Goal: Information Seeking & Learning: Learn about a topic

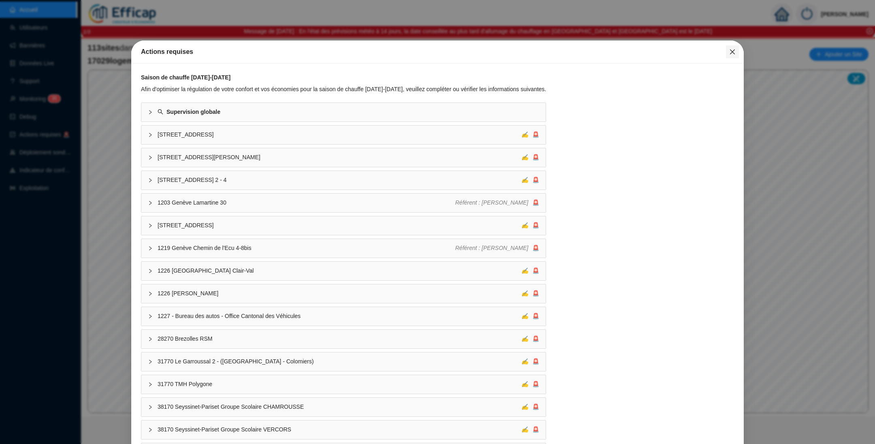
click at [728, 53] on span "Fermer" at bounding box center [732, 52] width 13 height 6
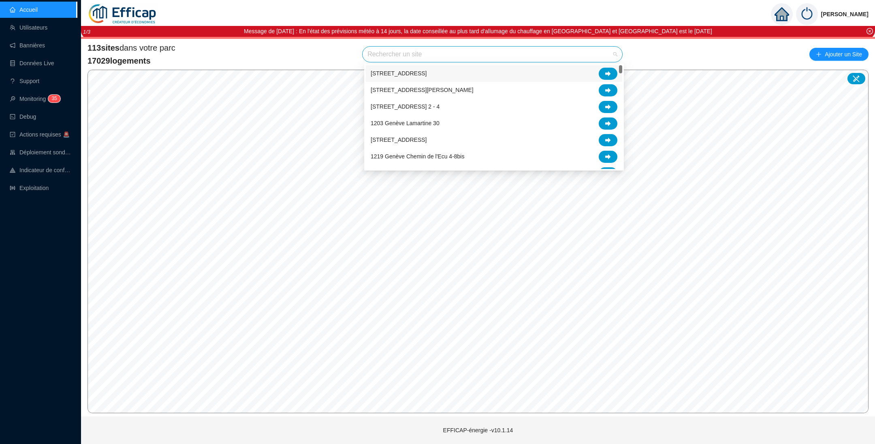
click at [549, 56] on input "search" at bounding box center [488, 54] width 243 height 15
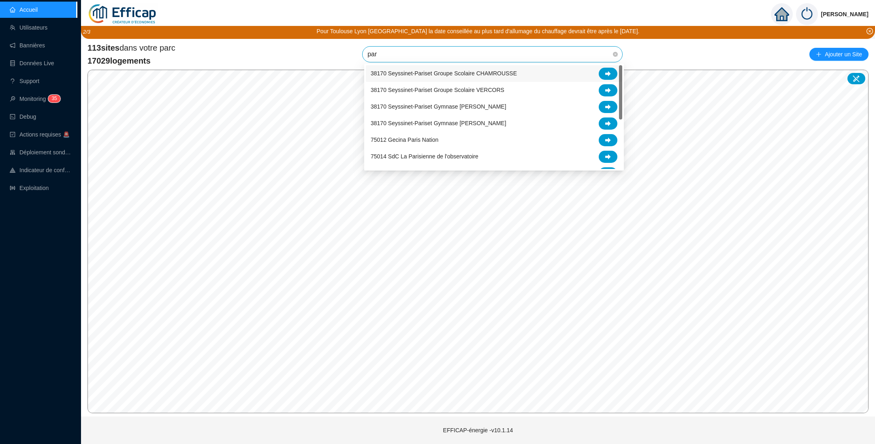
type input "parc"
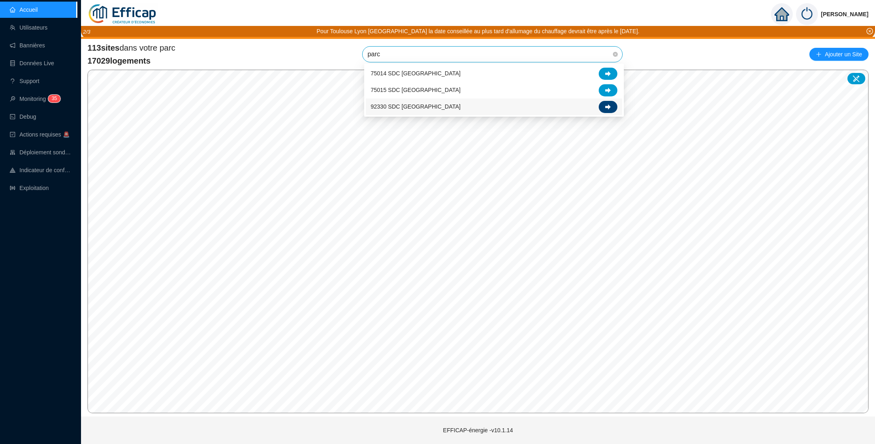
click at [612, 107] on div at bounding box center [608, 107] width 19 height 12
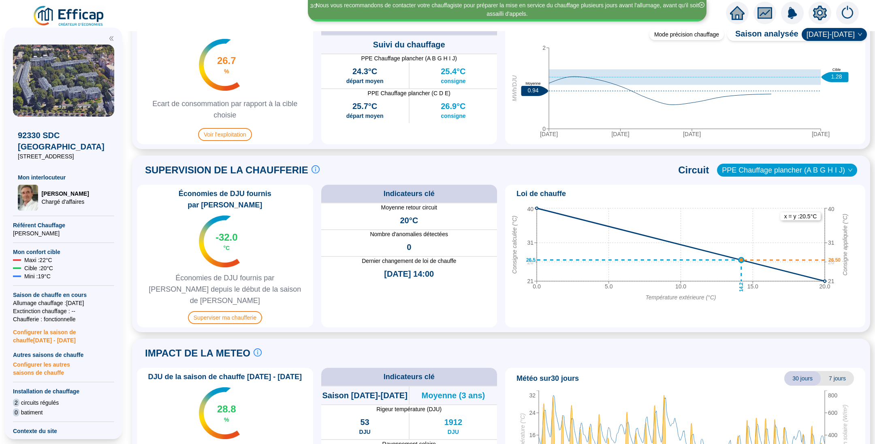
scroll to position [429, 0]
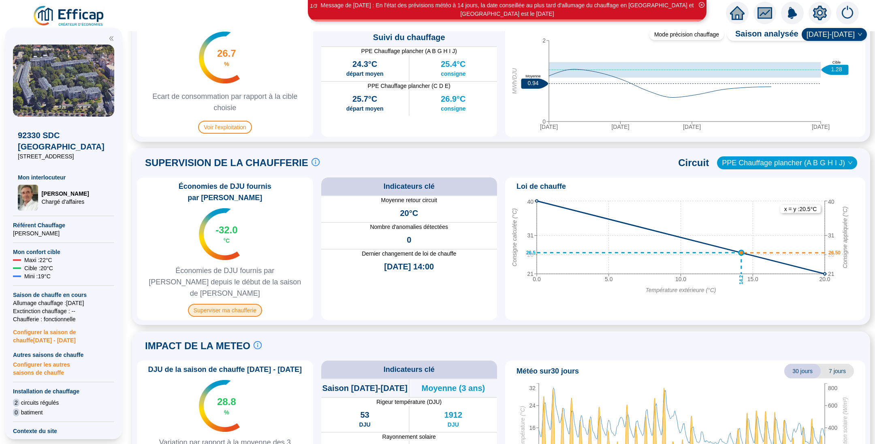
click at [218, 304] on span "Superviser ma chaufferie" at bounding box center [225, 310] width 74 height 13
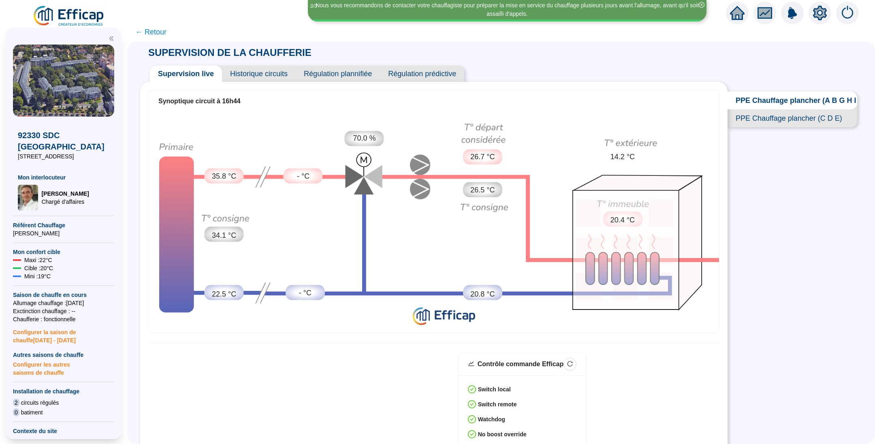
click at [773, 123] on span "PPE Chauffage plancher (C D E)" at bounding box center [792, 118] width 130 height 18
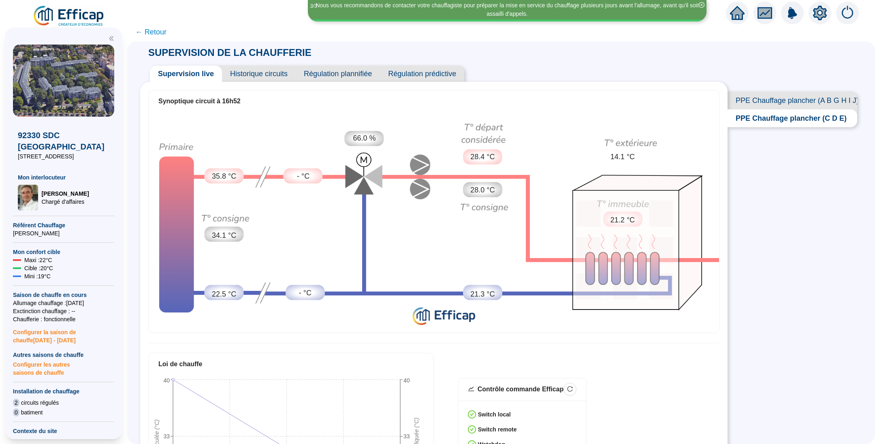
click at [272, 72] on span "Historique circuits" at bounding box center [259, 74] width 74 height 16
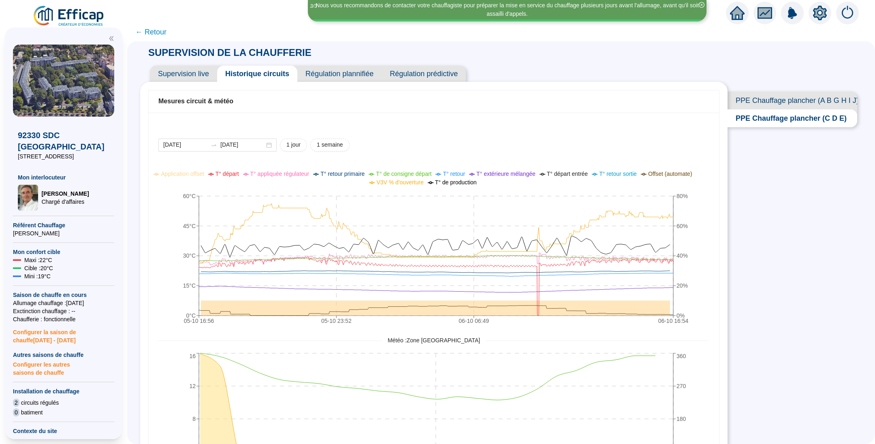
click at [177, 78] on span "Supervision live" at bounding box center [183, 74] width 67 height 16
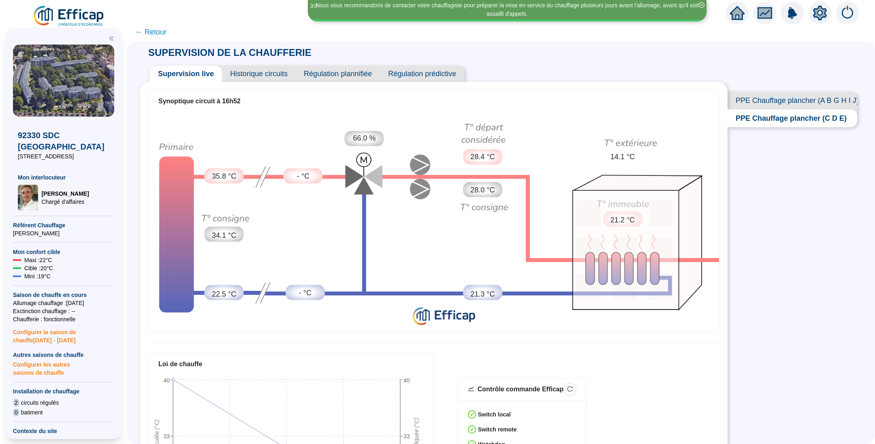
click at [279, 70] on span "Historique circuits" at bounding box center [259, 74] width 74 height 16
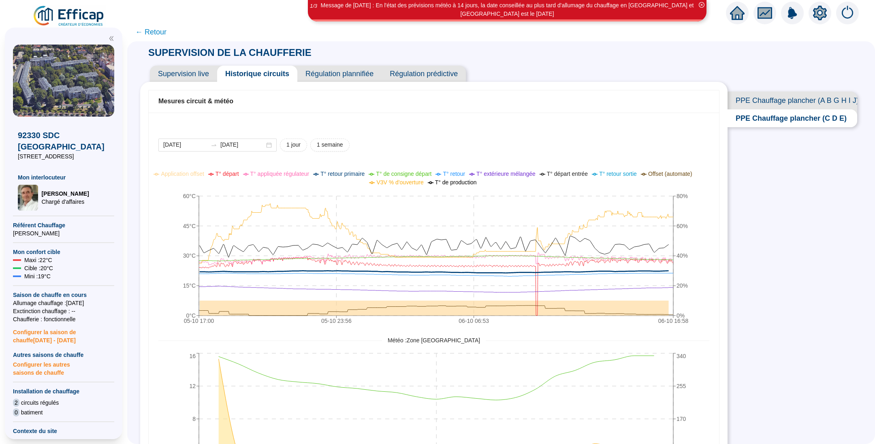
click at [798, 97] on span "PPE Chauffage plancher (A B G H I J)" at bounding box center [792, 101] width 130 height 18
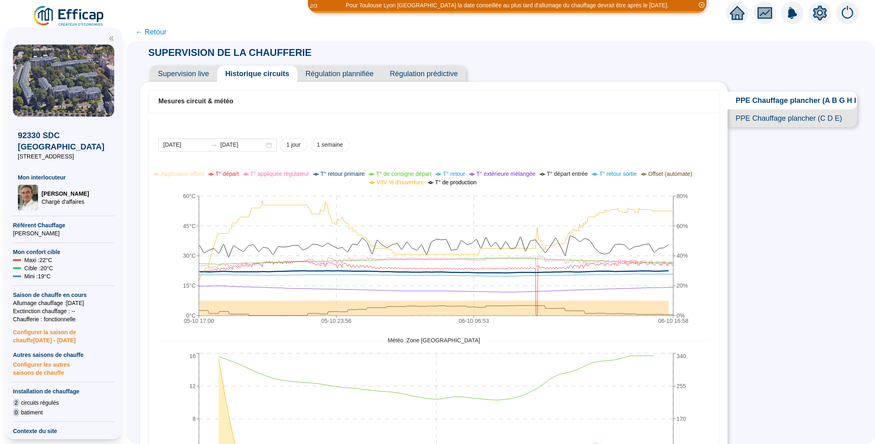
click at [781, 127] on span "PPE Chauffage plancher (C D E)" at bounding box center [792, 118] width 130 height 18
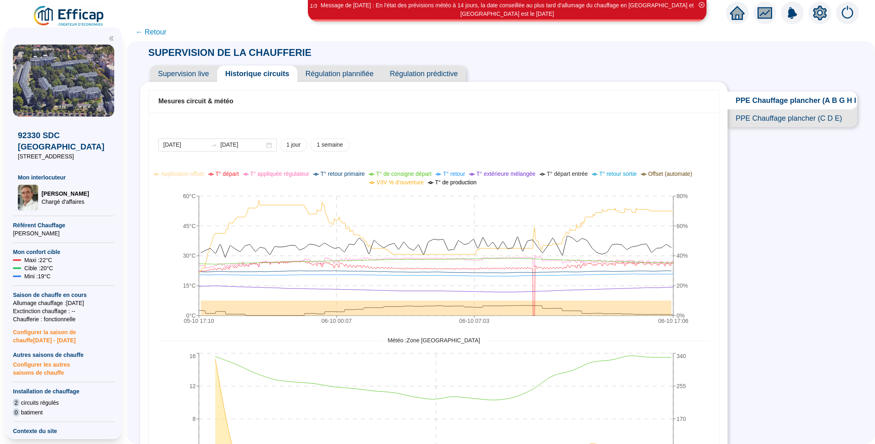
scroll to position [4, 0]
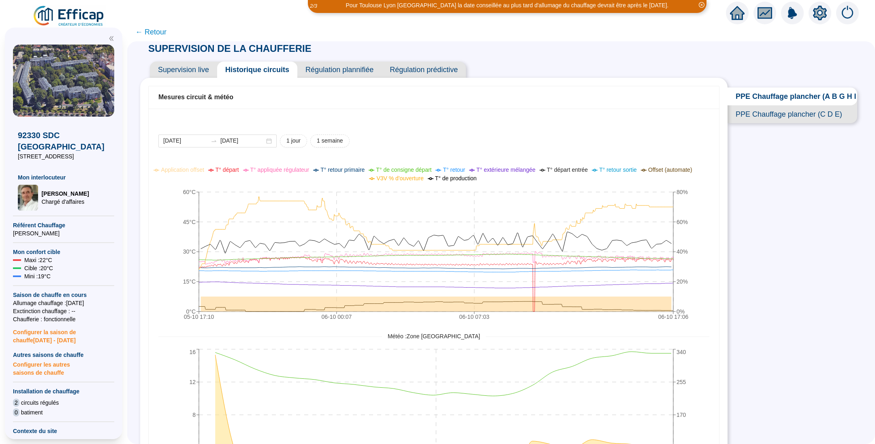
click at [209, 72] on span "Supervision live" at bounding box center [183, 70] width 67 height 16
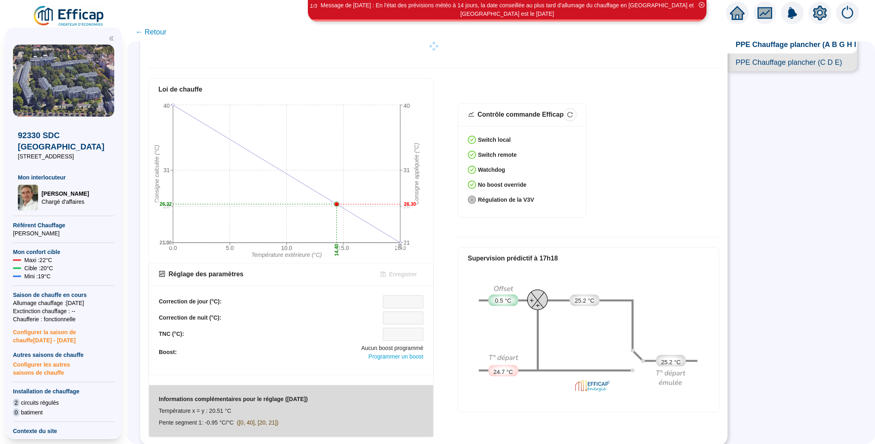
scroll to position [266, 0]
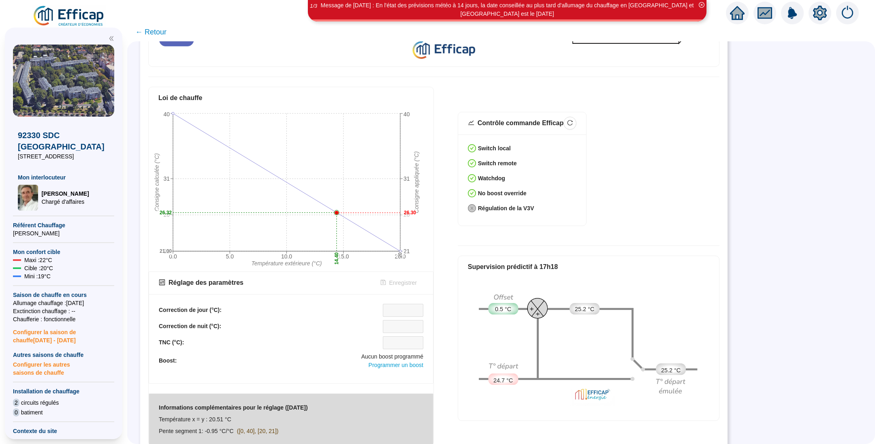
click at [821, 13] on icon "setting" at bounding box center [820, 13] width 6 height 6
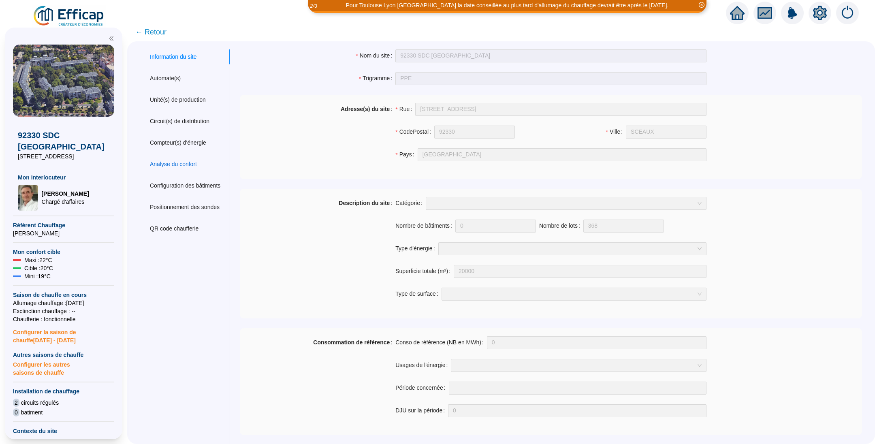
click at [190, 165] on div "Analyse du confort" at bounding box center [173, 164] width 47 height 9
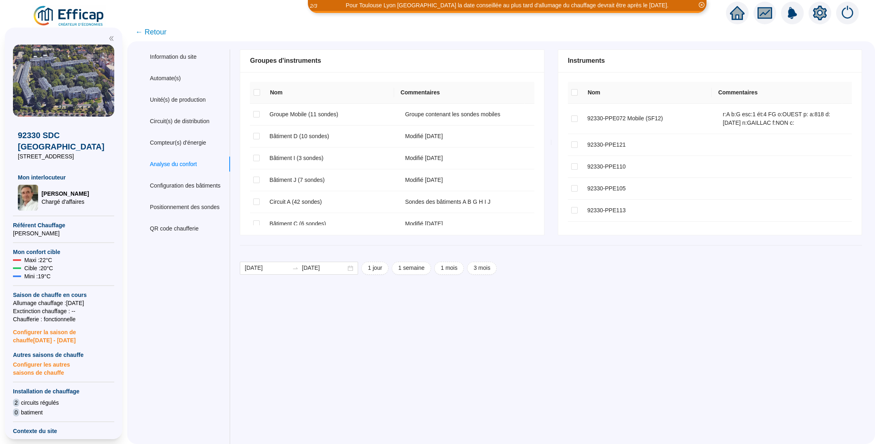
checkbox input "true"
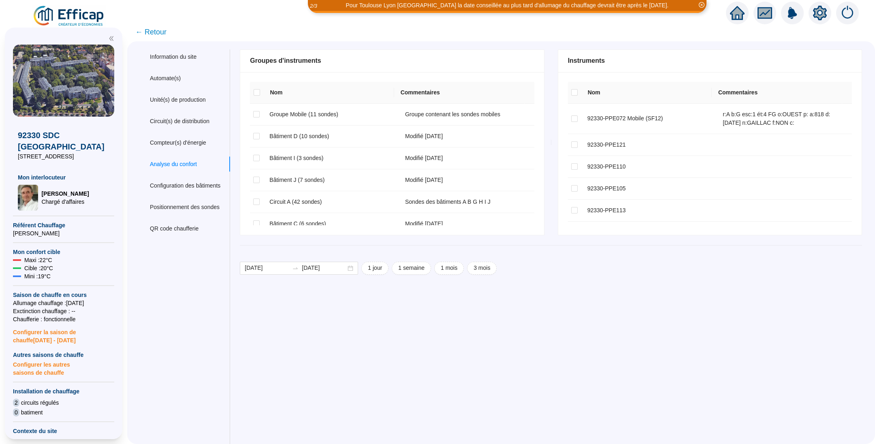
checkbox input "true"
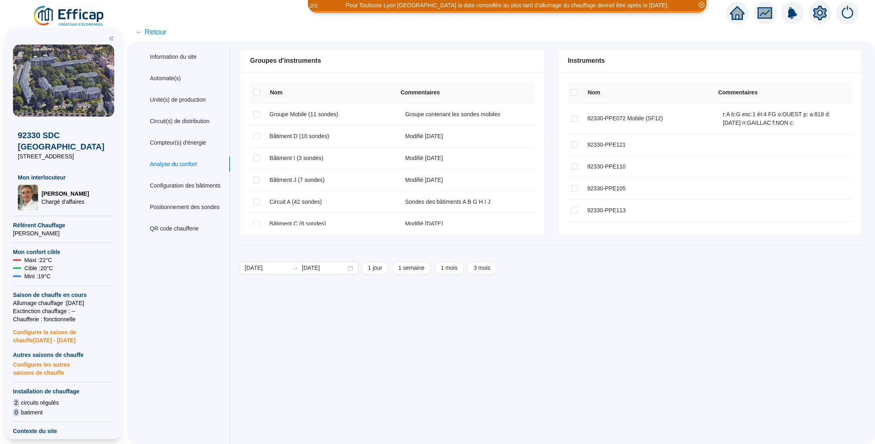
checkbox input "true"
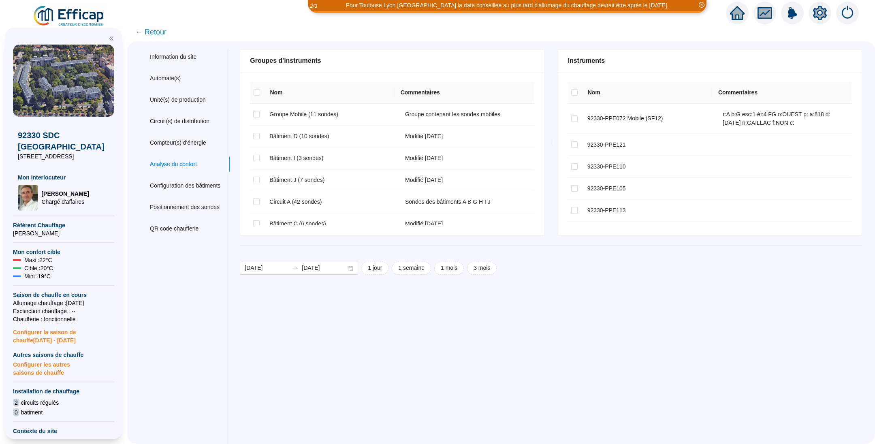
checkbox input "true"
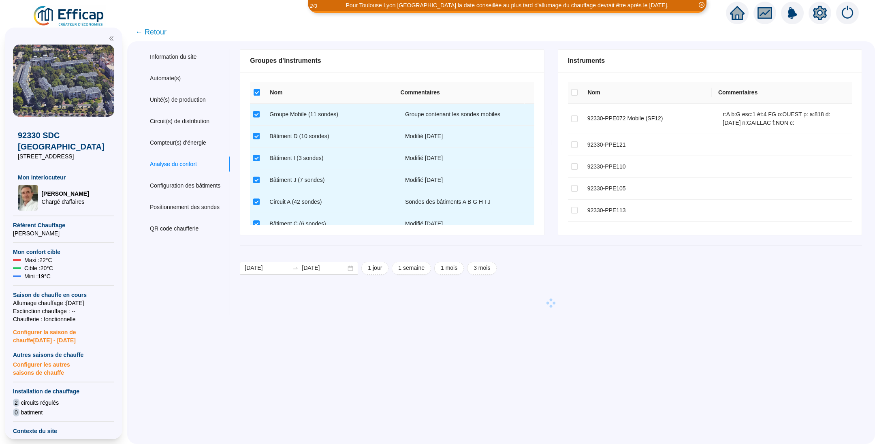
click at [263, 98] on th at bounding box center [256, 93] width 13 height 22
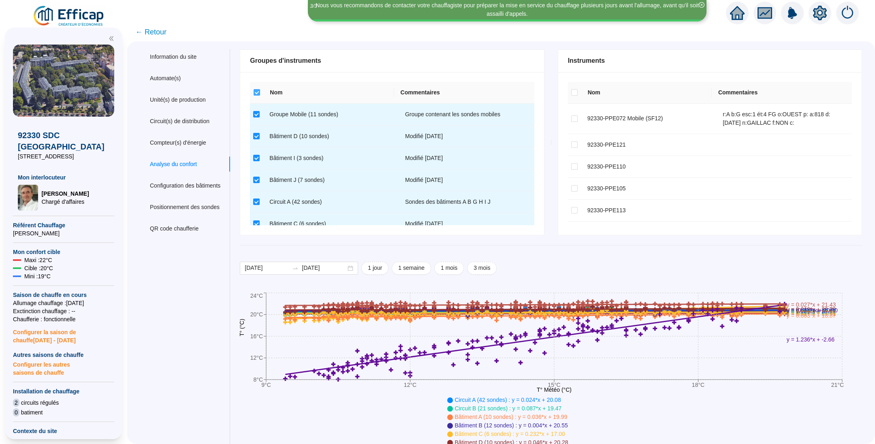
click at [260, 92] on input "Select all" at bounding box center [257, 92] width 6 height 6
checkbox input "false"
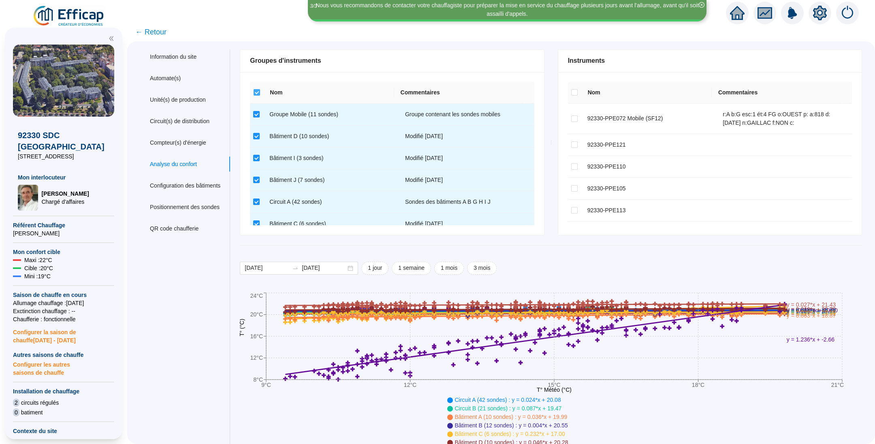
checkbox input "false"
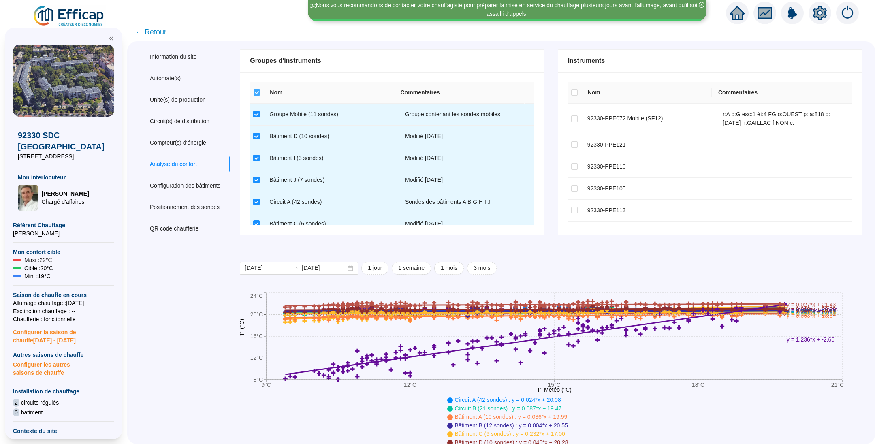
checkbox input "false"
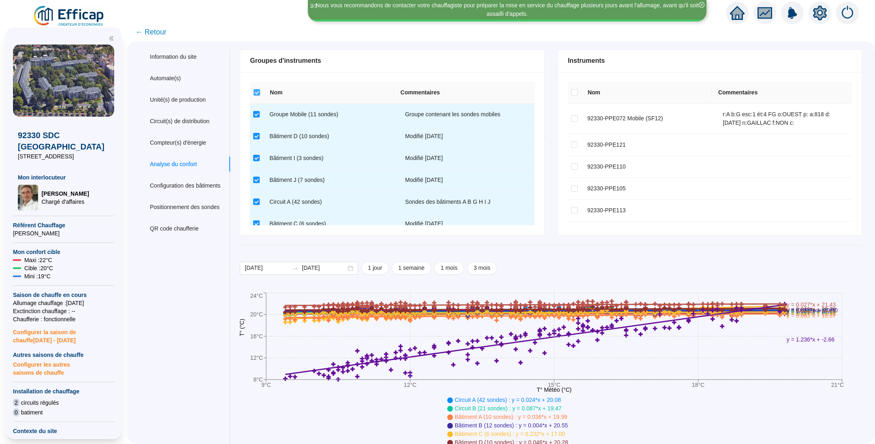
checkbox input "false"
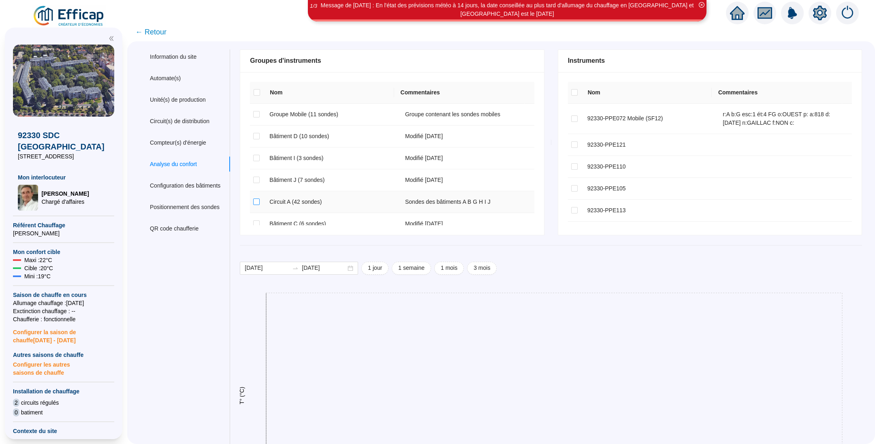
click at [260, 200] on input "checkbox" at bounding box center [256, 201] width 6 height 6
checkbox input "true"
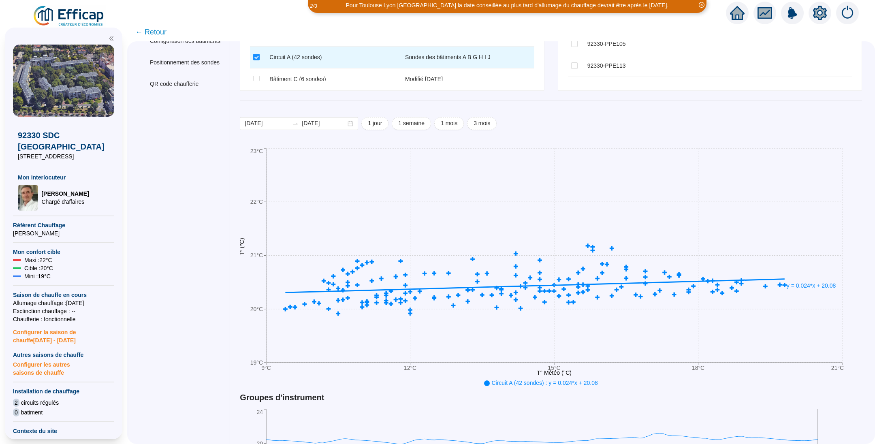
scroll to position [151, 0]
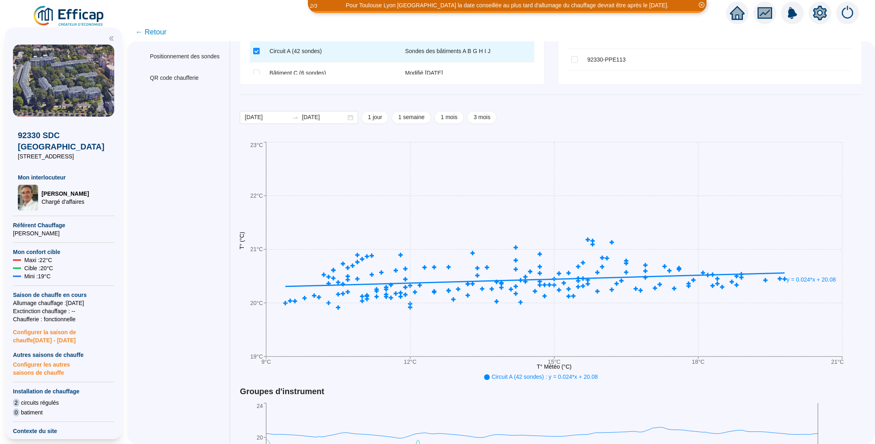
click at [862, 326] on div "Information du site Automate(s) Unité(s) de production Circuit(s) de distributi…" at bounding box center [501, 242] width 748 height 403
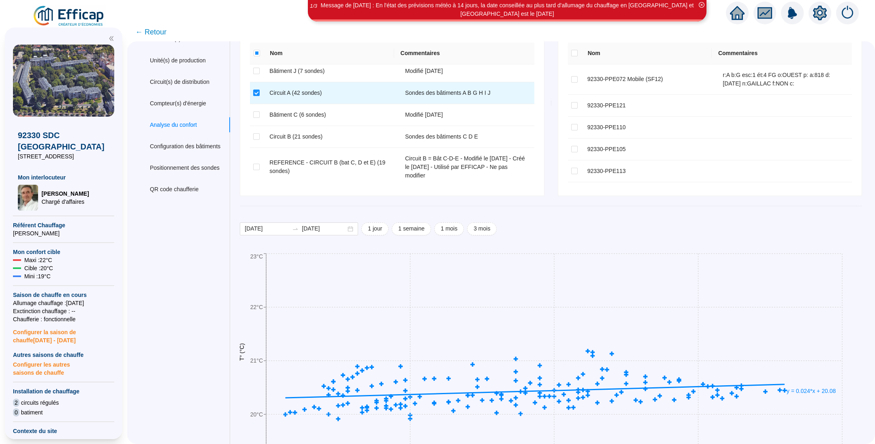
scroll to position [83, 0]
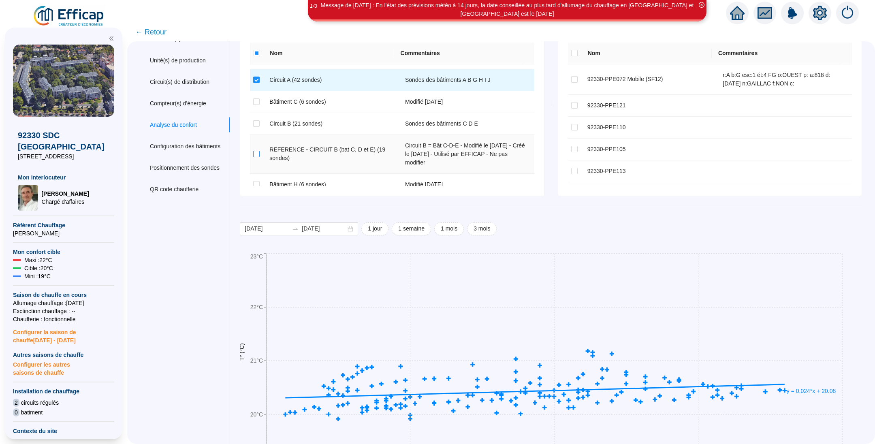
click at [260, 153] on input "checkbox" at bounding box center [256, 154] width 6 height 6
checkbox input "true"
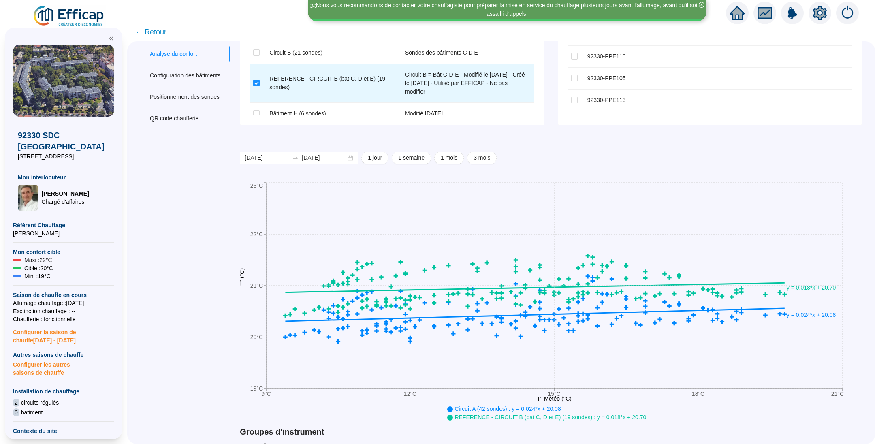
scroll to position [113, 0]
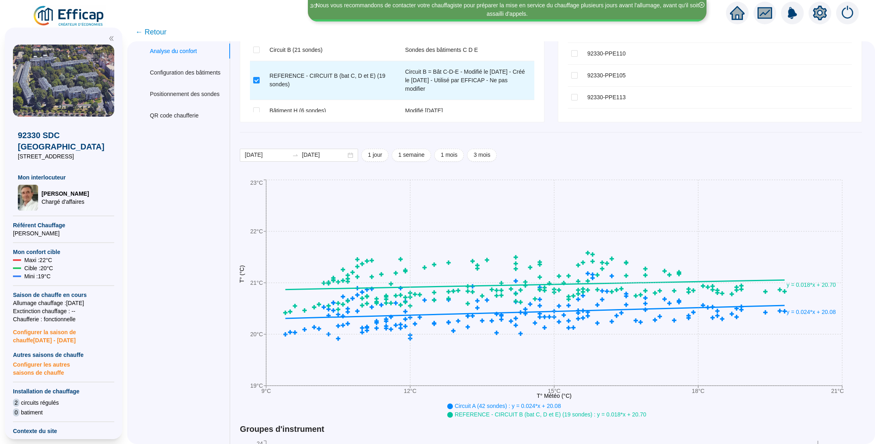
click at [166, 32] on span "← Retour" at bounding box center [150, 31] width 31 height 11
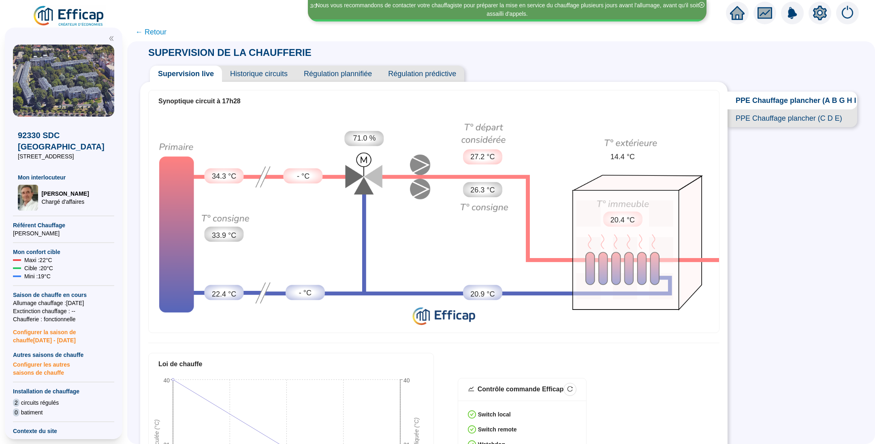
click at [166, 34] on span "← Retour" at bounding box center [150, 31] width 31 height 11
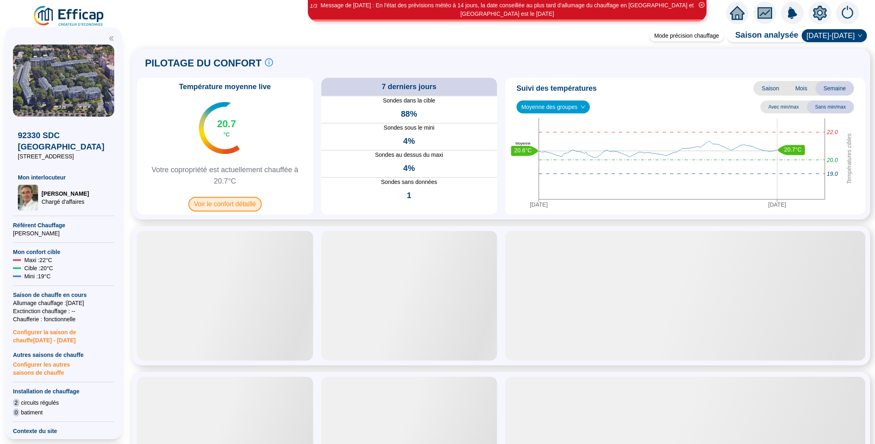
click at [228, 206] on span "Voir le confort détaillé" at bounding box center [224, 204] width 73 height 15
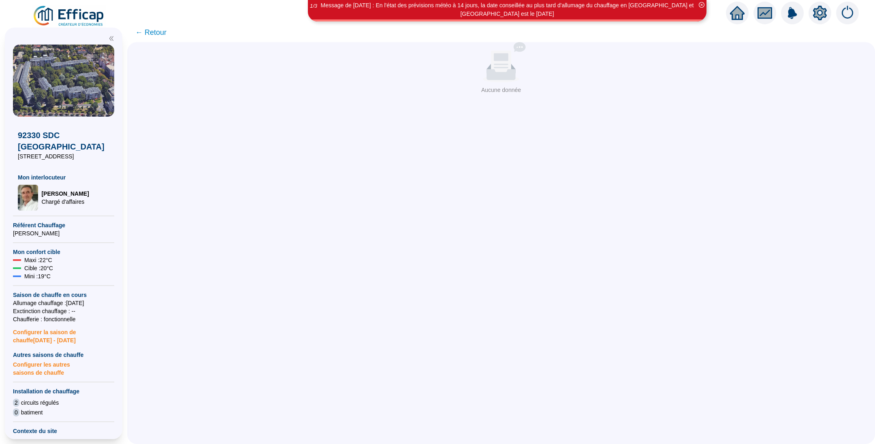
click at [166, 34] on span "← Retour" at bounding box center [150, 32] width 31 height 11
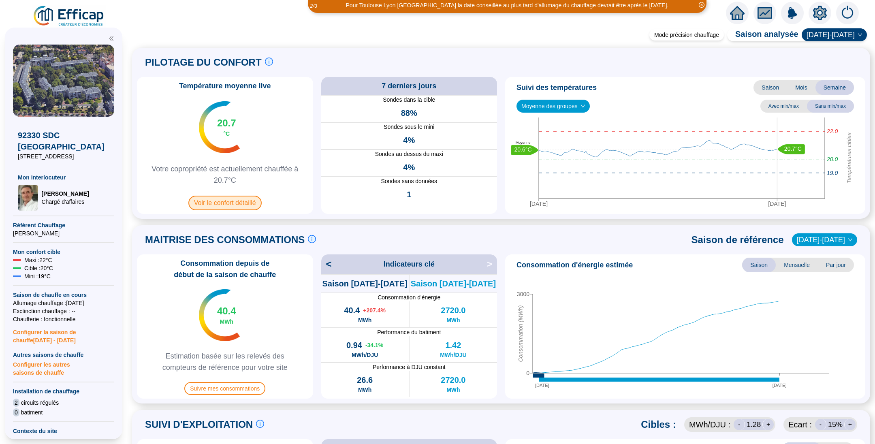
click at [233, 200] on span "Voir le confort détaillé" at bounding box center [224, 203] width 73 height 15
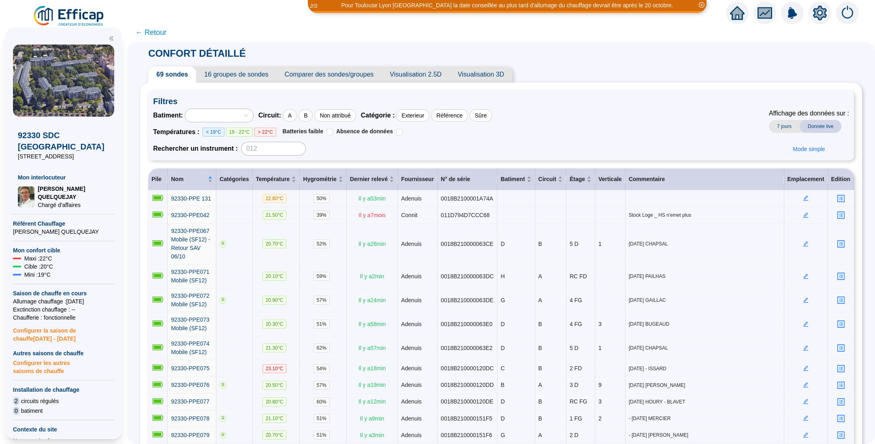
click at [305, 77] on span "Comparer des sondes/groupes" at bounding box center [329, 74] width 105 height 16
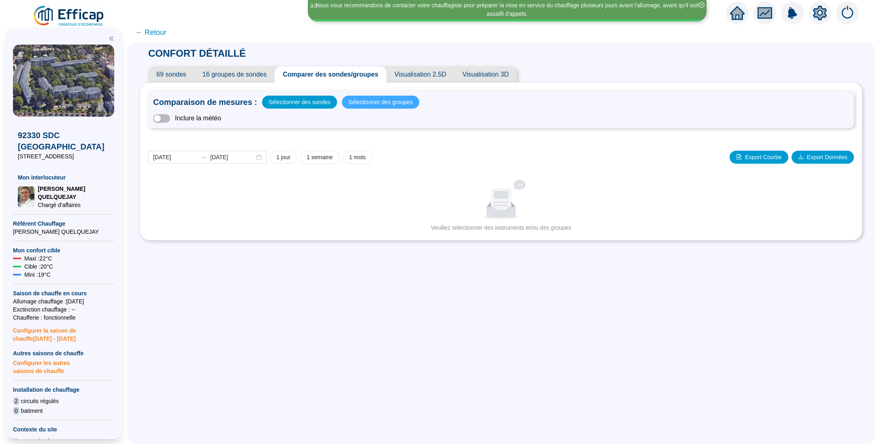
click at [354, 101] on span "Sélectionner des groupes" at bounding box center [380, 101] width 64 height 11
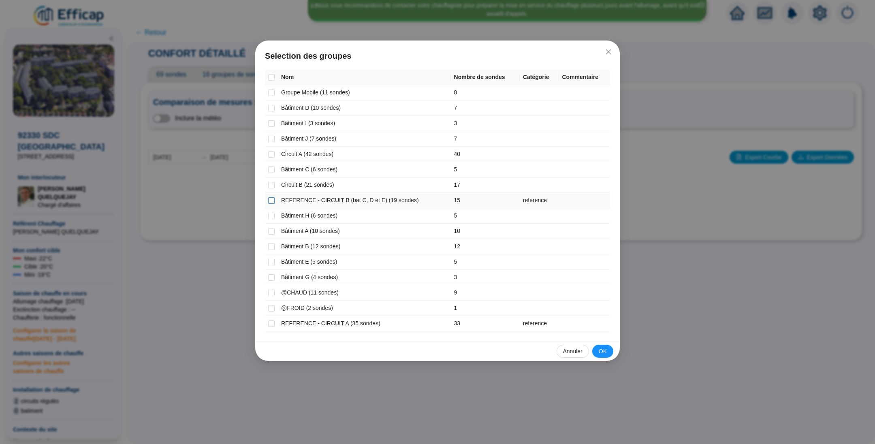
click at [273, 198] on input "checkbox" at bounding box center [271, 200] width 6 height 6
checkbox input "true"
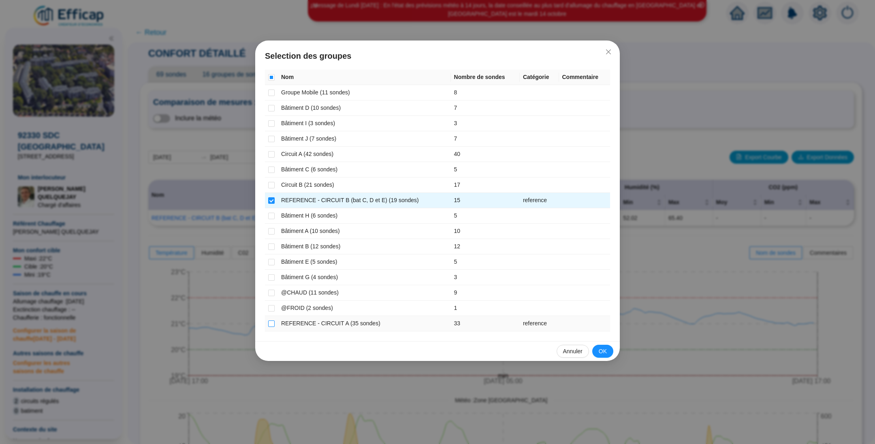
click at [272, 325] on label at bounding box center [271, 323] width 6 height 9
click at [272, 325] on input "checkbox" at bounding box center [271, 323] width 6 height 6
checkbox input "true"
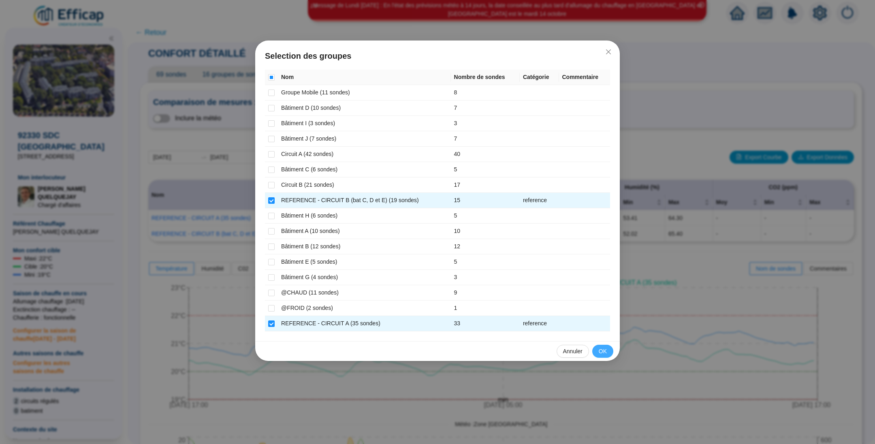
click at [604, 350] on span "OK" at bounding box center [603, 351] width 8 height 9
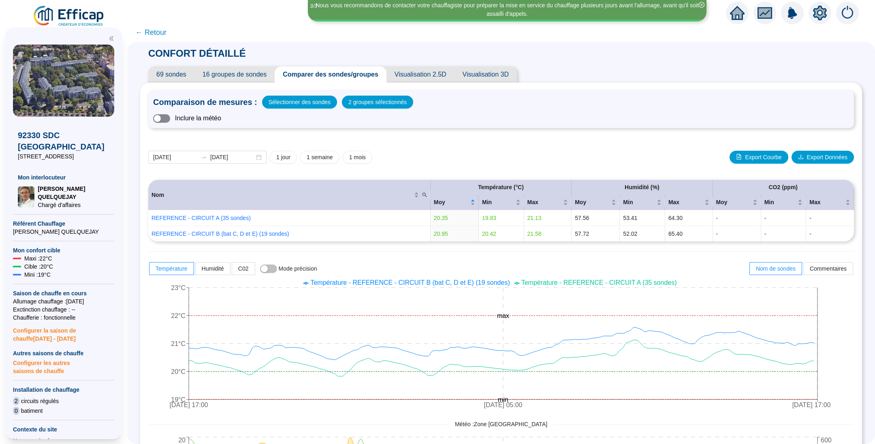
click at [170, 119] on span "button" at bounding box center [161, 118] width 17 height 9
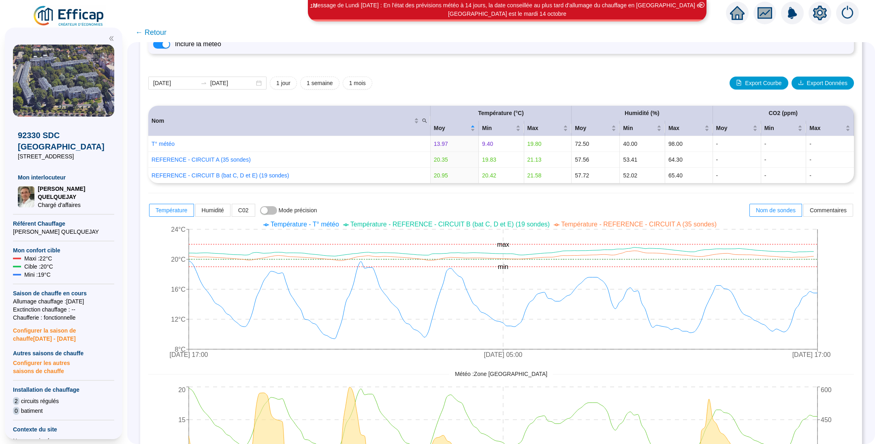
scroll to position [76, 0]
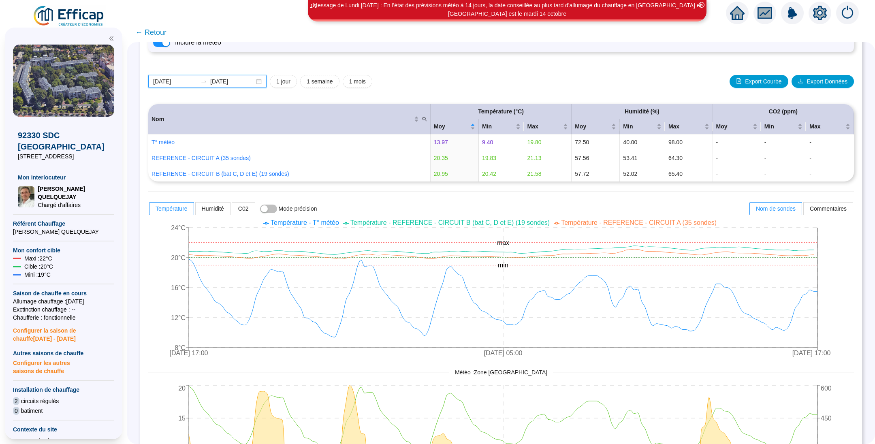
click at [197, 78] on input "2025-09-29" at bounding box center [175, 81] width 44 height 9
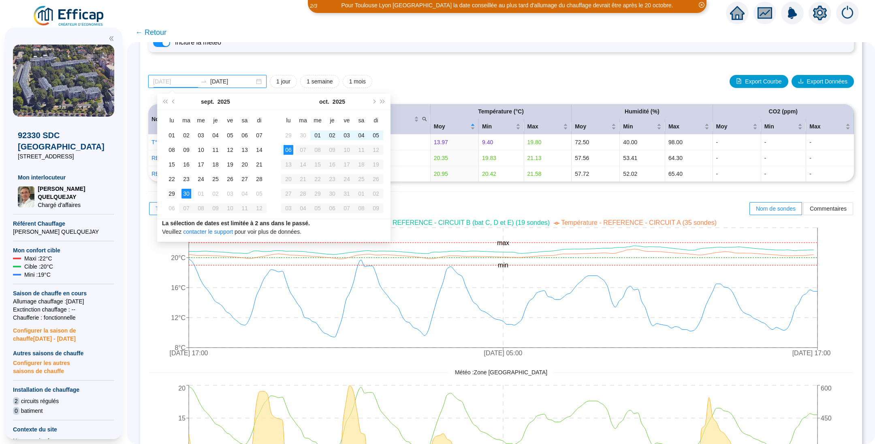
type input "2025-09-29"
click at [173, 190] on div "29" at bounding box center [172, 194] width 10 height 10
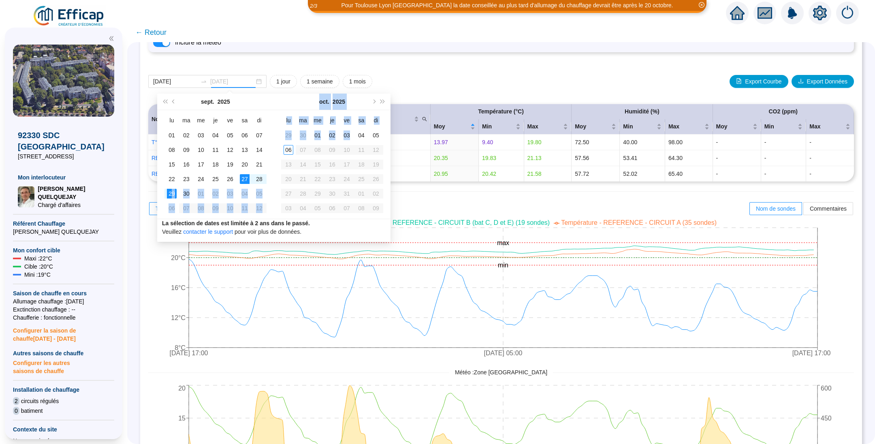
drag, startPoint x: 173, startPoint y: 190, endPoint x: 382, endPoint y: 122, distance: 219.1
click at [382, 122] on div "sept. 2025 lu ma me je ve sa di 01 02 03 04 05 06 07 08 09 10 11 12 13 14 15 16…" at bounding box center [273, 156] width 233 height 125
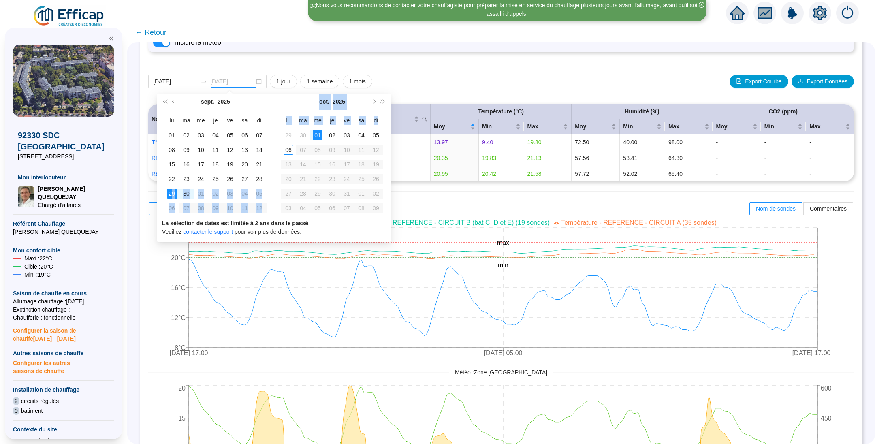
type input "[DATE]"
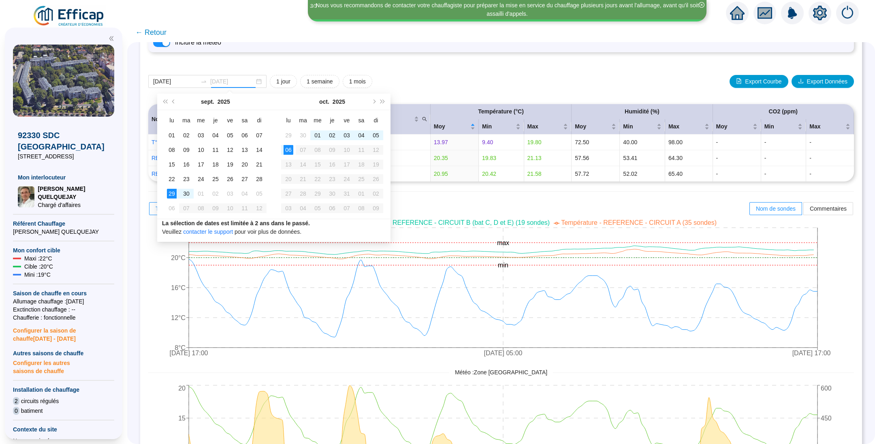
click at [289, 149] on div "06" at bounding box center [288, 150] width 10 height 10
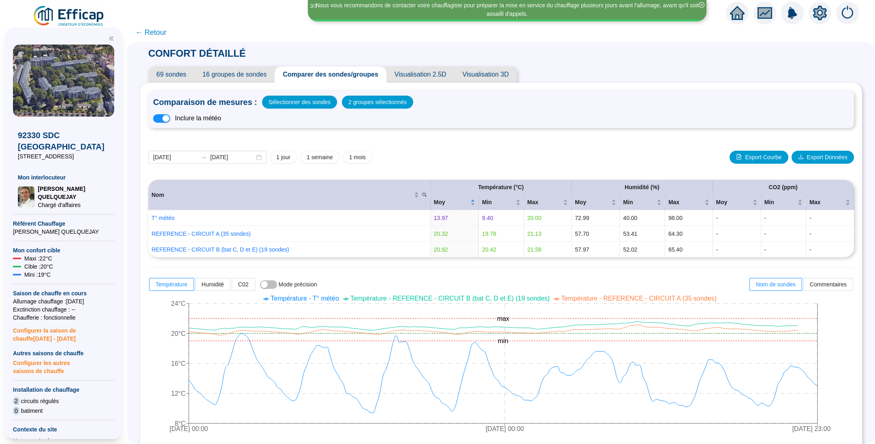
click at [162, 34] on span "← Retour" at bounding box center [150, 32] width 31 height 11
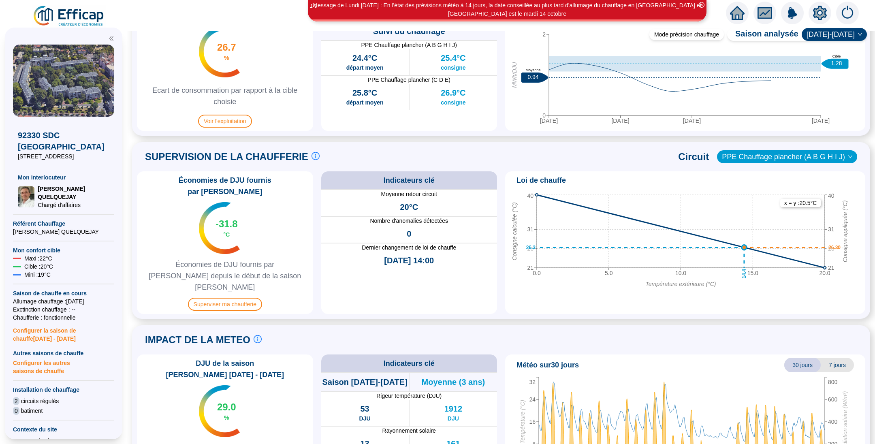
scroll to position [435, 0]
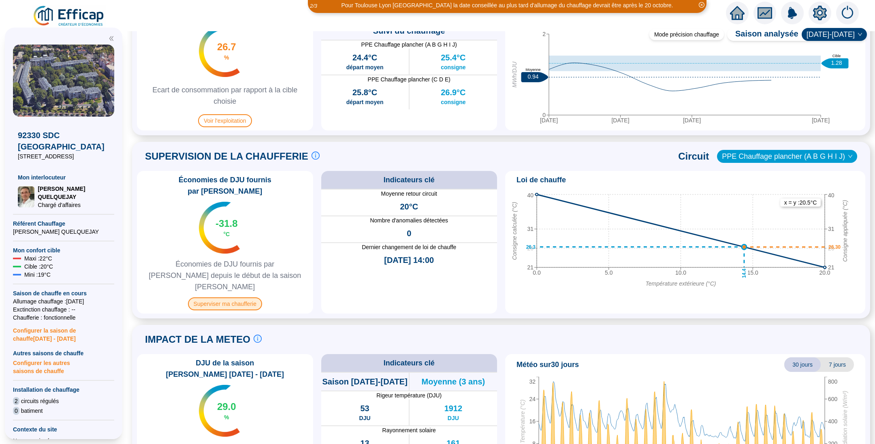
click at [232, 297] on span "Superviser ma chaufferie" at bounding box center [225, 303] width 74 height 13
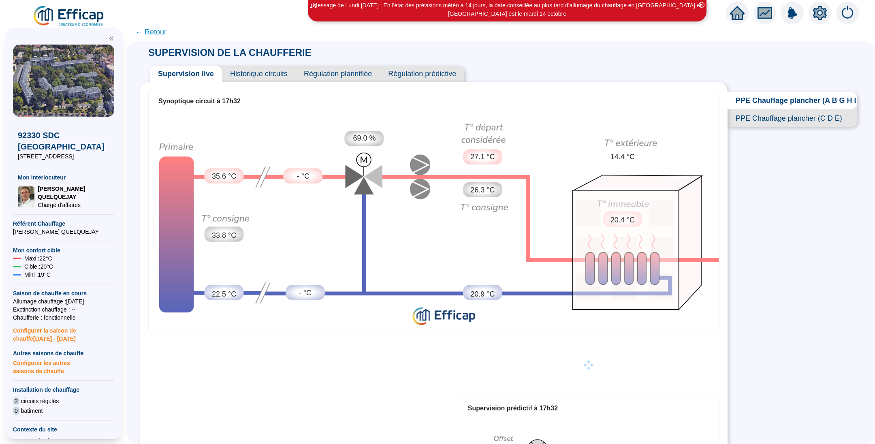
click at [799, 126] on span "PPE Chauffage plancher (C D E)" at bounding box center [792, 118] width 130 height 18
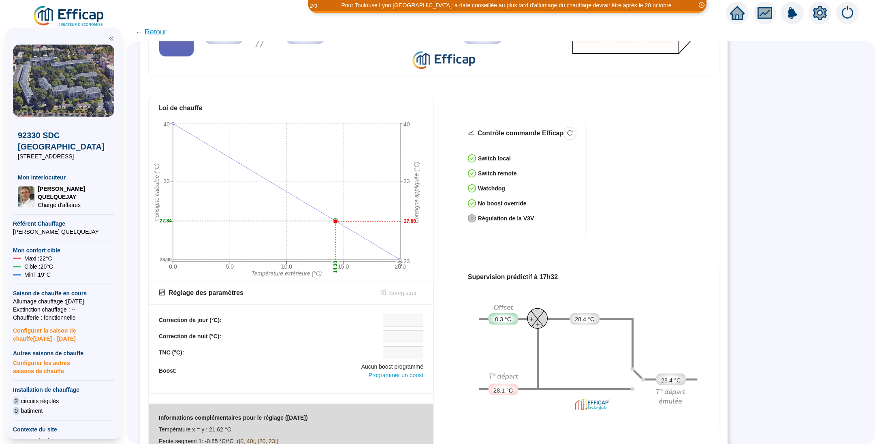
scroll to position [261, 0]
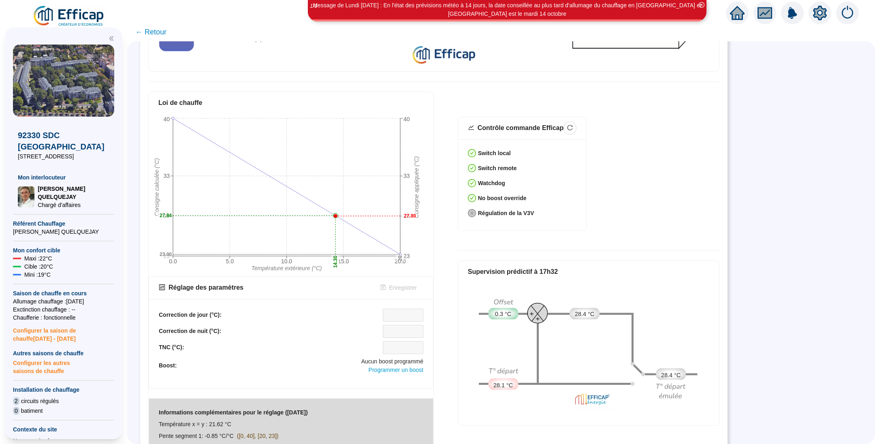
click at [838, 426] on div "SUPERVISION DE LA CHAUFFERIE Supervision live Historique circuits Régulation pl…" at bounding box center [501, 242] width 748 height 403
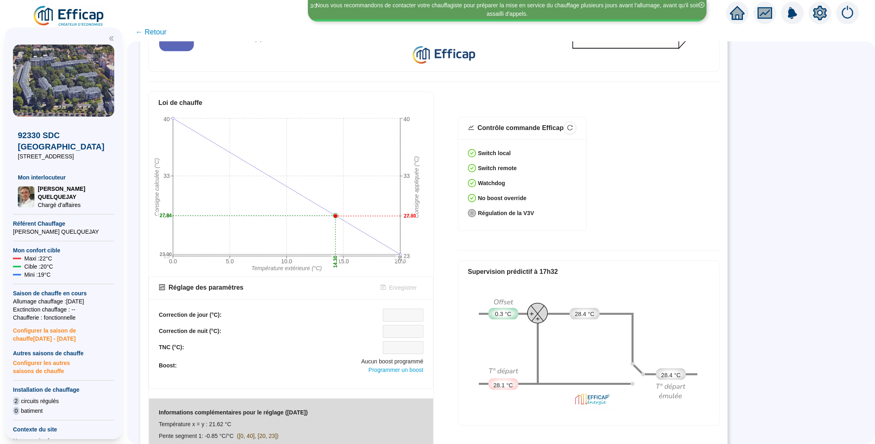
click at [838, 426] on div "SUPERVISION DE LA CHAUFFERIE Supervision live Historique circuits Régulation pl…" at bounding box center [501, 242] width 748 height 403
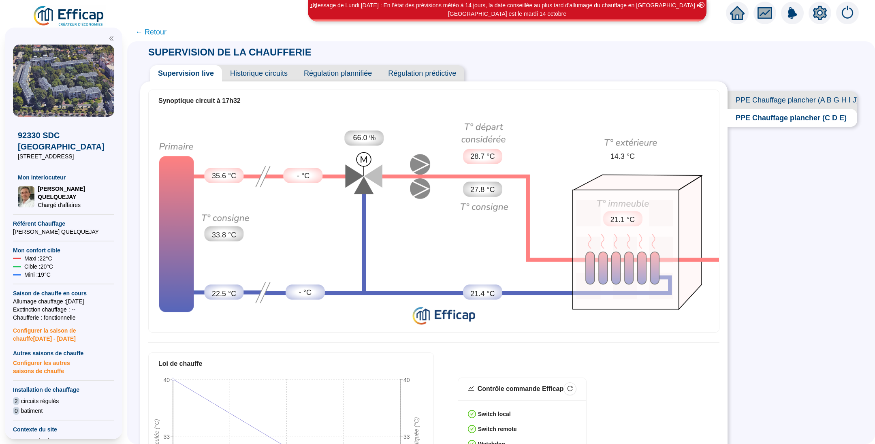
scroll to position [0, 0]
click at [273, 75] on span "Historique circuits" at bounding box center [259, 74] width 74 height 16
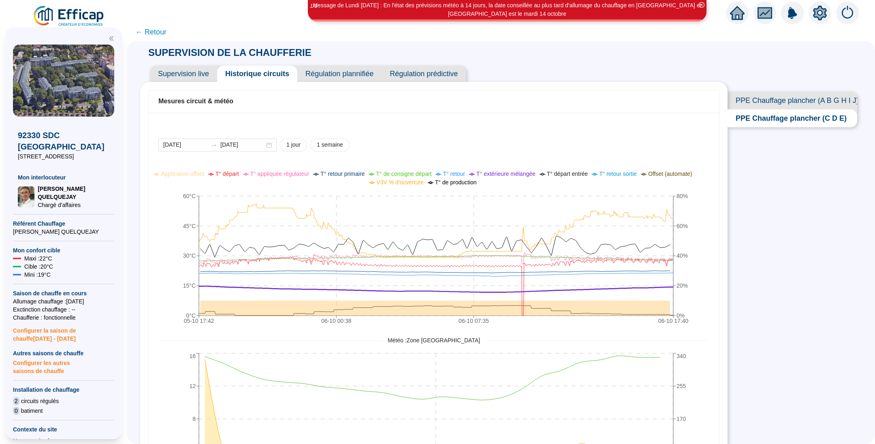
click at [628, 147] on div "2025-10-05 2025-10-06 1 jour 1 semaine" at bounding box center [433, 145] width 551 height 13
click at [165, 36] on span "← Retour" at bounding box center [150, 31] width 31 height 11
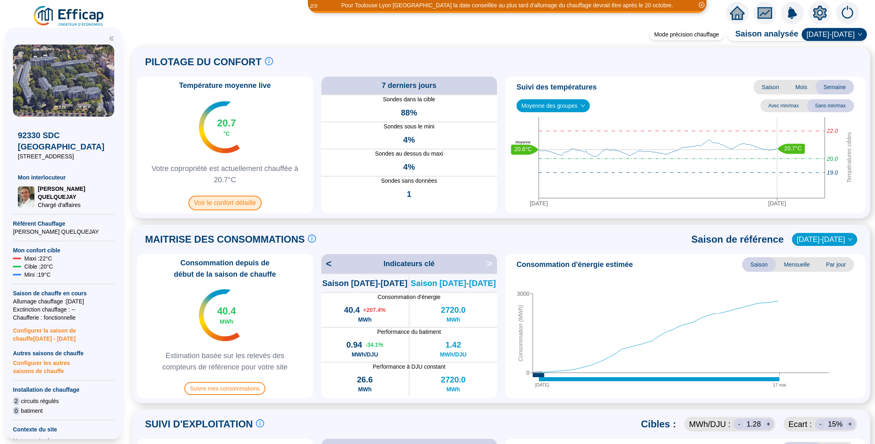
click at [224, 207] on span "Voir le confort détaillé" at bounding box center [224, 203] width 73 height 15
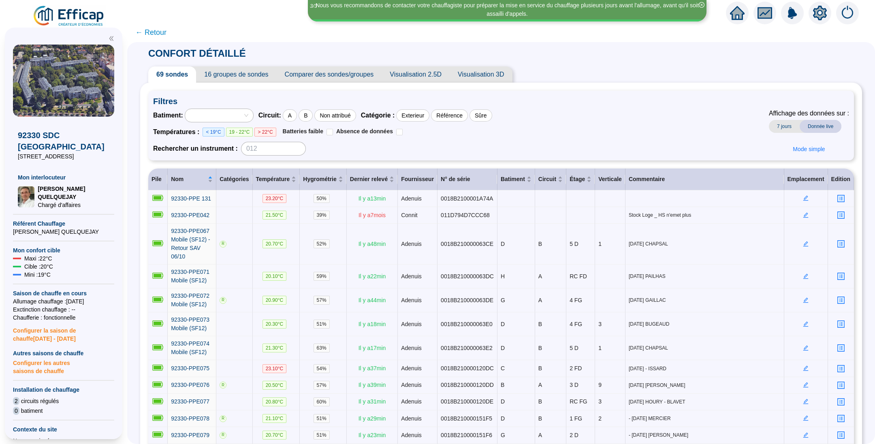
click at [356, 71] on span "Comparer des sondes/groupes" at bounding box center [329, 74] width 105 height 16
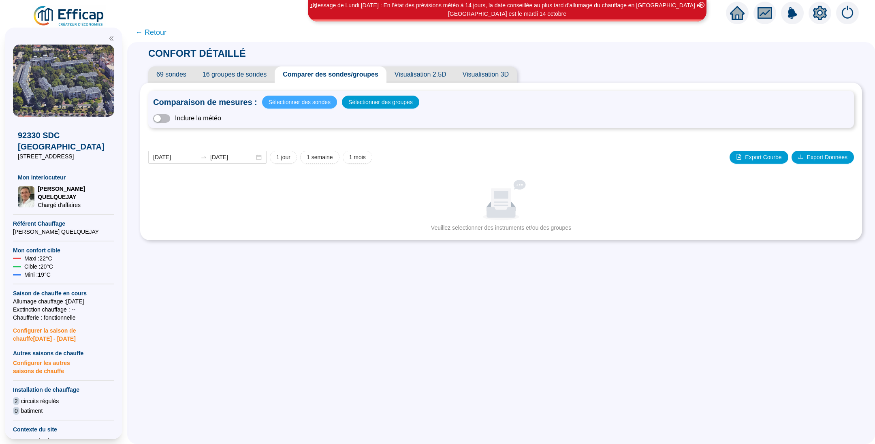
click at [300, 101] on span "Sélectionner des sondes" at bounding box center [300, 101] width 62 height 11
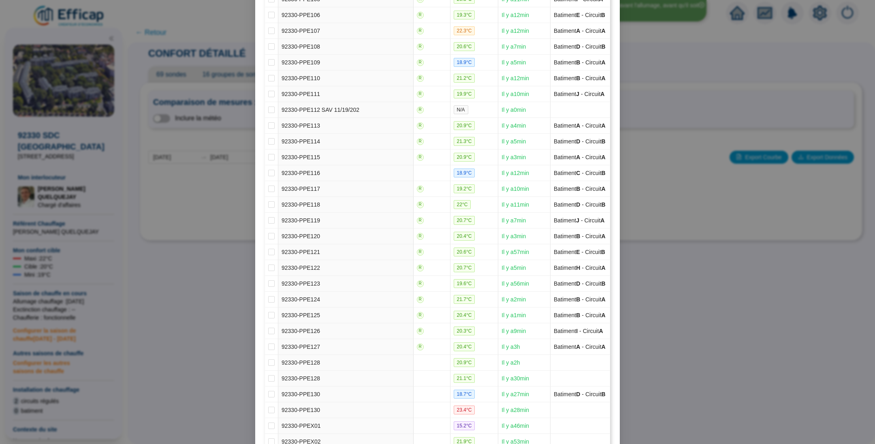
scroll to position [797, 0]
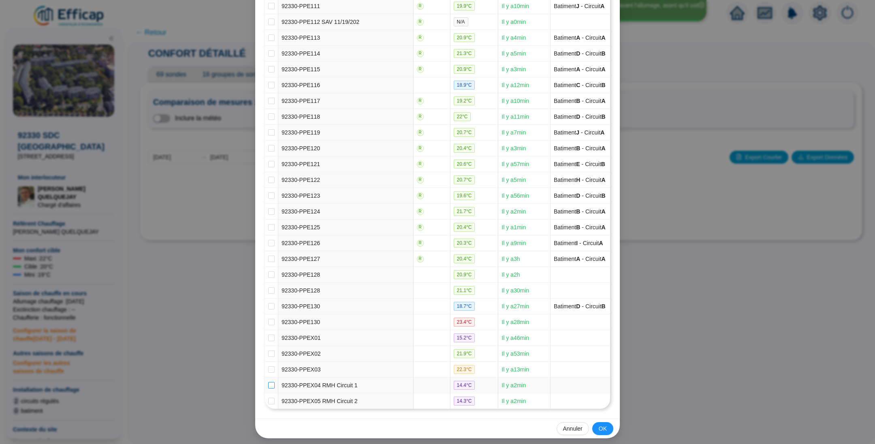
click at [269, 382] on input "checkbox" at bounding box center [271, 385] width 6 height 6
checkbox input "true"
click at [268, 399] on input "checkbox" at bounding box center [271, 401] width 6 height 6
checkbox input "true"
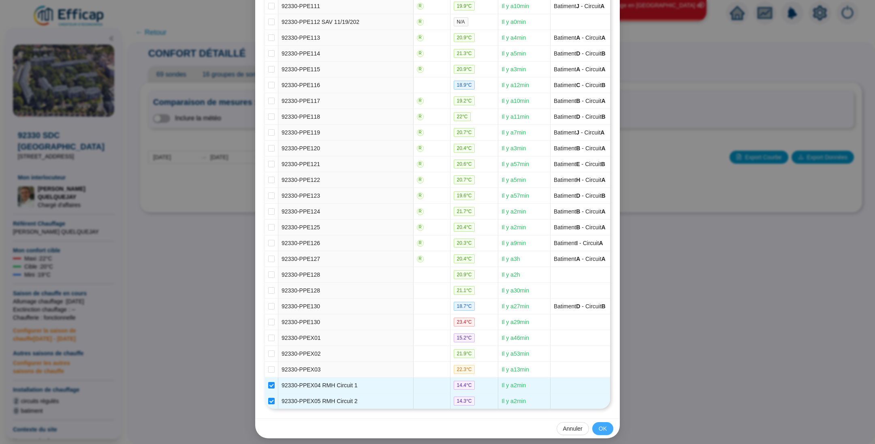
click at [599, 424] on span "OK" at bounding box center [603, 428] width 8 height 9
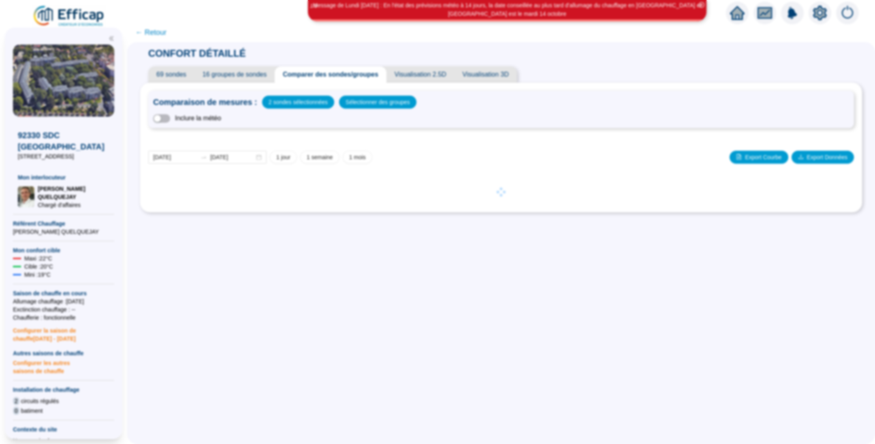
scroll to position [760, 0]
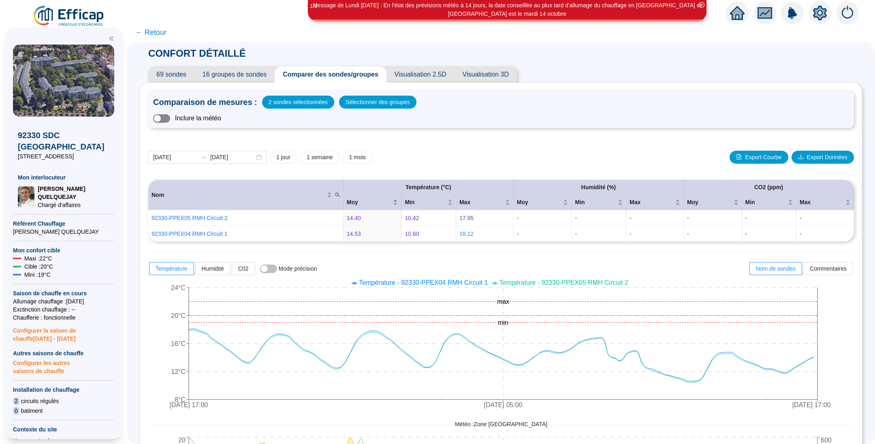
click at [170, 120] on span "button" at bounding box center [161, 118] width 17 height 9
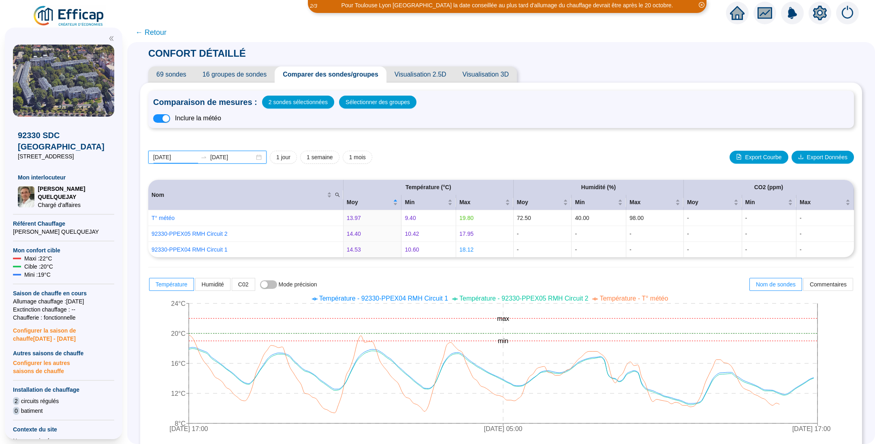
click at [197, 154] on input "[DATE]" at bounding box center [175, 157] width 44 height 9
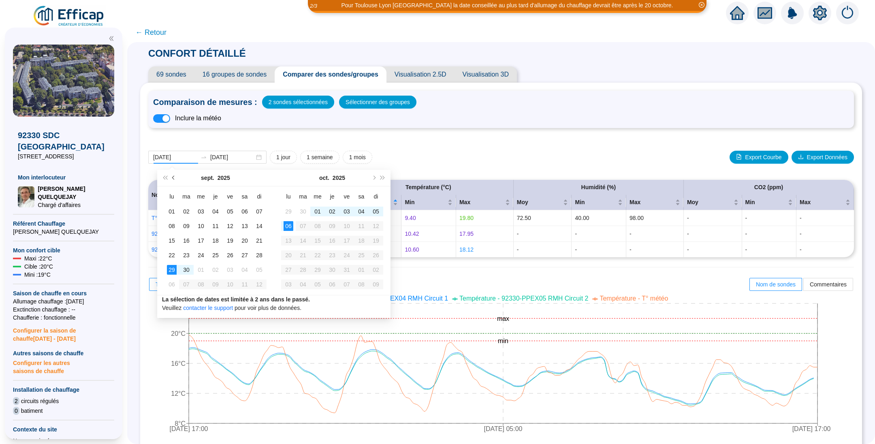
click at [173, 176] on button "Mois précédent (PageUp)" at bounding box center [173, 178] width 9 height 16
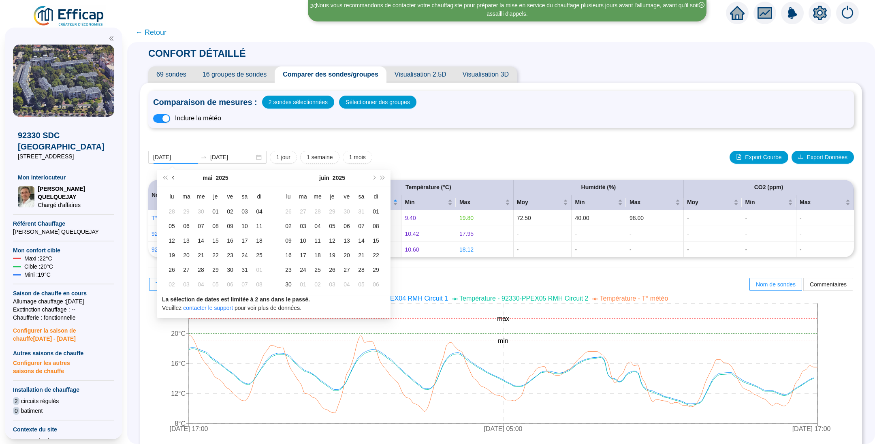
click at [173, 176] on button "Mois précédent (PageUp)" at bounding box center [173, 178] width 9 height 16
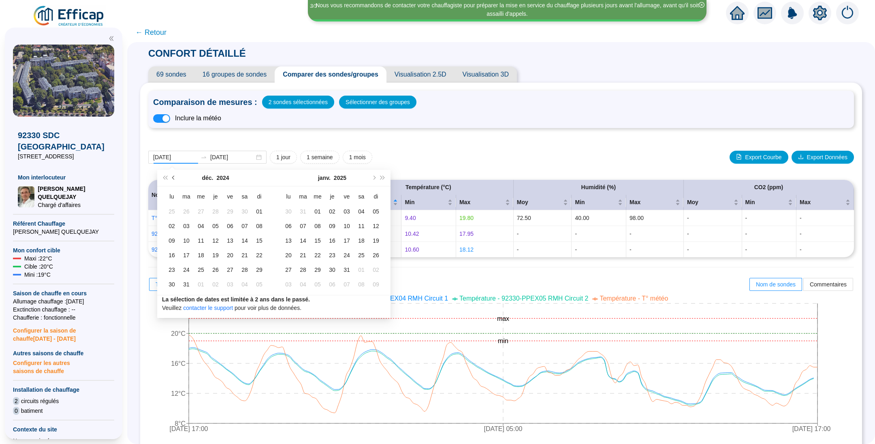
click at [173, 176] on button "Mois précédent (PageUp)" at bounding box center [173, 178] width 9 height 16
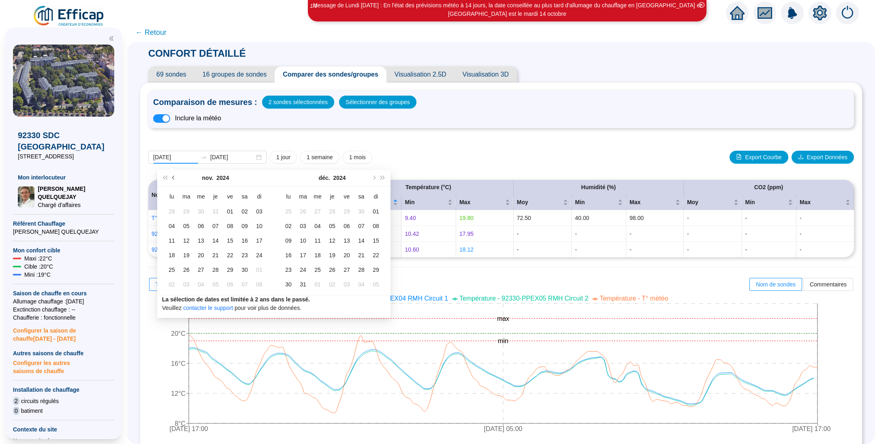
click at [173, 176] on button "Mois précédent (PageUp)" at bounding box center [173, 178] width 9 height 16
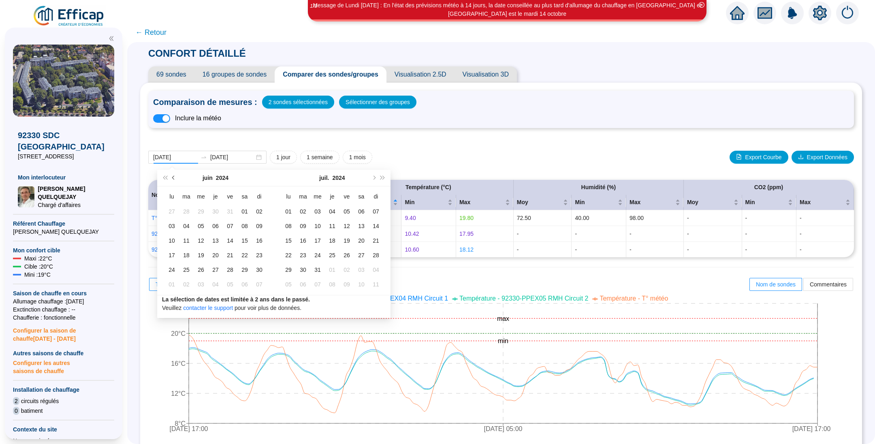
click at [173, 176] on button "Mois précédent (PageUp)" at bounding box center [173, 178] width 9 height 16
type input "2024-04-01"
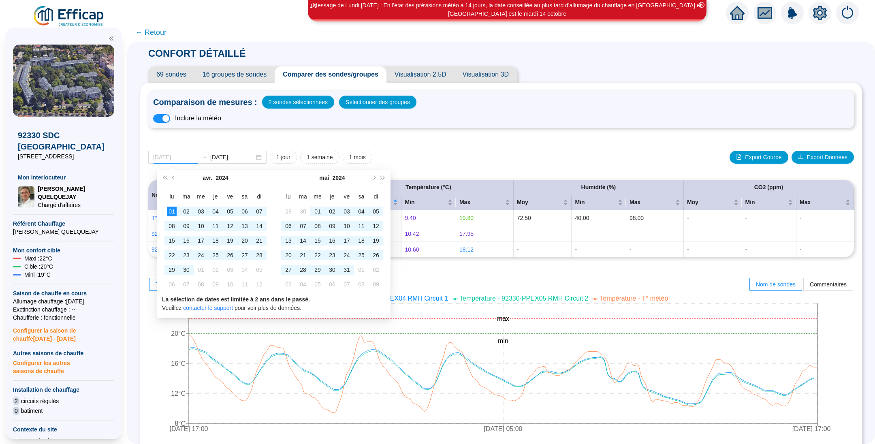
click at [171, 217] on td "01" at bounding box center [171, 211] width 15 height 15
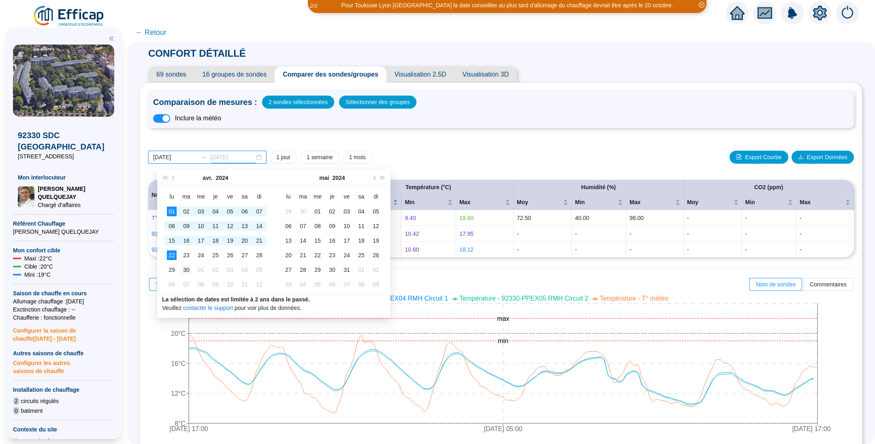
type input "2024-04-30"
click at [187, 268] on div "30" at bounding box center [186, 270] width 10 height 10
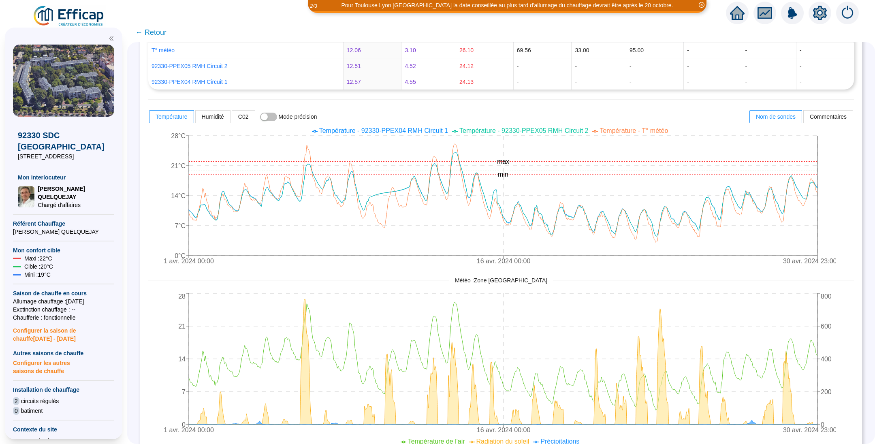
scroll to position [162, 0]
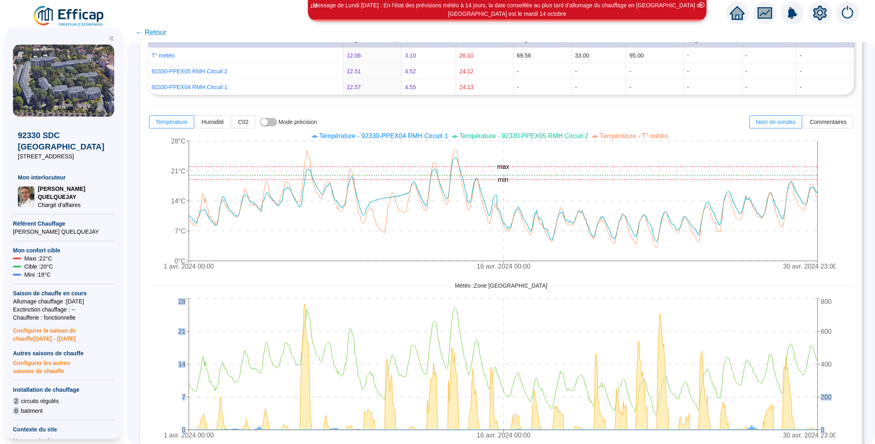
drag, startPoint x: 869, startPoint y: 386, endPoint x: 872, endPoint y: 392, distance: 6.0
click at [872, 392] on div "CONFORT DÉTAILLÉ 69 sondes 16 groupes de sondes Comparer des sondes/groupes Vis…" at bounding box center [501, 243] width 748 height 402
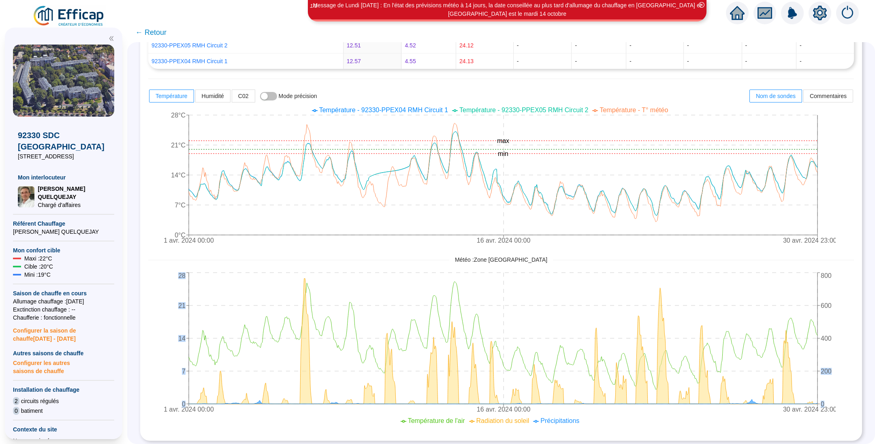
scroll to position [176, 0]
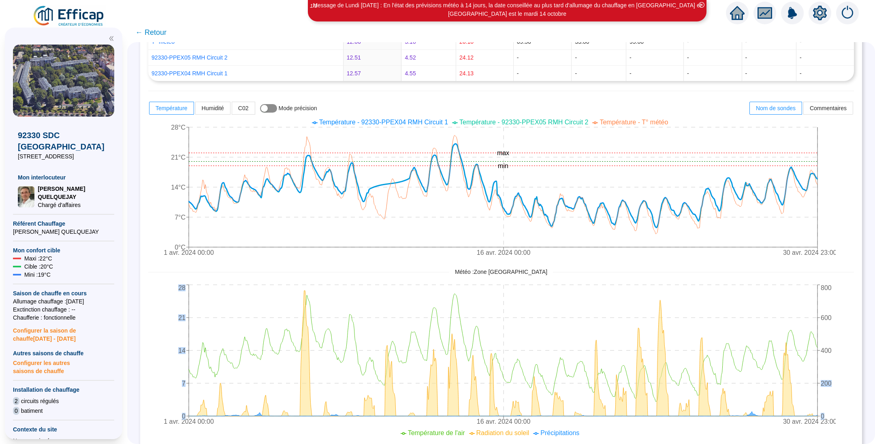
click at [277, 108] on span "button" at bounding box center [268, 108] width 17 height 9
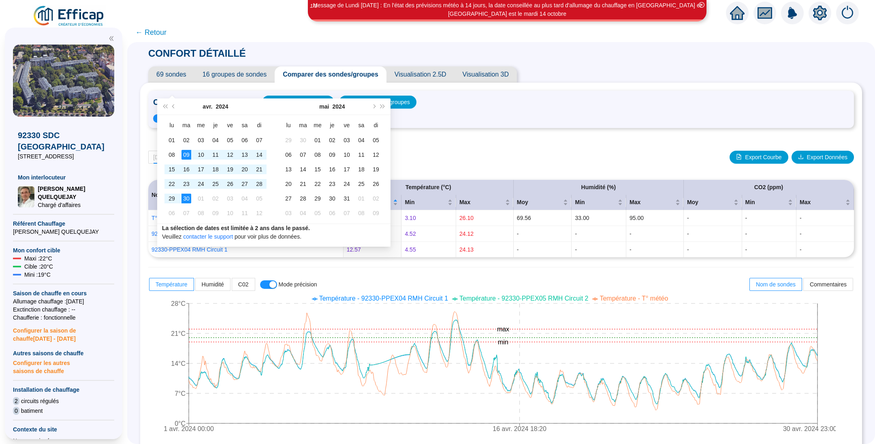
drag, startPoint x: 0, startPoint y: 0, endPoint x: 190, endPoint y: 153, distance: 243.4
click at [190, 153] on div "09" at bounding box center [186, 155] width 10 height 10
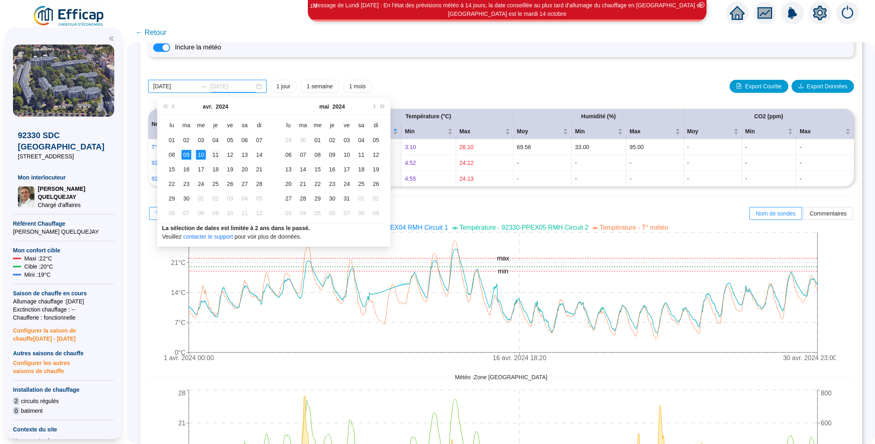
type input "2024-04-11"
click at [213, 156] on div "11" at bounding box center [216, 155] width 10 height 10
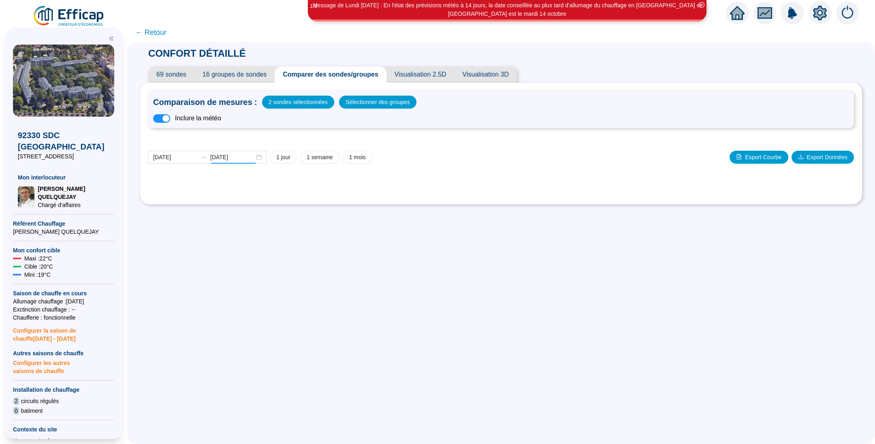
scroll to position [0, 0]
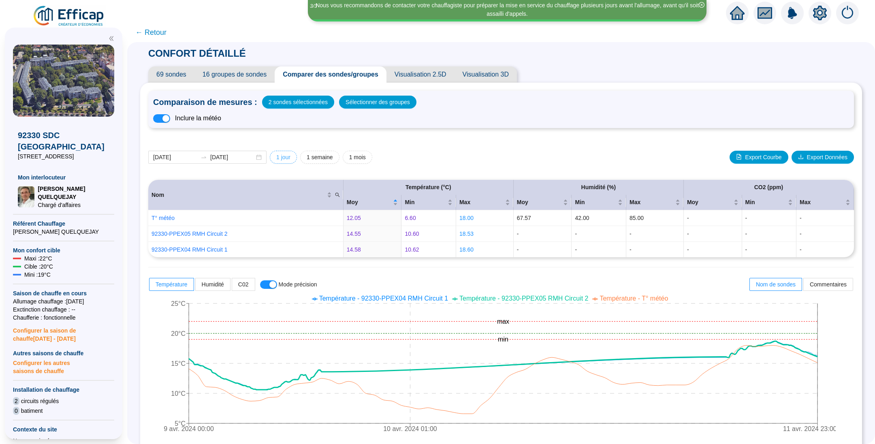
click at [290, 156] on span "1 jour" at bounding box center [283, 157] width 14 height 9
type input "[DATE]"
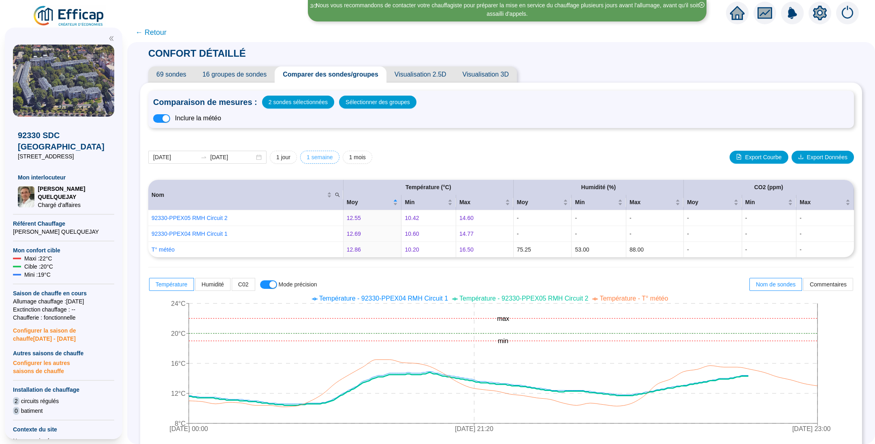
click at [333, 161] on span "1 semaine" at bounding box center [320, 157] width 26 height 9
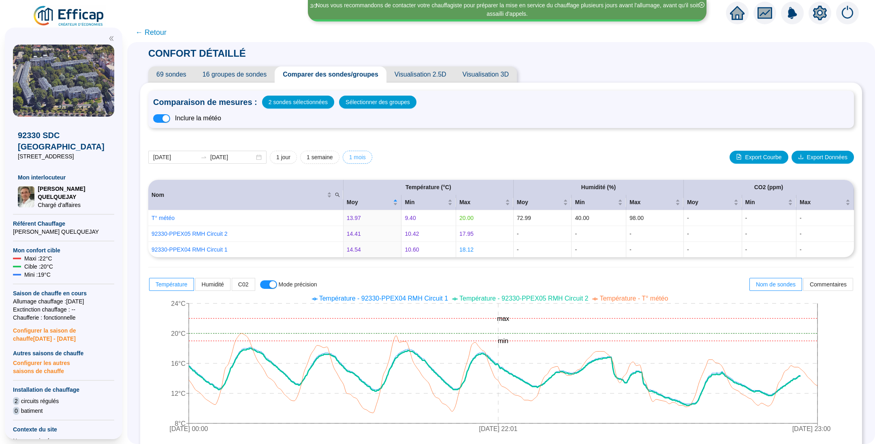
click at [362, 158] on span "1 mois" at bounding box center [357, 157] width 17 height 9
type input "2025-09-06"
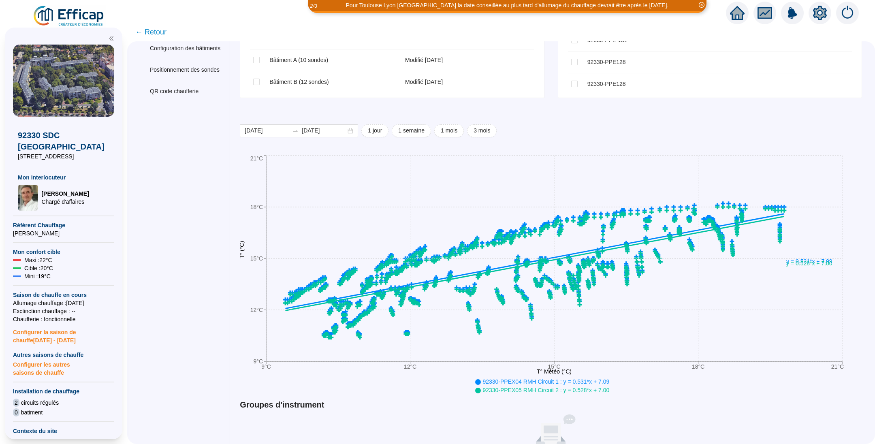
scroll to position [148, 0]
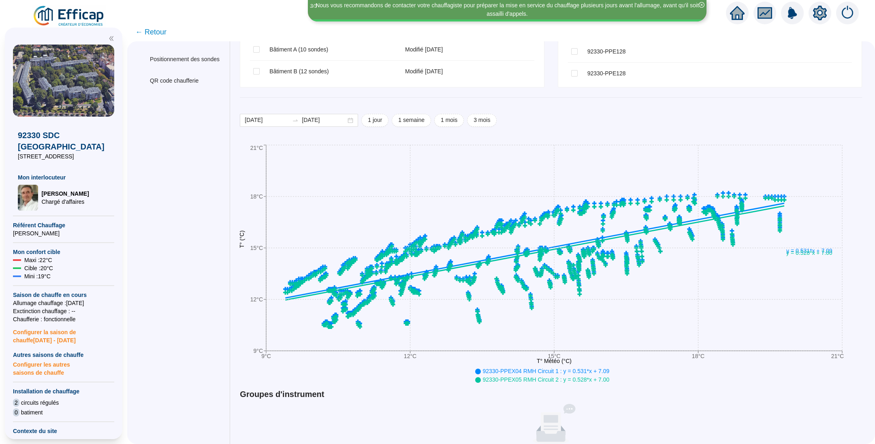
click at [160, 33] on span "← Retour" at bounding box center [150, 31] width 31 height 11
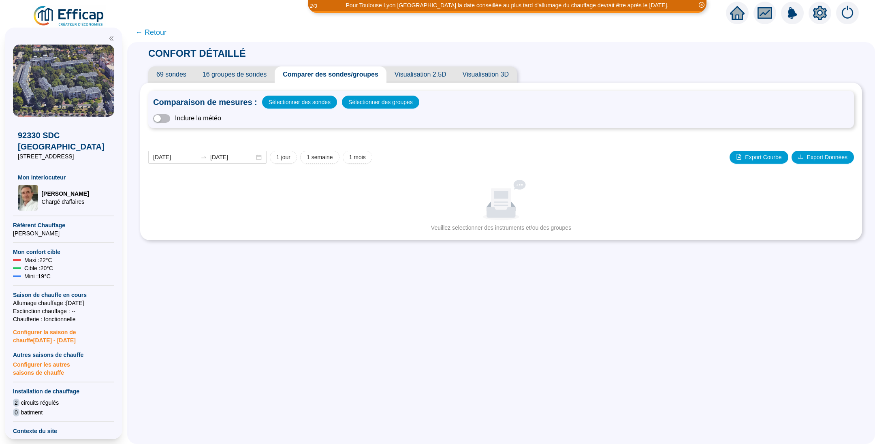
click at [160, 34] on span "← Retour" at bounding box center [150, 32] width 31 height 11
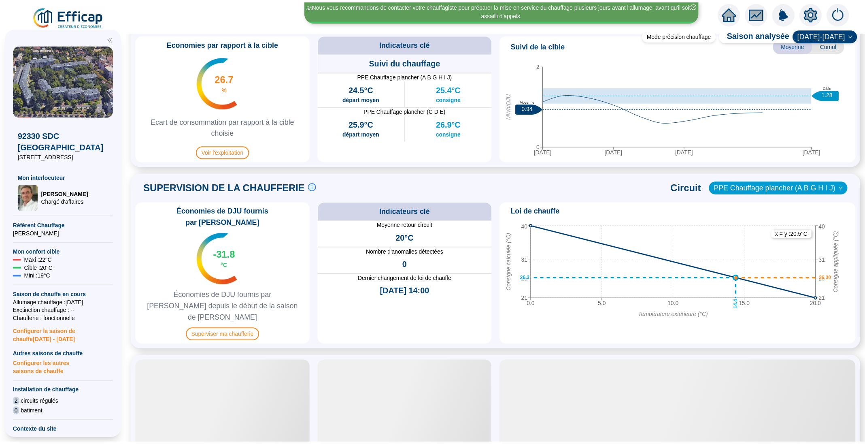
scroll to position [419, 0]
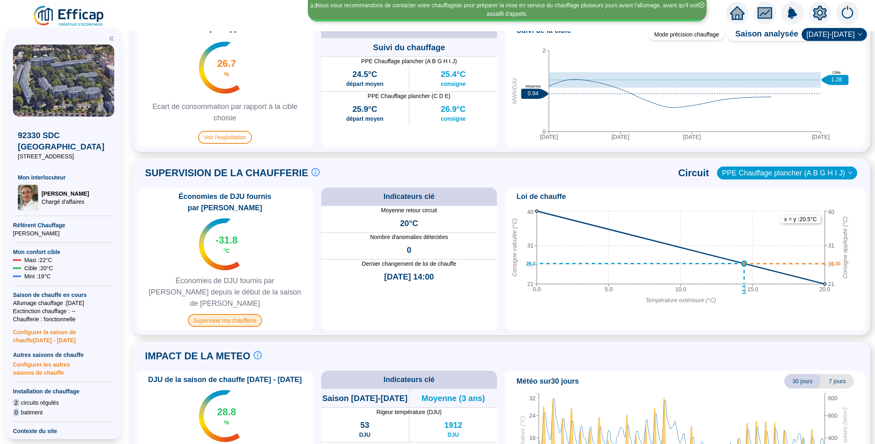
click at [245, 314] on span "Superviser ma chaufferie" at bounding box center [225, 320] width 74 height 13
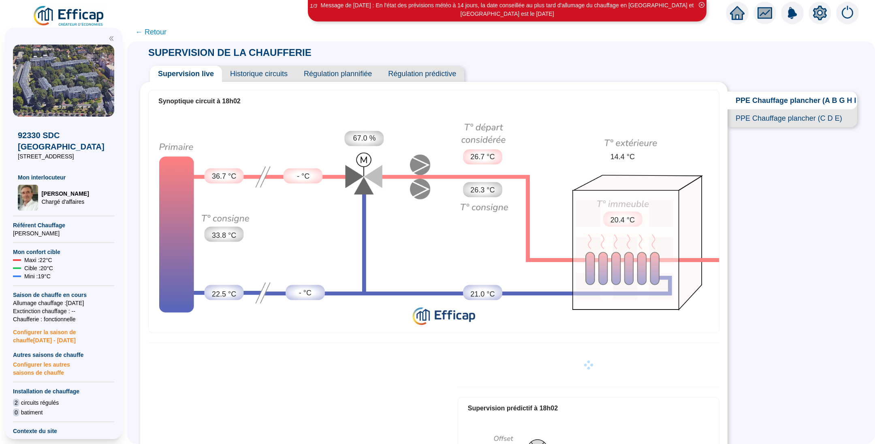
click at [280, 73] on span "Historique circuits" at bounding box center [259, 74] width 74 height 16
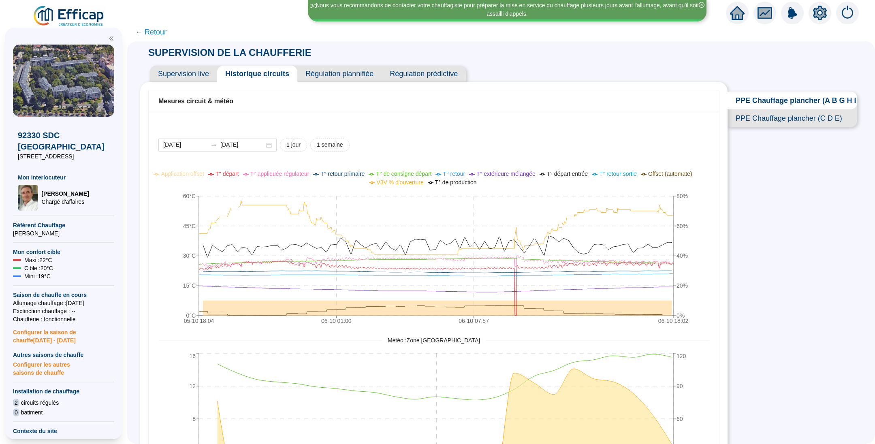
click at [161, 34] on span "← Retour" at bounding box center [150, 31] width 31 height 11
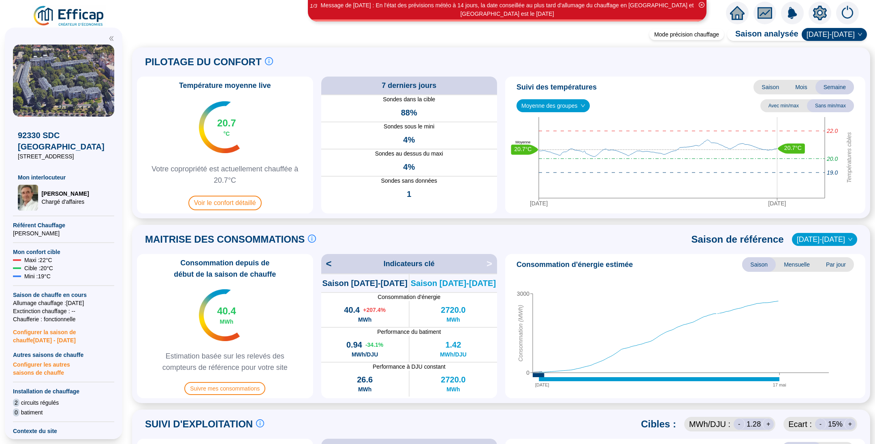
click at [86, 14] on img at bounding box center [68, 16] width 73 height 23
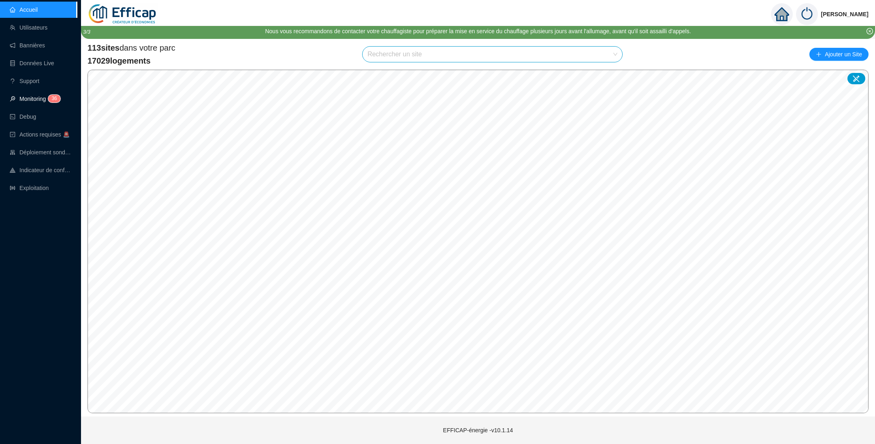
click at [25, 98] on link "Monitoring 3 6" at bounding box center [34, 99] width 48 height 6
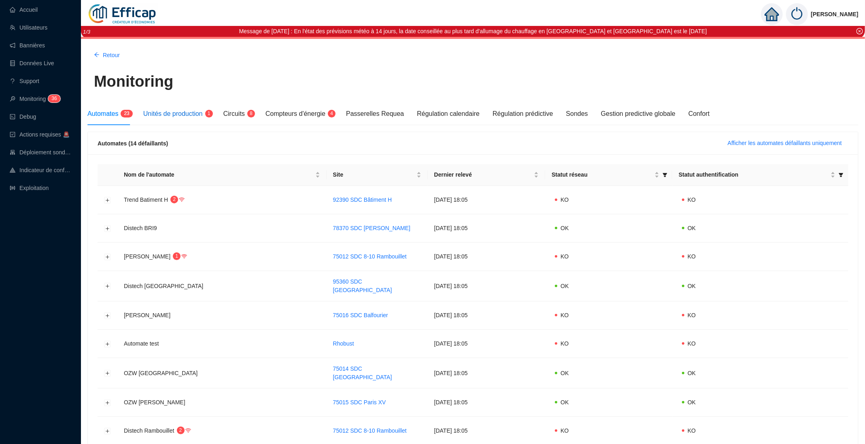
click at [185, 114] on span "Unités de production" at bounding box center [173, 113] width 60 height 7
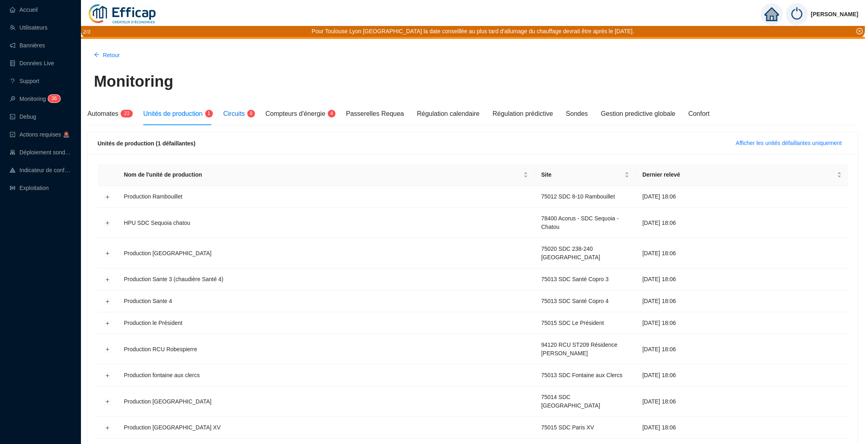
click at [243, 115] on span "Circuits" at bounding box center [234, 113] width 21 height 7
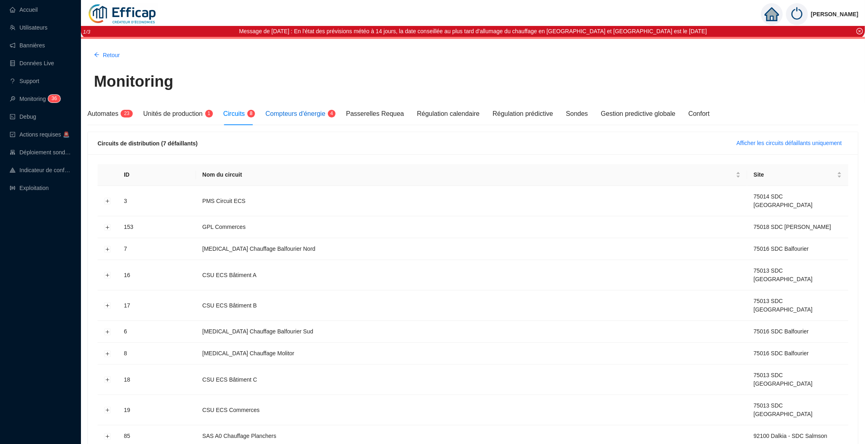
click at [297, 116] on span "Compteurs d'énergie" at bounding box center [296, 113] width 60 height 7
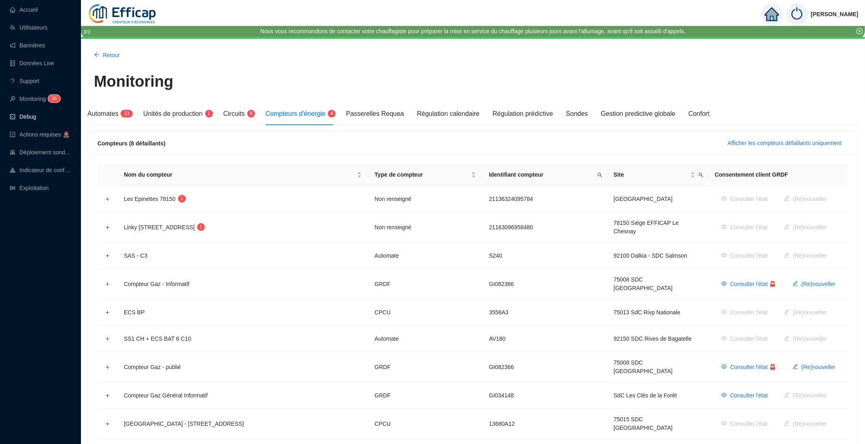
click at [29, 119] on link "Debug" at bounding box center [23, 116] width 26 height 6
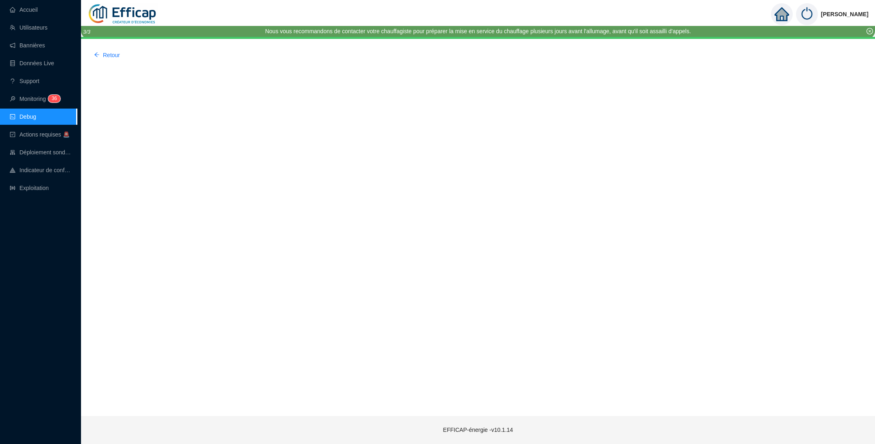
click at [29, 119] on link "Debug" at bounding box center [23, 116] width 26 height 6
click at [29, 134] on span "Actions requises 🚨" at bounding box center [44, 134] width 50 height 6
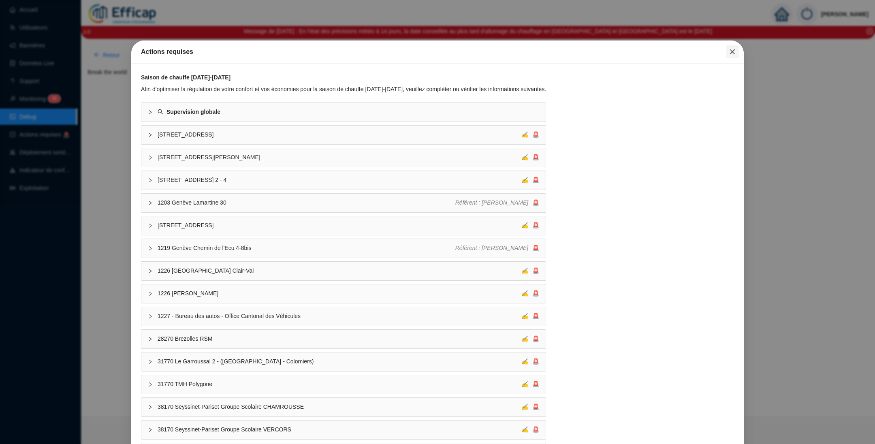
click at [729, 51] on icon "close" at bounding box center [732, 52] width 6 height 6
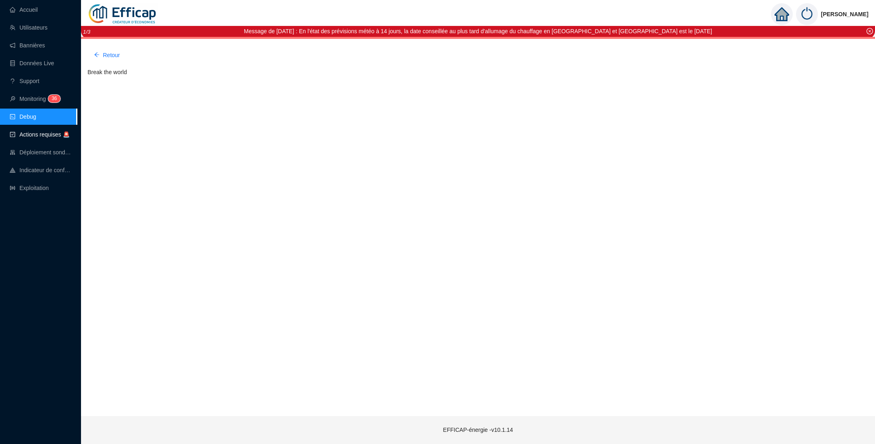
click at [30, 132] on span "Actions requises 🚨" at bounding box center [44, 134] width 50 height 6
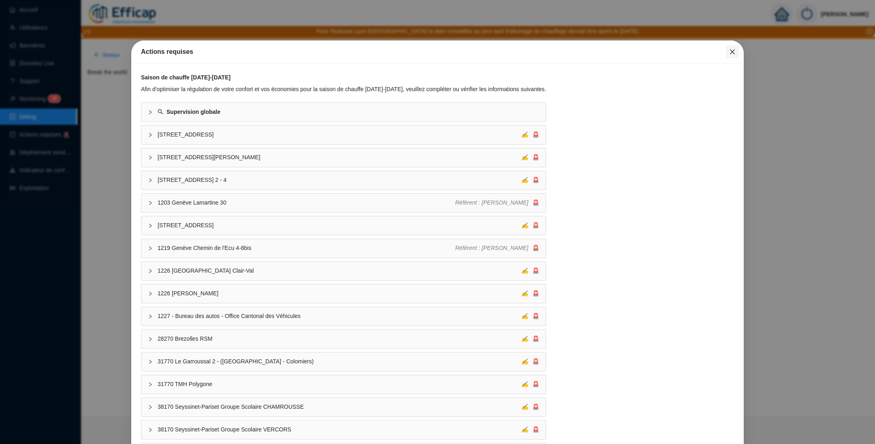
click at [730, 51] on icon "close" at bounding box center [732, 51] width 5 height 5
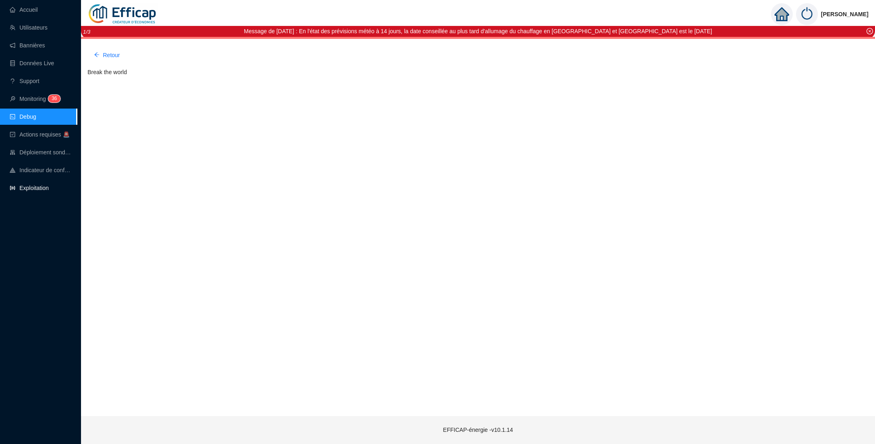
click at [27, 188] on link "Exploitation" at bounding box center [29, 188] width 39 height 6
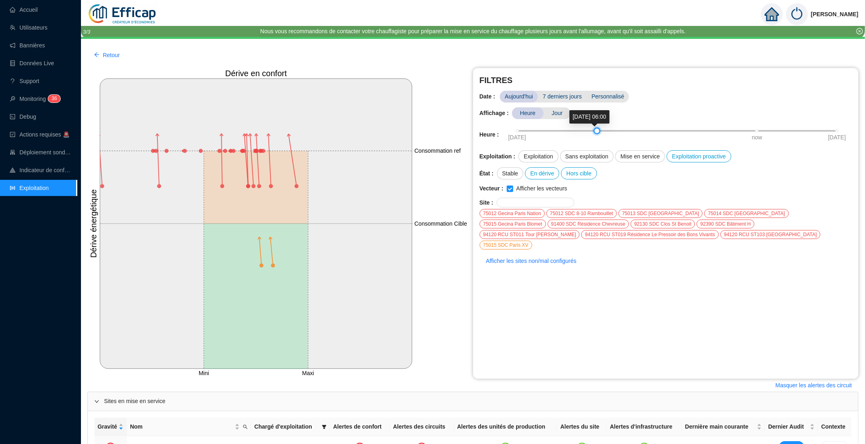
drag, startPoint x: 752, startPoint y: 130, endPoint x: 595, endPoint y: 126, distance: 157.6
click at [595, 126] on div "06-10-2025 now 07-10-2025" at bounding box center [678, 134] width 350 height 21
drag, startPoint x: 788, startPoint y: 230, endPoint x: 550, endPoint y: 258, distance: 240.2
click at [550, 258] on div "FILTRES Date : Aujourd'hui 7 derniers jours Personnalisé Affichage : Heure Jour…" at bounding box center [666, 223] width 386 height 311
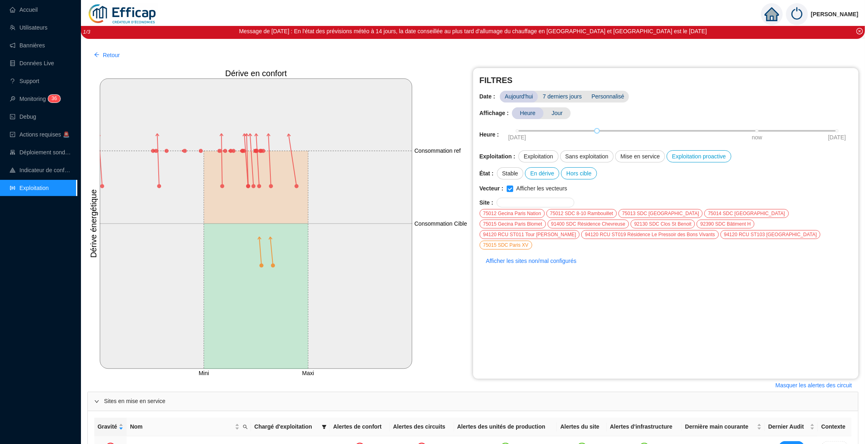
drag, startPoint x: 541, startPoint y: 152, endPoint x: 530, endPoint y: 226, distance: 74.5
click at [530, 226] on div "FILTRES Date : Aujourd'hui 7 derniers jours Personnalisé Affichage : Heure Jour…" at bounding box center [666, 223] width 386 height 311
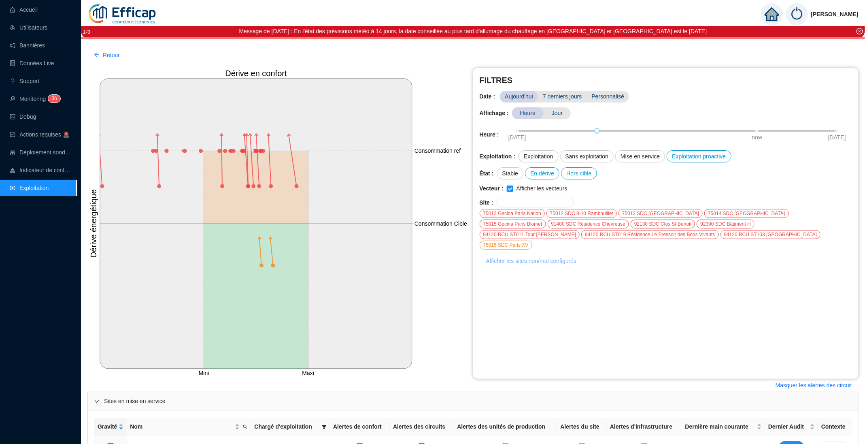
click at [520, 257] on span "Afficher les sites non/mal configurés" at bounding box center [531, 261] width 91 height 9
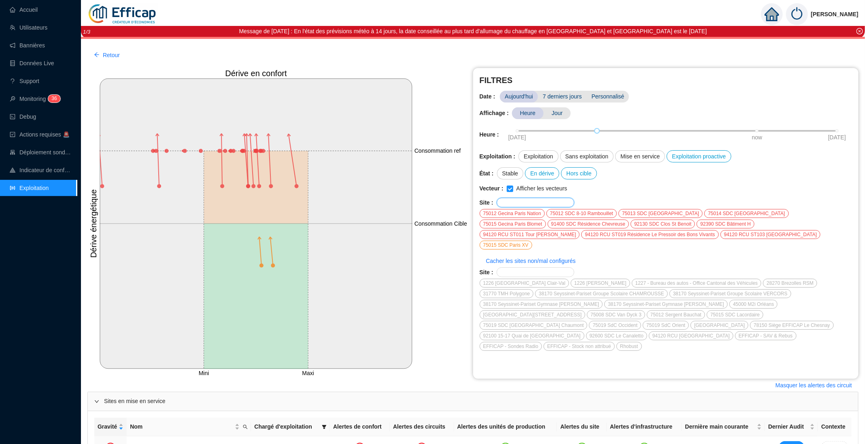
click at [528, 204] on input "text" at bounding box center [533, 202] width 62 height 5
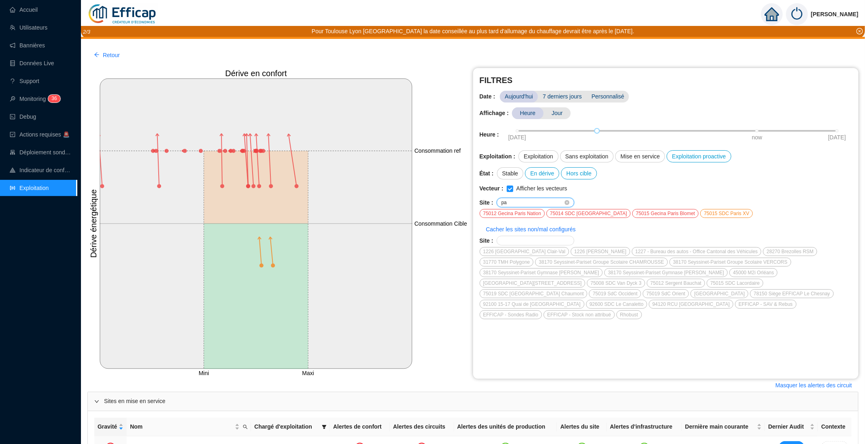
type input "p"
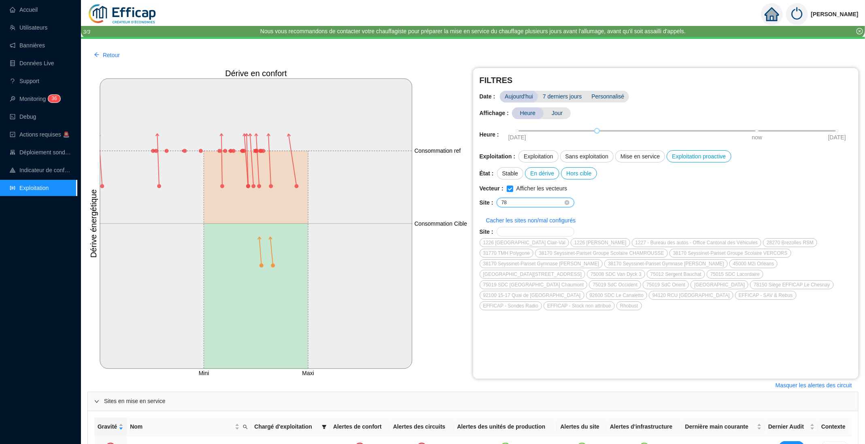
type input "7"
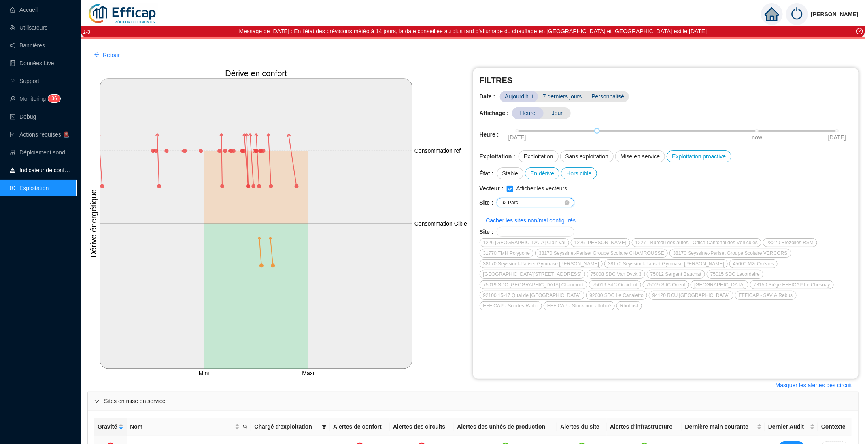
type input "92 Parc"
click at [27, 171] on link "Indicateur de confort" at bounding box center [41, 170] width 62 height 6
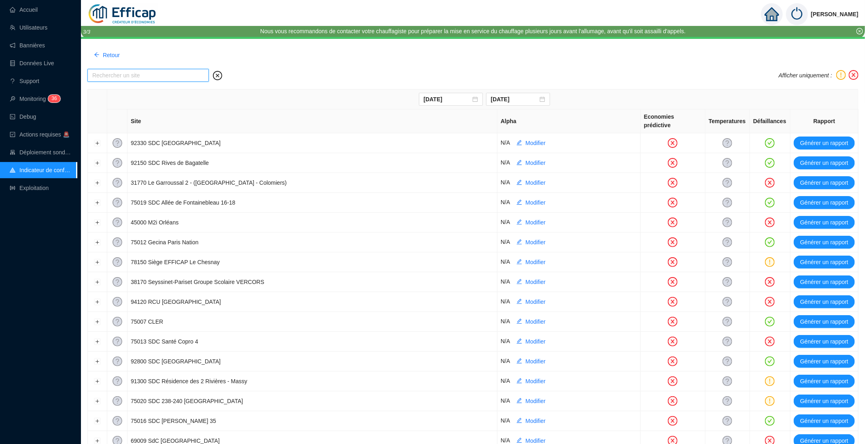
click at [143, 79] on input "text" at bounding box center [147, 75] width 121 height 13
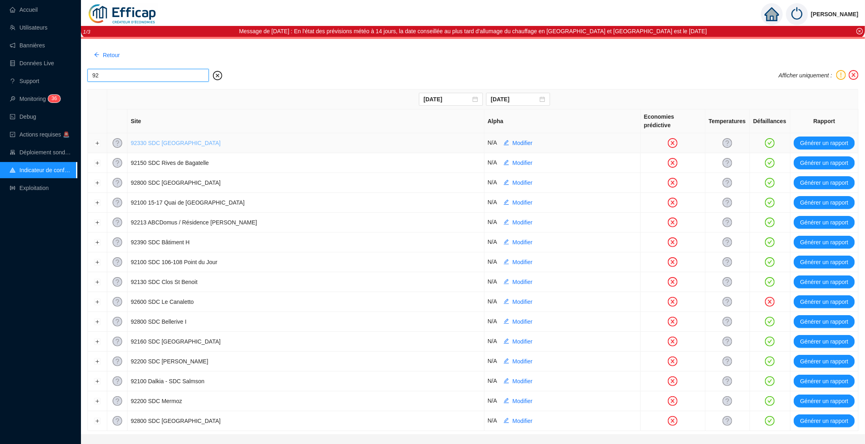
type input "92"
click at [168, 140] on link "92330 SDC [GEOGRAPHIC_DATA]" at bounding box center [176, 143] width 90 height 6
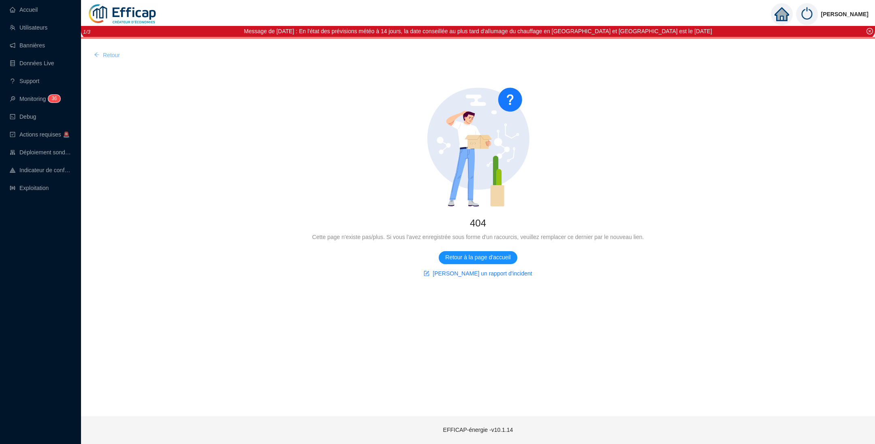
click at [112, 51] on span "Retour" at bounding box center [111, 55] width 17 height 9
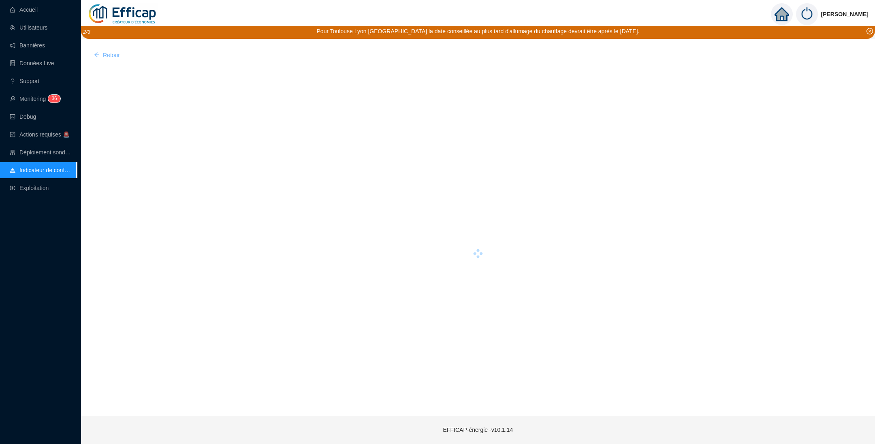
click at [109, 57] on span "Retour" at bounding box center [111, 55] width 17 height 9
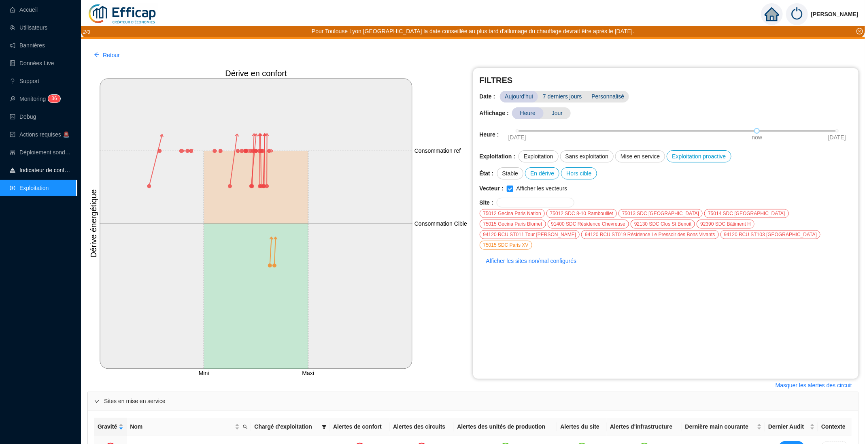
click at [49, 169] on link "Indicateur de confort" at bounding box center [41, 170] width 62 height 6
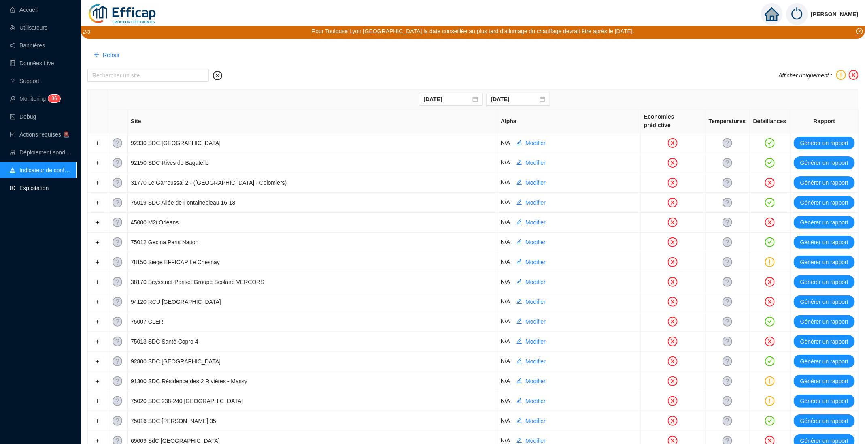
click at [40, 185] on link "Exploitation" at bounding box center [29, 188] width 39 height 6
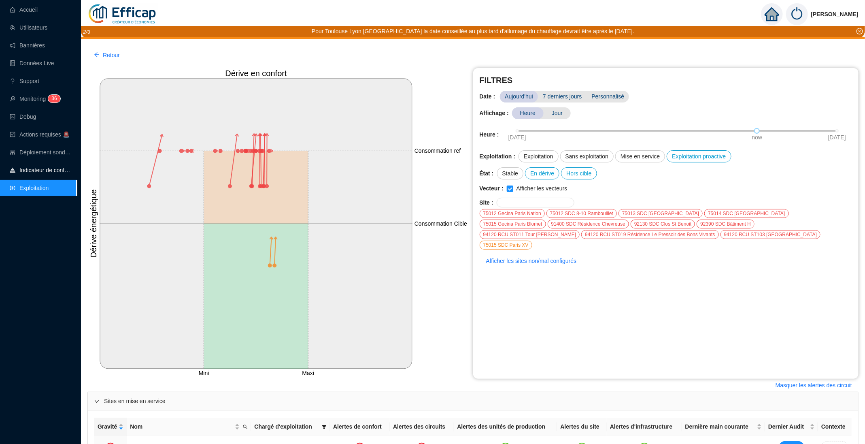
click at [43, 171] on link "Indicateur de confort" at bounding box center [41, 170] width 62 height 6
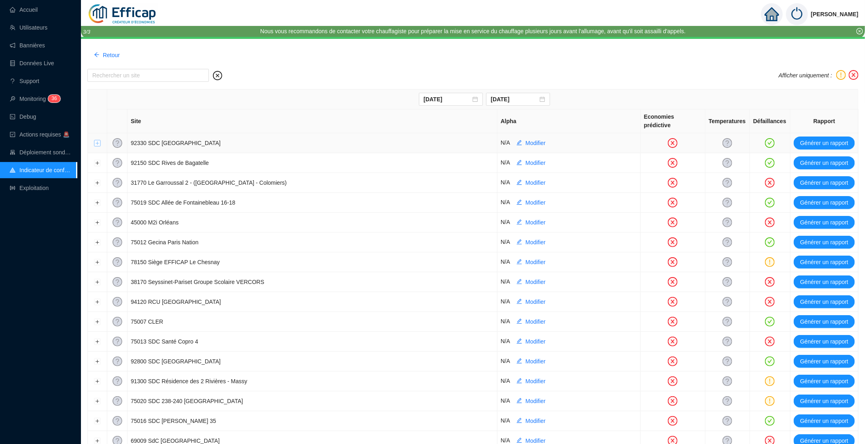
click at [98, 140] on button "Développer la ligne" at bounding box center [97, 143] width 6 height 6
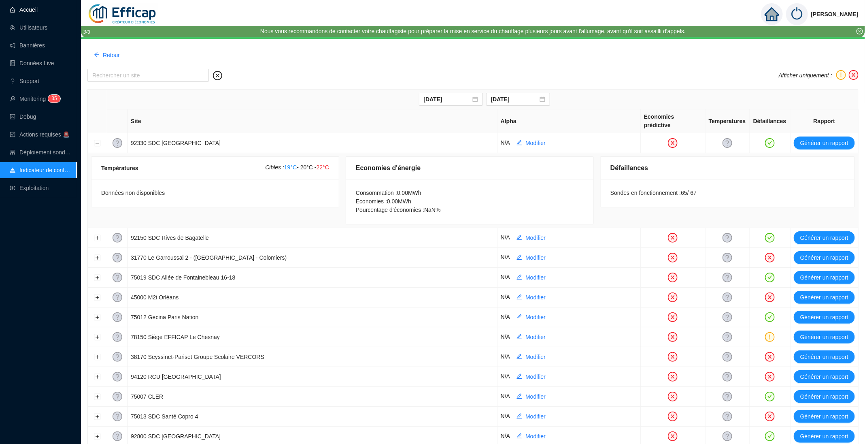
click at [27, 11] on link "Accueil" at bounding box center [24, 9] width 28 height 6
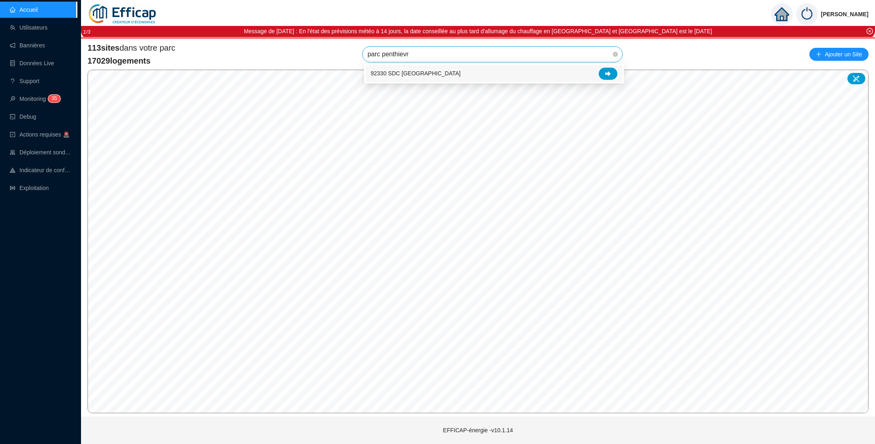
type input "parc penthievre"
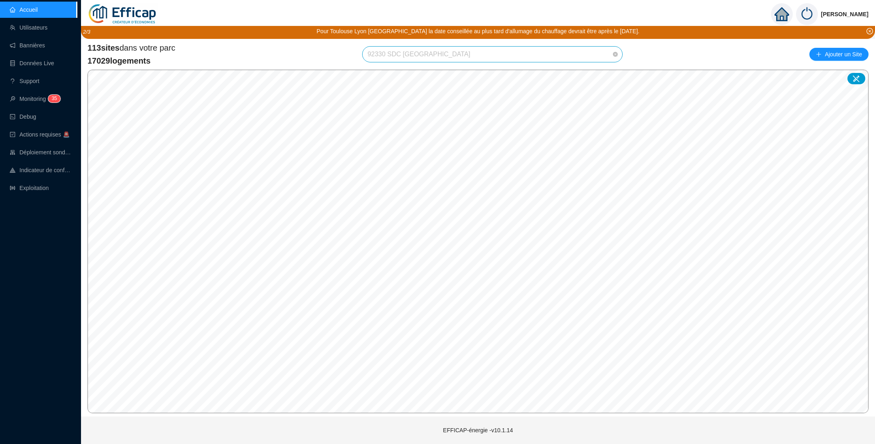
scroll to position [1192, 0]
click at [458, 55] on span "92330 SDC [GEOGRAPHIC_DATA]" at bounding box center [492, 54] width 250 height 15
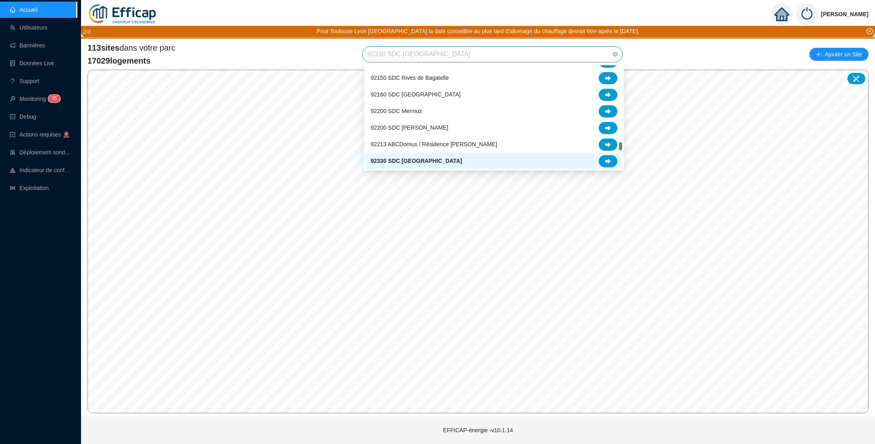
click at [429, 165] on div "92330 SDC [GEOGRAPHIC_DATA]" at bounding box center [494, 161] width 247 height 12
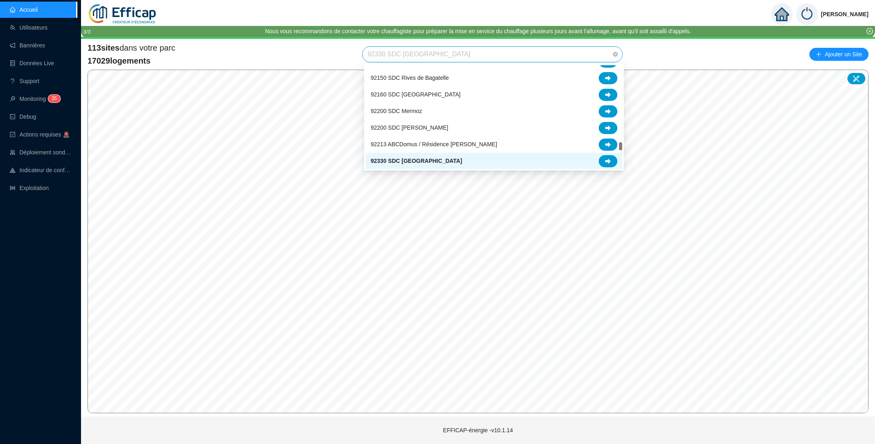
click at [594, 55] on span "92330 SDC [GEOGRAPHIC_DATA]" at bounding box center [492, 54] width 250 height 15
click at [607, 156] on div at bounding box center [608, 161] width 19 height 12
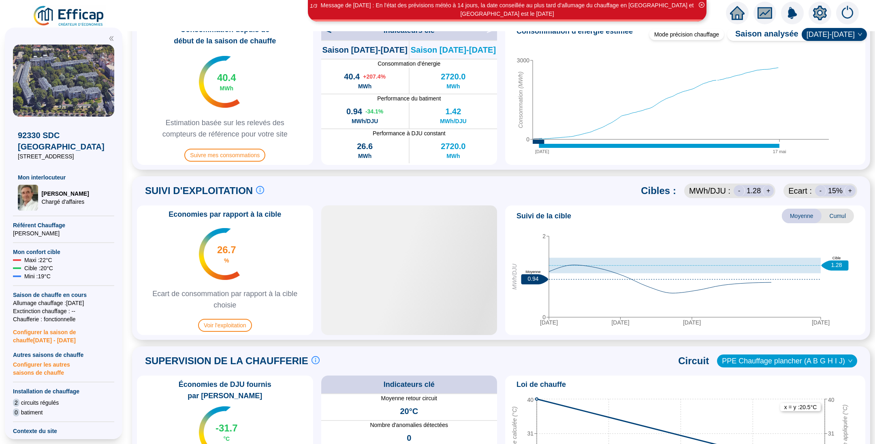
scroll to position [235, 0]
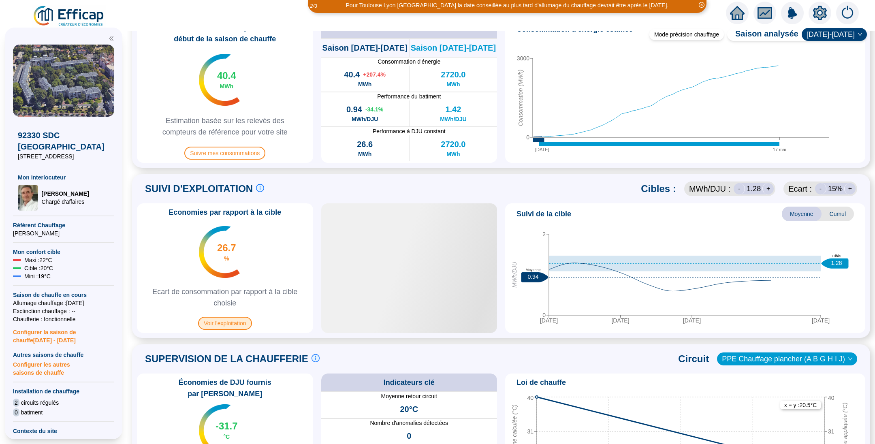
click at [227, 326] on span "Voir l'exploitation" at bounding box center [225, 323] width 54 height 13
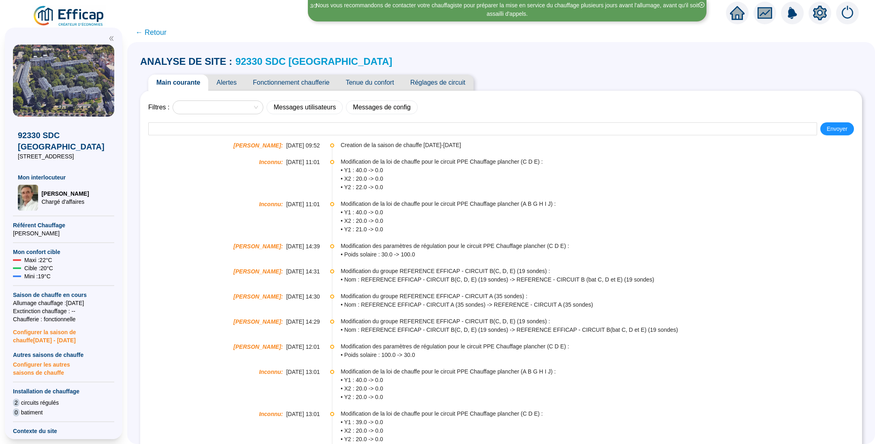
click at [239, 86] on span "Alertes" at bounding box center [226, 83] width 36 height 16
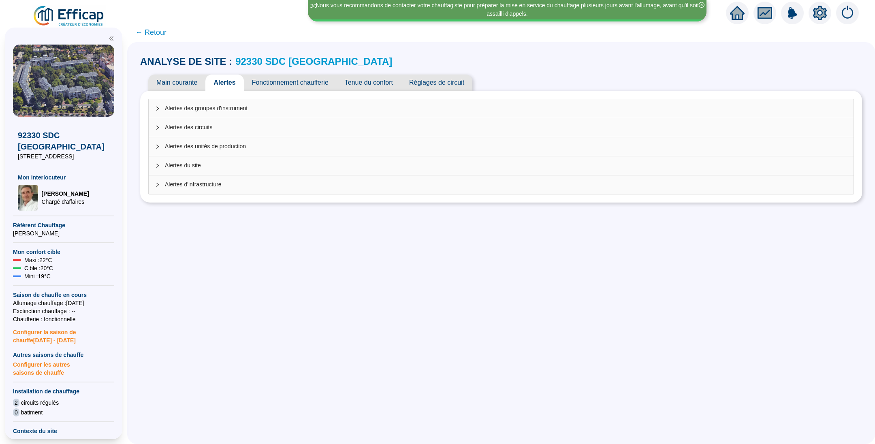
click at [174, 105] on span "Alertes des groupes d'instrument" at bounding box center [506, 108] width 682 height 9
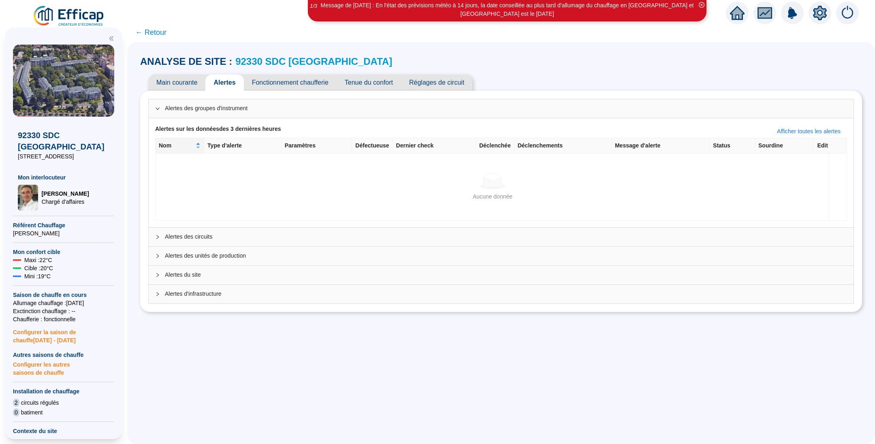
click at [180, 84] on span "Main courante" at bounding box center [176, 83] width 57 height 16
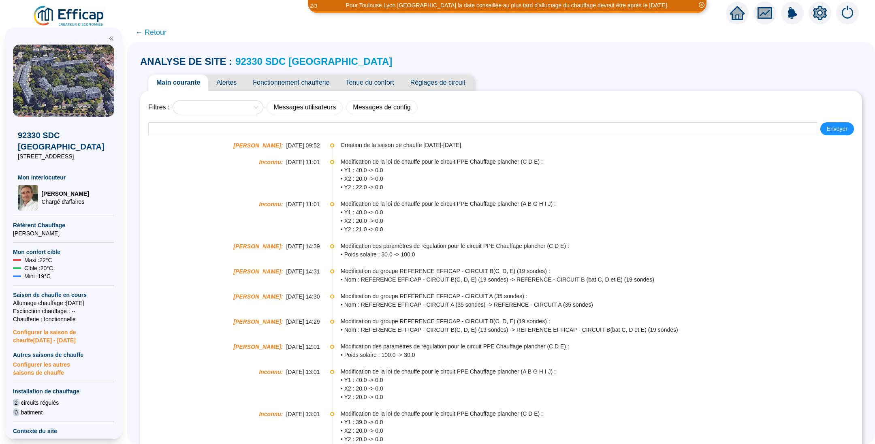
click at [237, 81] on span "Alertes" at bounding box center [226, 83] width 36 height 16
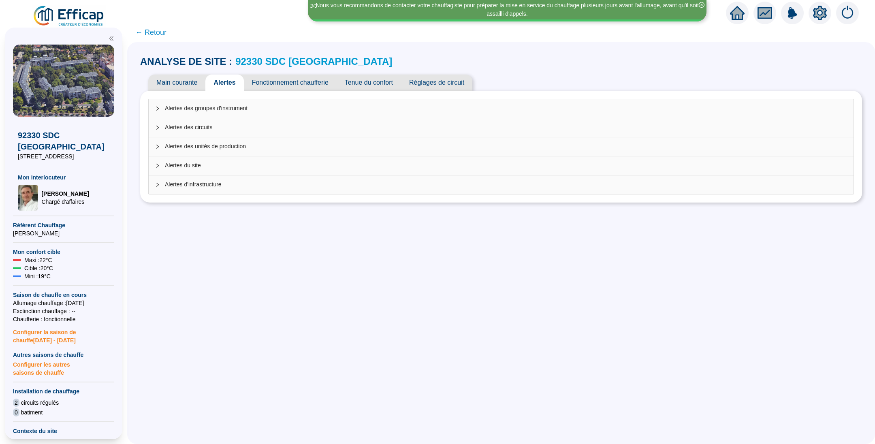
click at [160, 145] on icon "collapsed" at bounding box center [157, 146] width 5 height 5
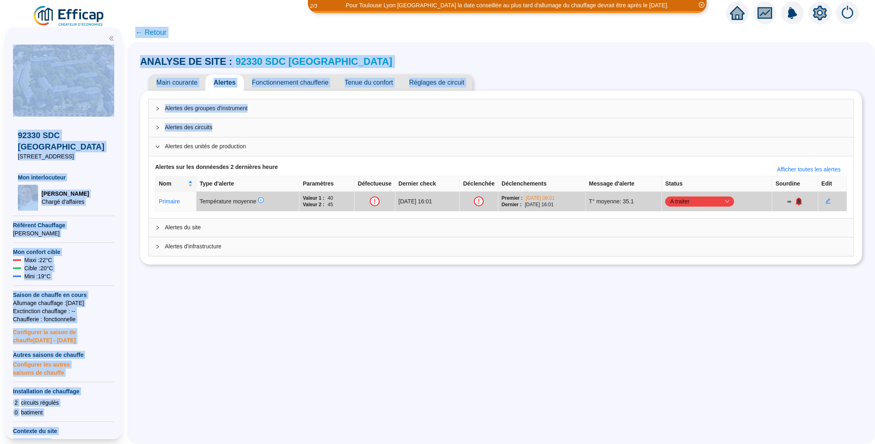
drag, startPoint x: 167, startPoint y: 145, endPoint x: 0, endPoint y: 79, distance: 179.7
click at [0, 79] on div "X 92330 SDC Parc Penthievre 6 Rue de Fontenay Mon interlocuteur Jean-Baptiste Q…" at bounding box center [437, 233] width 875 height 421
click at [266, 34] on span "← Retour" at bounding box center [501, 32] width 748 height 19
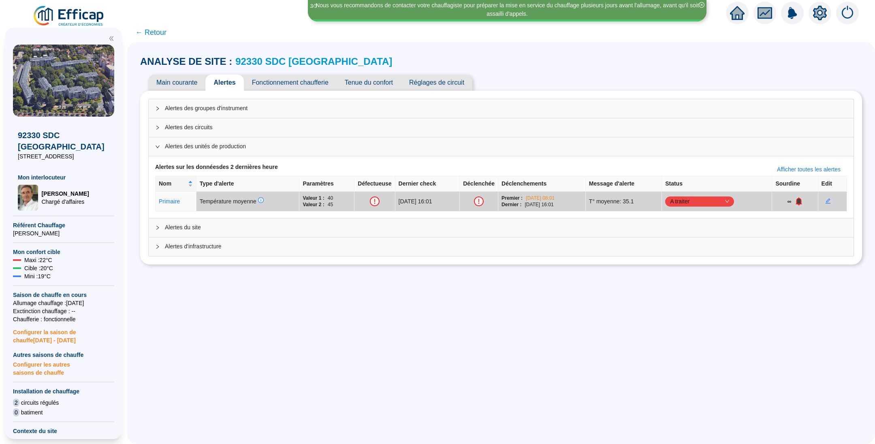
click at [161, 34] on span "← Retour" at bounding box center [150, 32] width 31 height 11
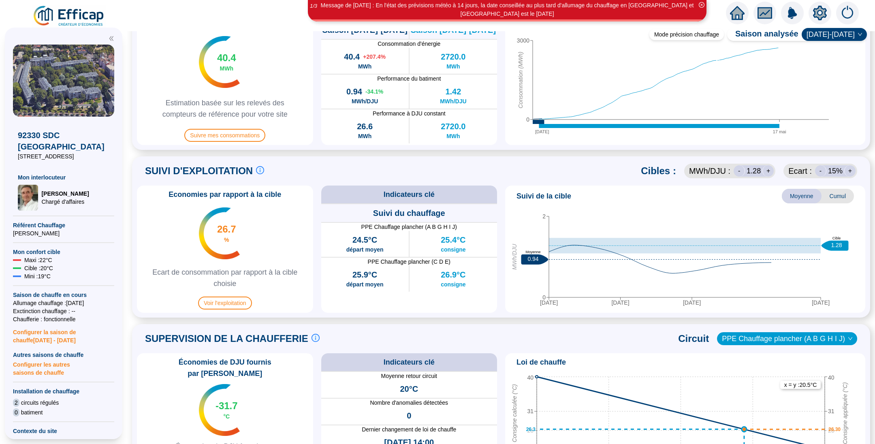
scroll to position [254, 0]
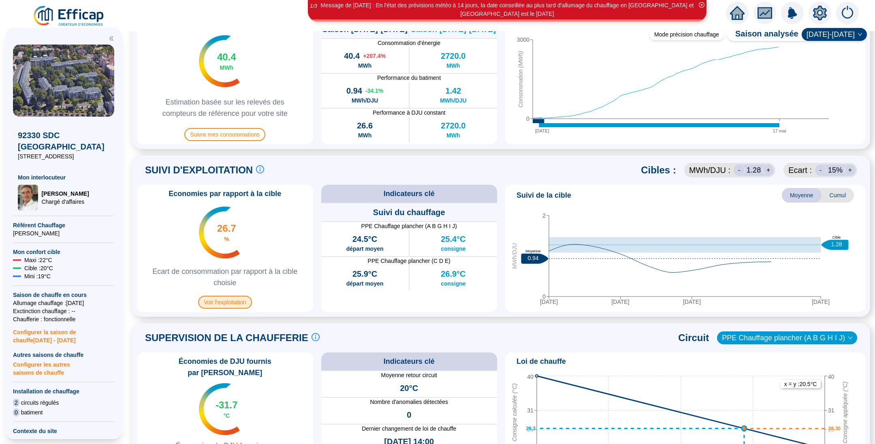
click at [229, 305] on span "Voir l'exploitation" at bounding box center [225, 302] width 54 height 13
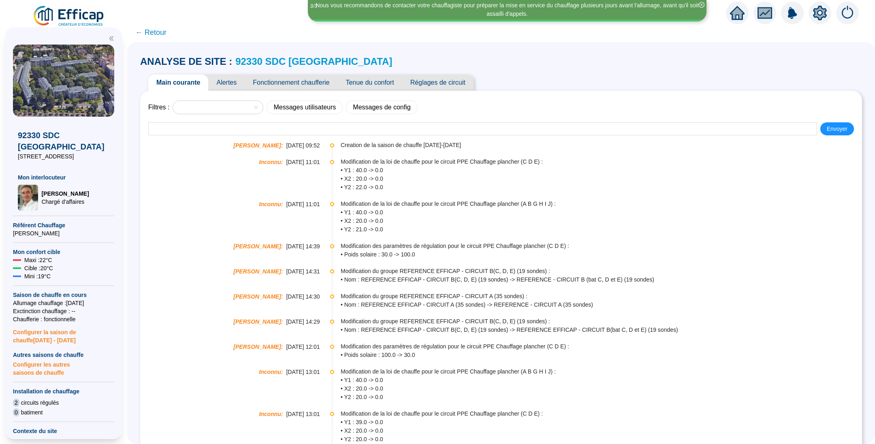
click at [239, 81] on span "Alertes" at bounding box center [226, 83] width 36 height 16
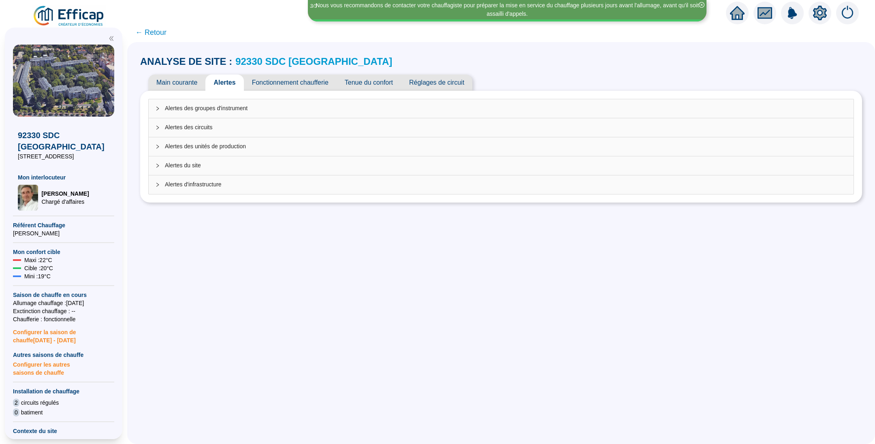
click at [160, 143] on div "Alertes des unités de production" at bounding box center [501, 146] width 705 height 19
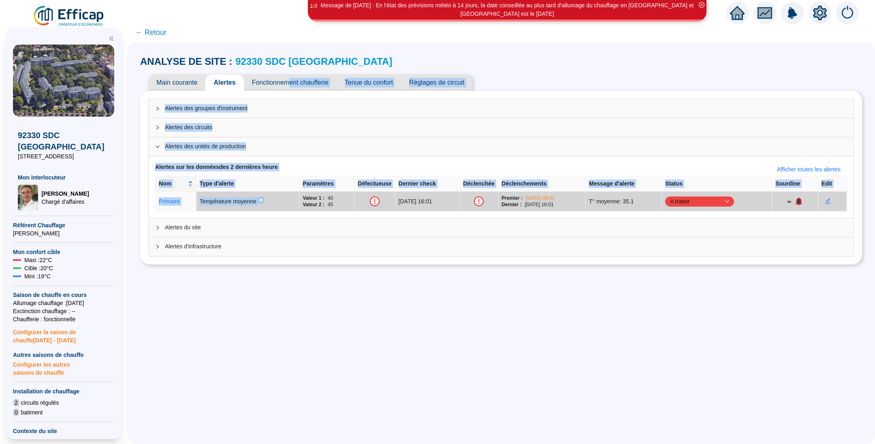
drag, startPoint x: 299, startPoint y: 85, endPoint x: 251, endPoint y: 240, distance: 162.0
click at [251, 240] on div "ANALYSE DE SITE : 92330 SDC Parc Penthievre Main courante Alertes Fonctionnemen…" at bounding box center [501, 159] width 722 height 219
click at [160, 228] on icon "collapsed" at bounding box center [157, 227] width 5 height 5
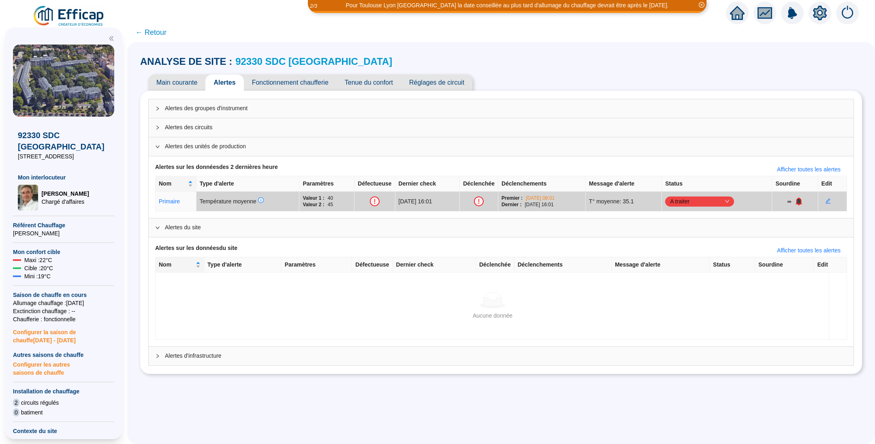
click at [160, 228] on icon "expanded" at bounding box center [157, 227] width 5 height 5
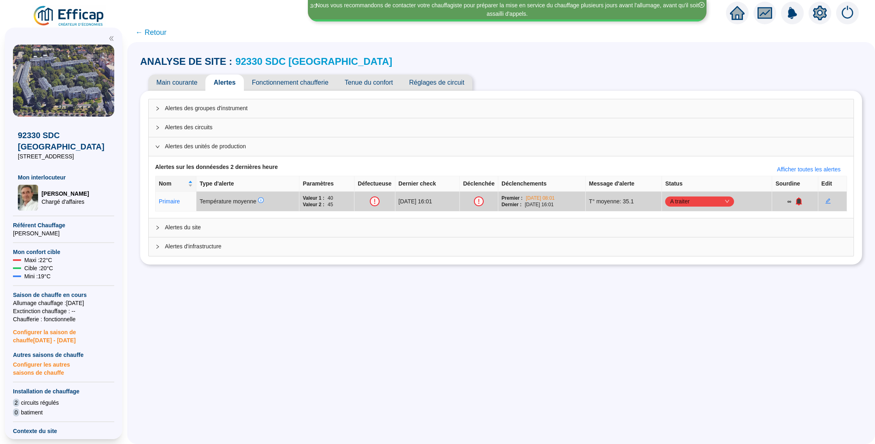
click at [299, 82] on span "Fonctionnement chaufferie" at bounding box center [290, 83] width 93 height 16
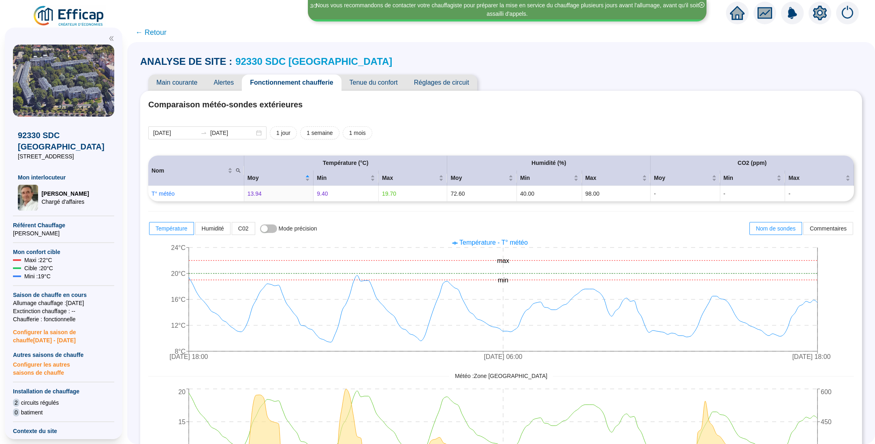
click at [377, 80] on span "Tenue du confort" at bounding box center [373, 83] width 64 height 16
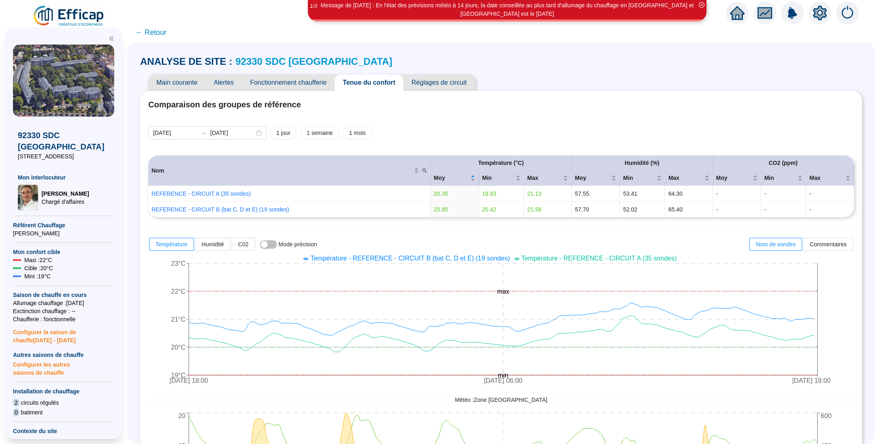
click at [438, 86] on span "Réglages de circuit" at bounding box center [438, 83] width 71 height 16
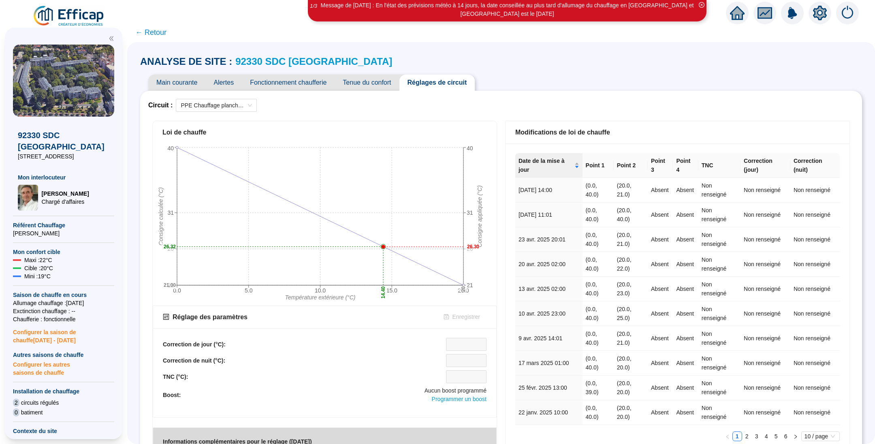
click at [377, 87] on span "Tenue du confort" at bounding box center [367, 83] width 64 height 16
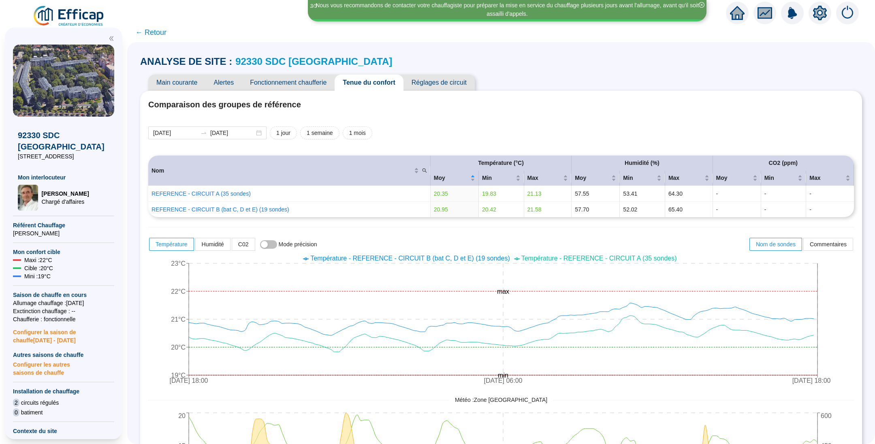
click at [230, 81] on span "Alertes" at bounding box center [223, 83] width 36 height 16
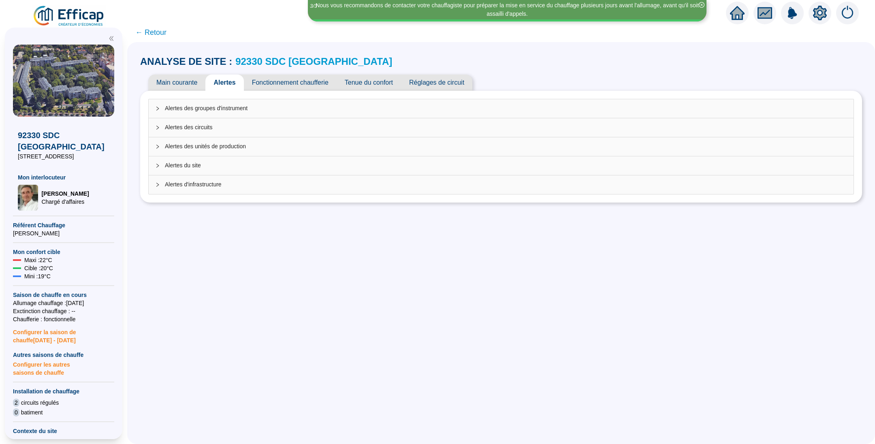
click at [160, 107] on icon "collapsed" at bounding box center [157, 108] width 5 height 5
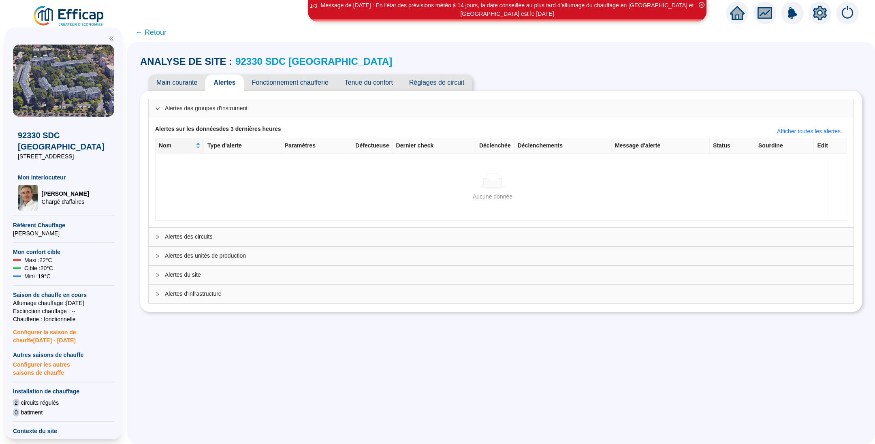
click at [160, 254] on icon "collapsed" at bounding box center [157, 256] width 5 height 5
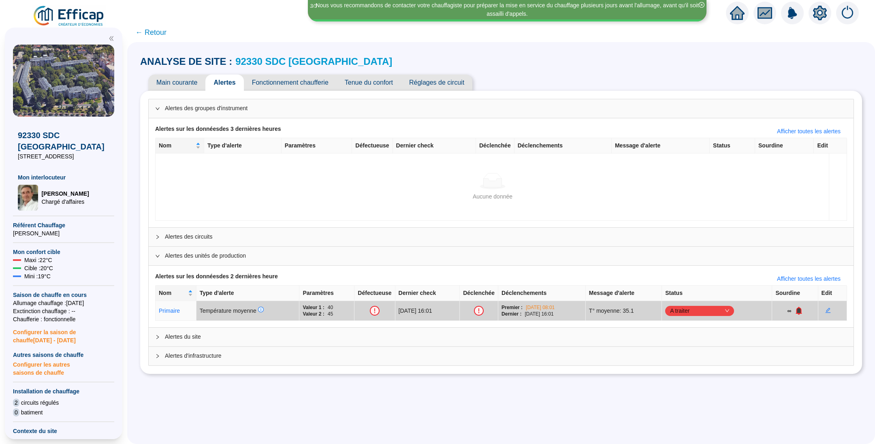
click at [191, 85] on span "Main courante" at bounding box center [176, 83] width 57 height 16
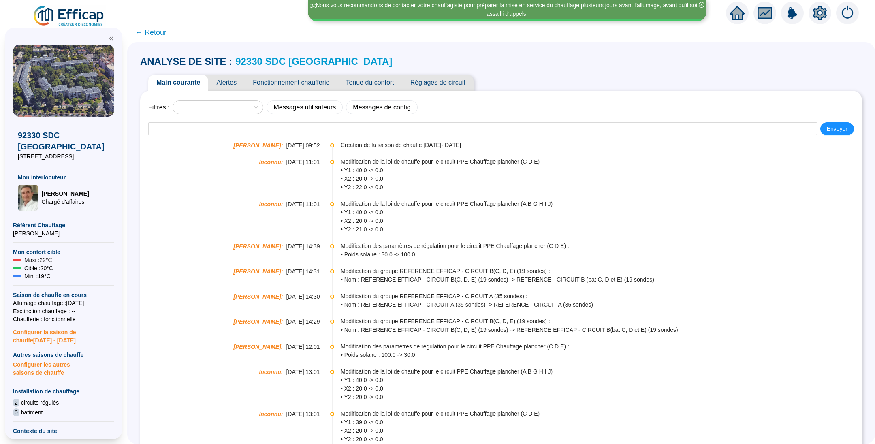
click at [239, 85] on span "Alertes" at bounding box center [226, 83] width 36 height 16
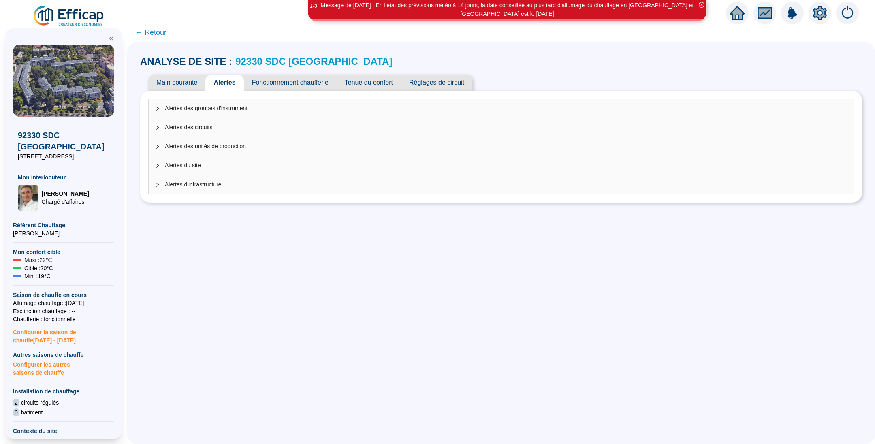
click at [166, 36] on span "← Retour" at bounding box center [150, 32] width 31 height 11
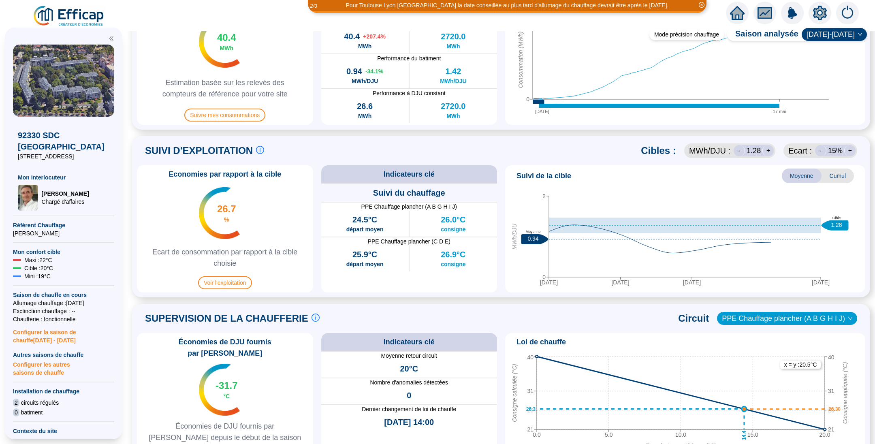
scroll to position [270, 0]
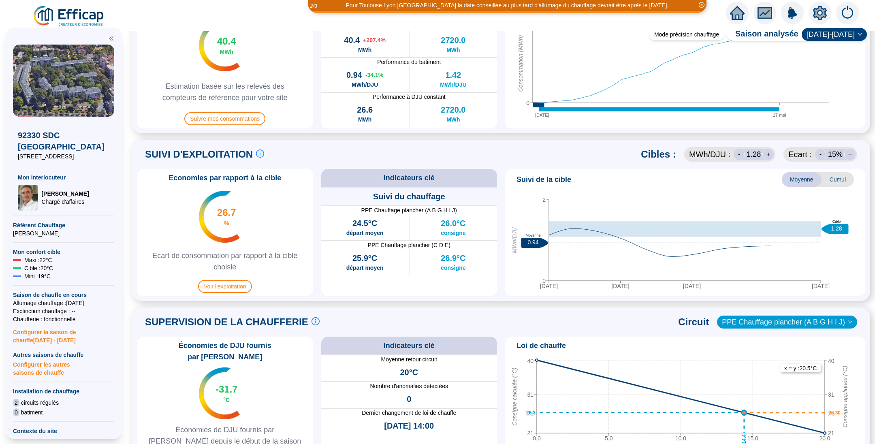
click at [823, 174] on span "Cumul" at bounding box center [837, 179] width 32 height 15
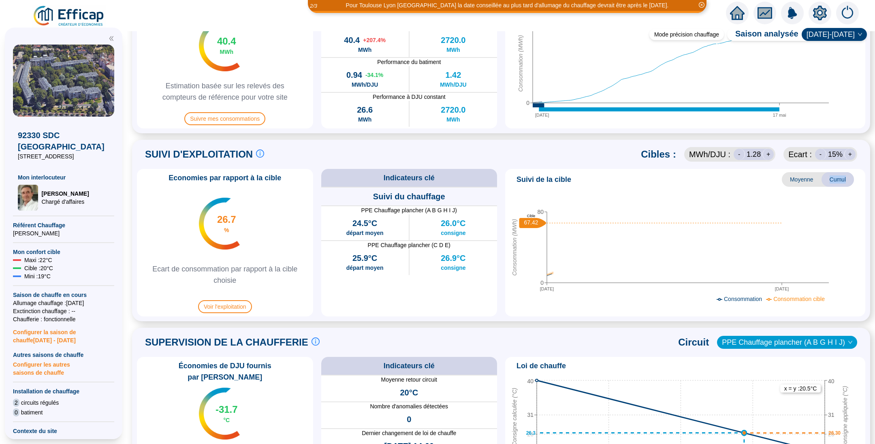
click at [823, 174] on span "Cumul" at bounding box center [837, 179] width 32 height 15
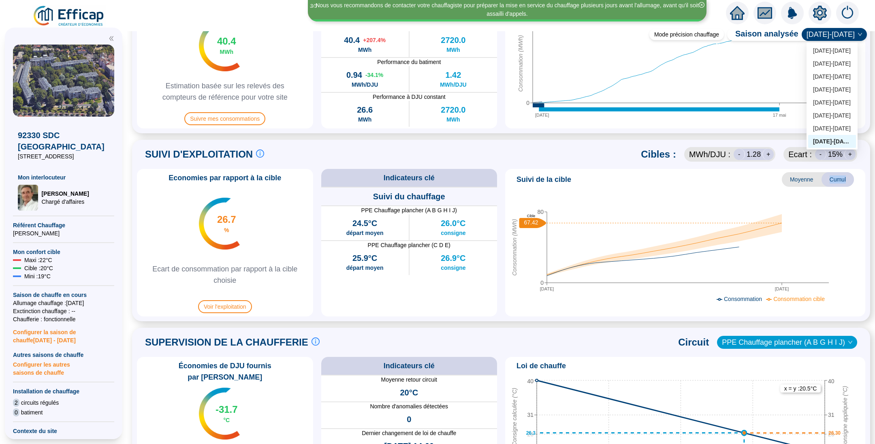
click at [830, 34] on span "[DATE]-[DATE]" at bounding box center [833, 34] width 55 height 12
click at [833, 129] on div "2024-2025" at bounding box center [832, 128] width 38 height 9
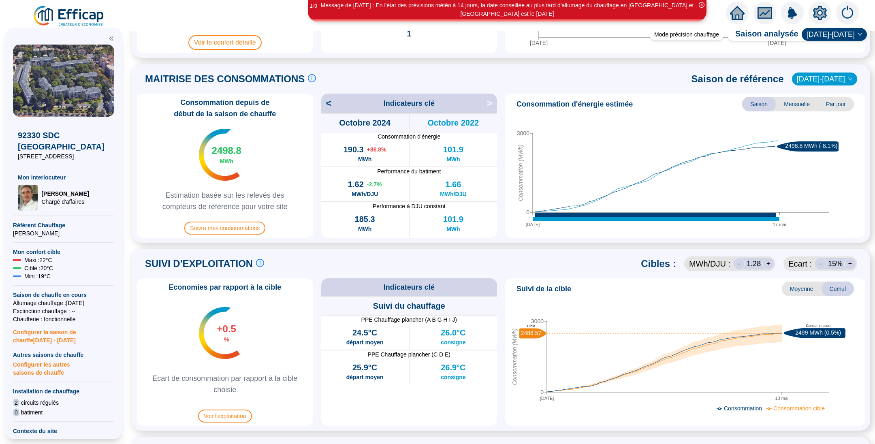
scroll to position [157, 0]
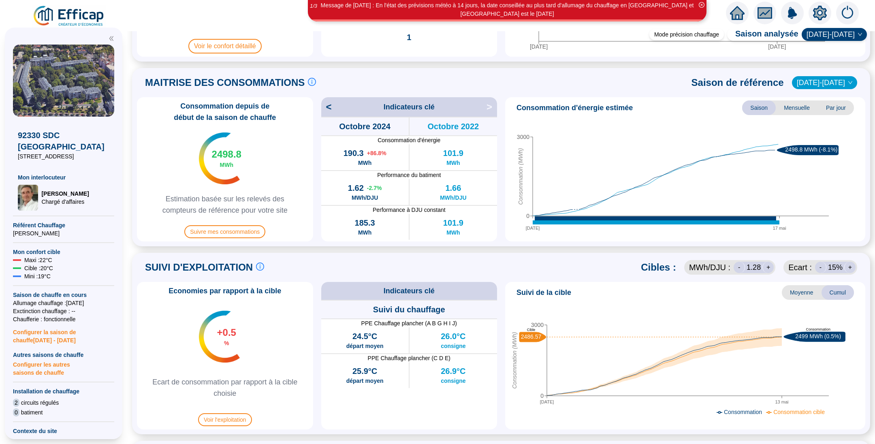
click at [827, 83] on span "[DATE]-[DATE]" at bounding box center [824, 83] width 55 height 12
click at [818, 99] on div "2023-2024" at bounding box center [822, 99] width 38 height 9
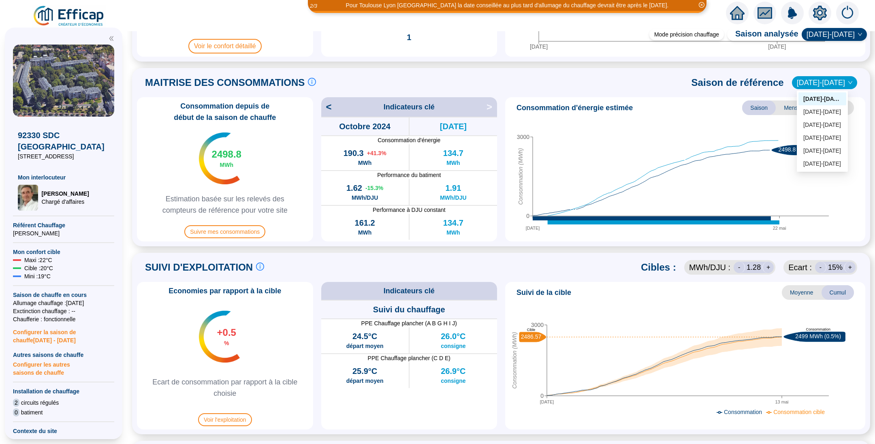
click at [816, 78] on span "2023-2024" at bounding box center [824, 83] width 55 height 12
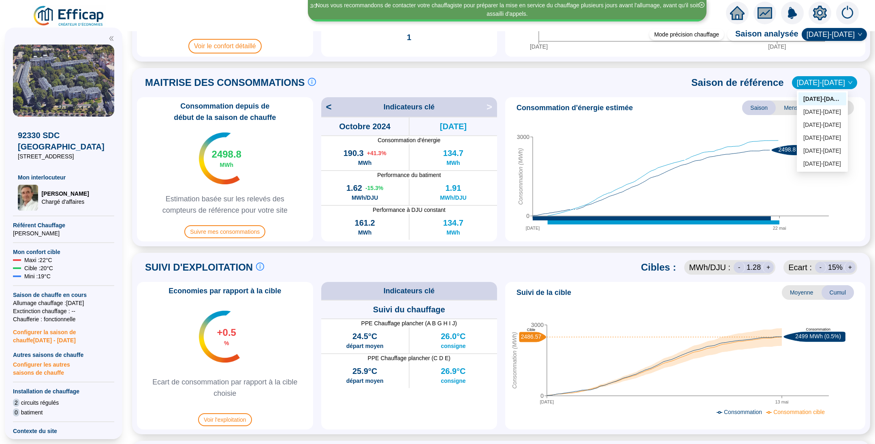
click at [829, 97] on div "2023-2024" at bounding box center [822, 99] width 38 height 9
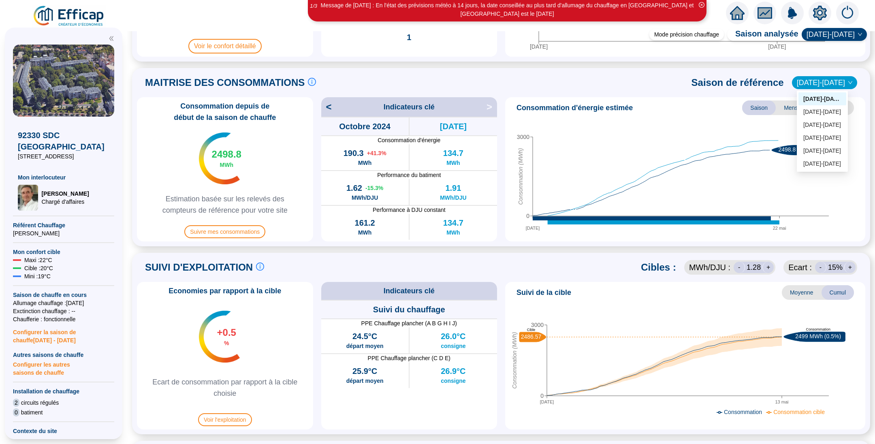
click at [834, 85] on span "2023-2024" at bounding box center [824, 83] width 55 height 12
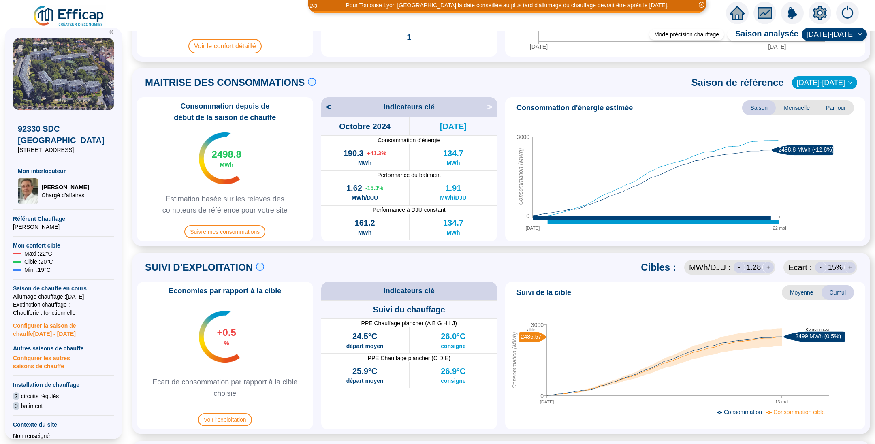
scroll to position [18, 0]
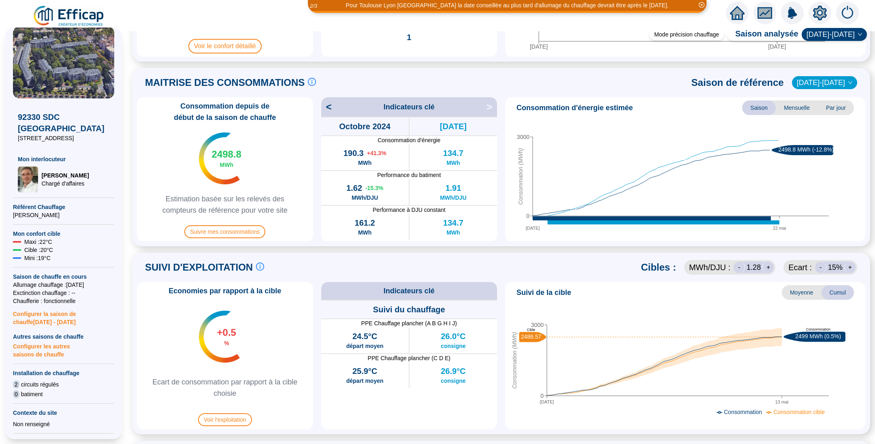
click at [332, 109] on span "<" at bounding box center [326, 106] width 11 height 13
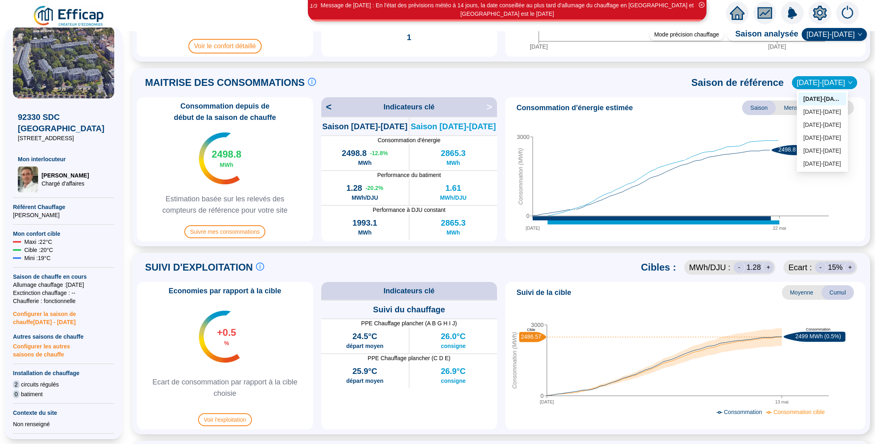
click at [827, 83] on span "2023-2024" at bounding box center [824, 83] width 55 height 12
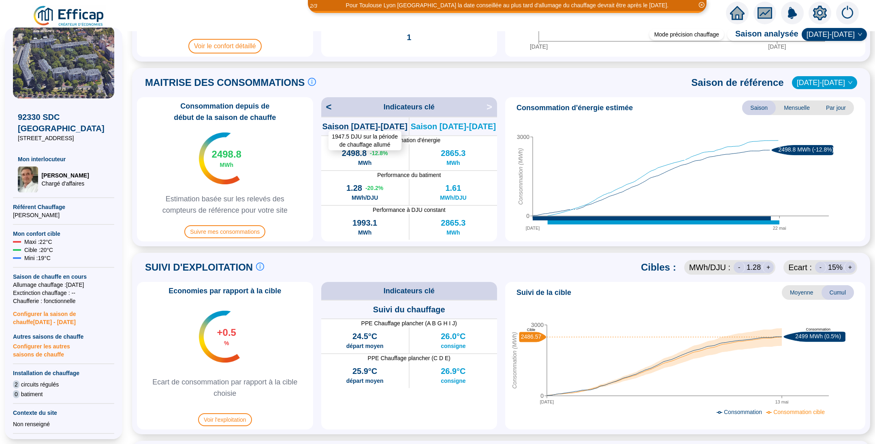
click at [352, 129] on span "Saison 2024-2025" at bounding box center [364, 126] width 85 height 11
click at [332, 109] on span "<" at bounding box center [326, 106] width 11 height 13
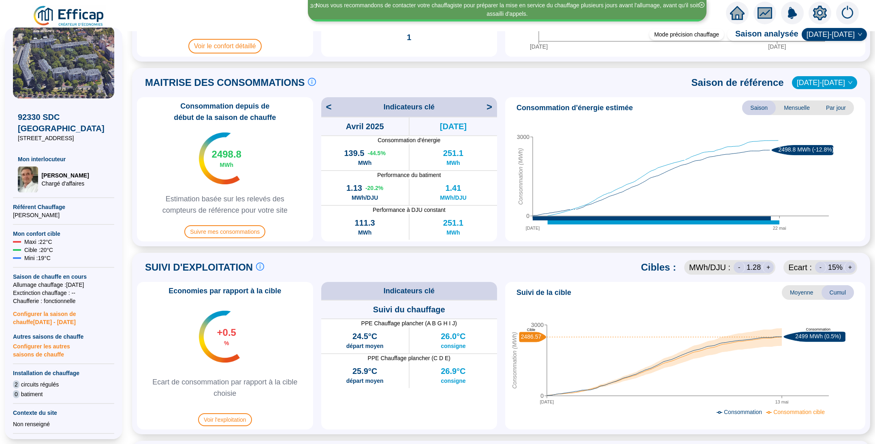
click at [490, 107] on span ">" at bounding box center [491, 106] width 11 height 13
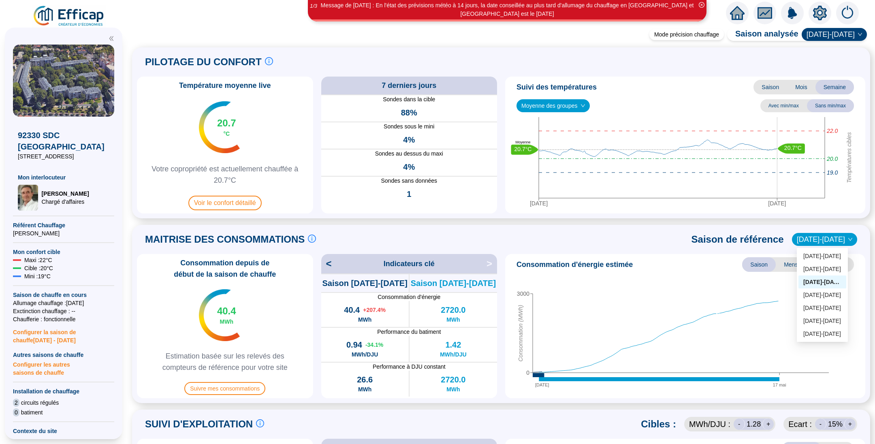
click at [827, 236] on span "[DATE]-[DATE]" at bounding box center [824, 239] width 55 height 12
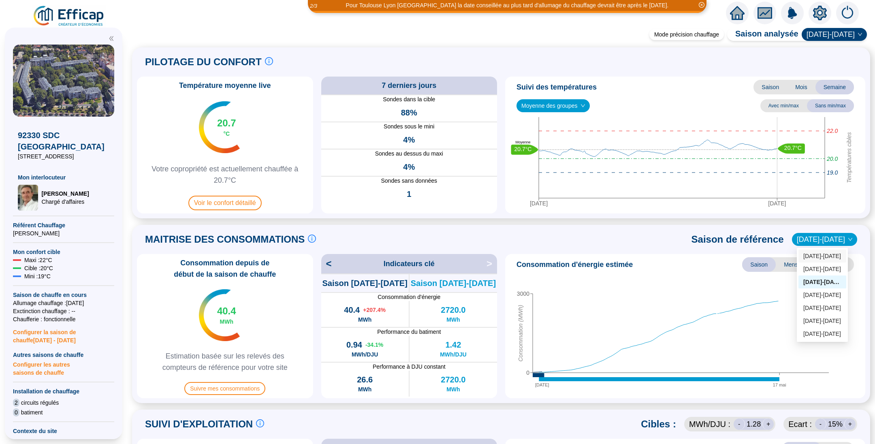
drag, startPoint x: 820, startPoint y: 252, endPoint x: 816, endPoint y: 255, distance: 5.2
click at [816, 255] on div "[DATE]-[DATE]" at bounding box center [822, 256] width 38 height 9
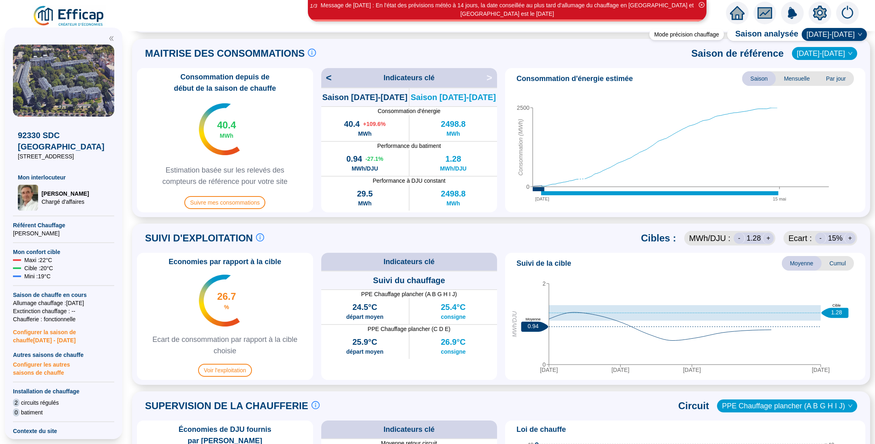
scroll to position [188, 0]
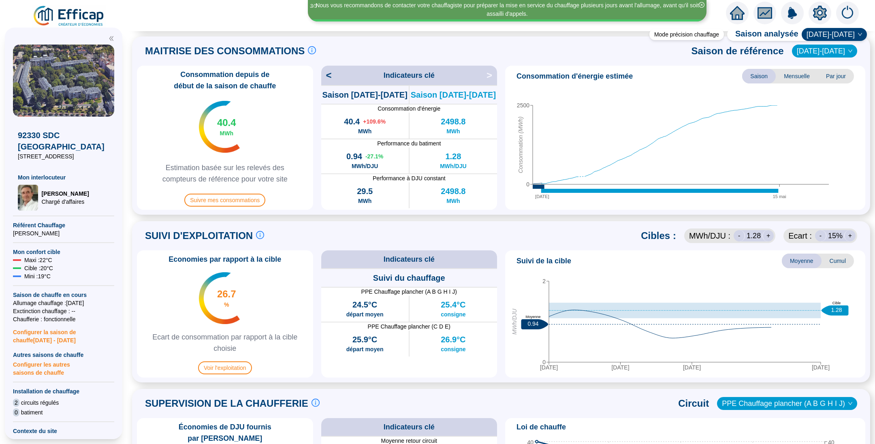
click at [833, 259] on span "Cumul" at bounding box center [837, 261] width 32 height 15
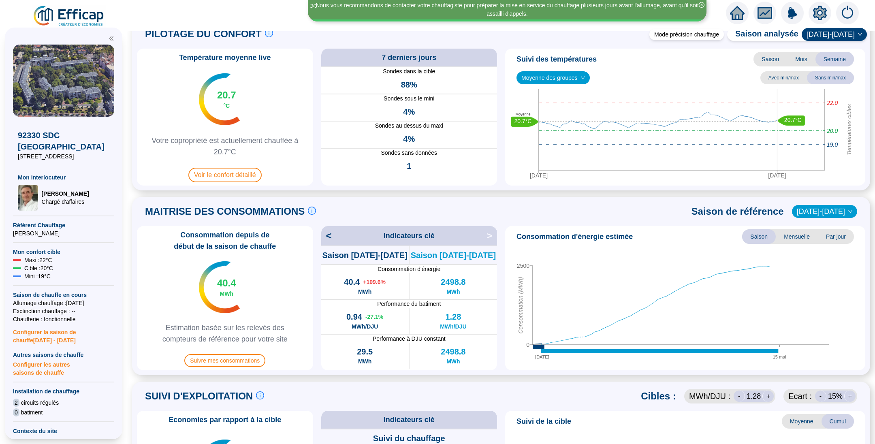
scroll to position [0, 0]
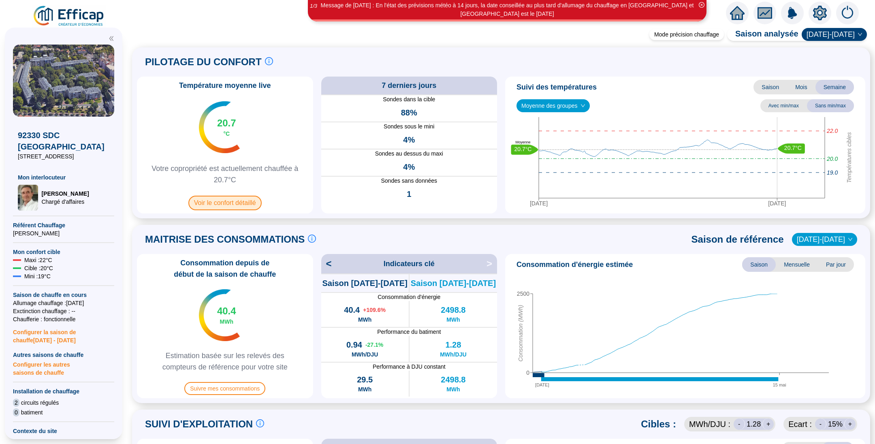
click at [252, 198] on span "Voir le confort détaillé" at bounding box center [224, 203] width 73 height 15
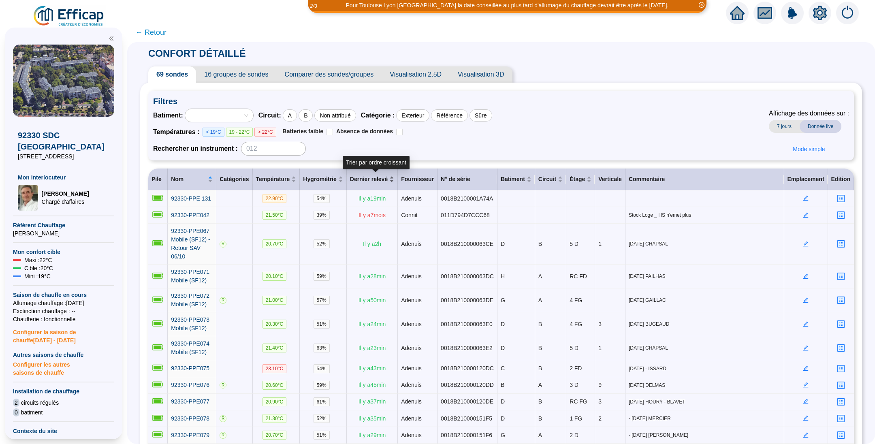
click at [394, 177] on div "Dernier relevé" at bounding box center [372, 179] width 44 height 9
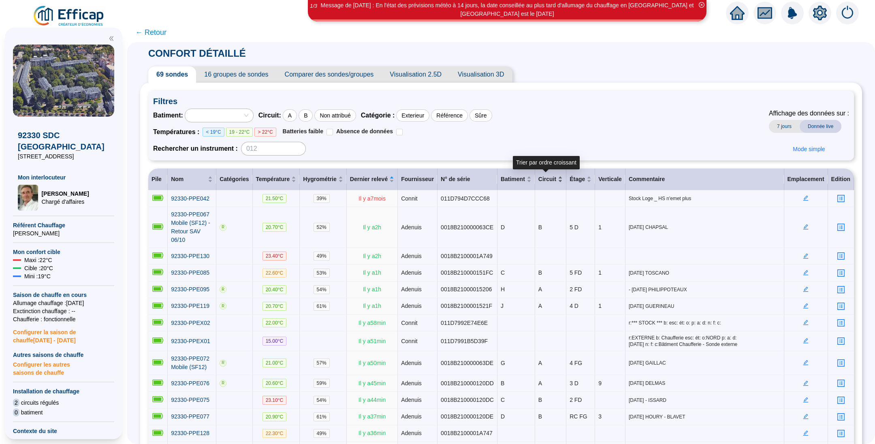
click at [556, 176] on div "Circuit" at bounding box center [550, 179] width 24 height 9
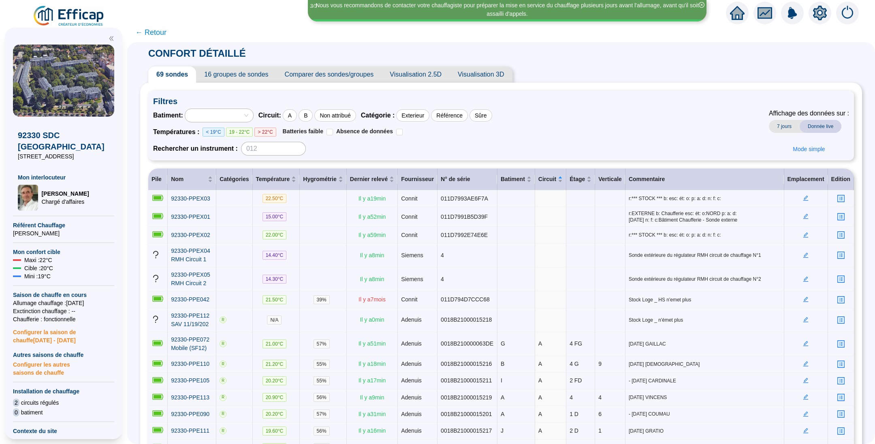
click at [254, 75] on span "16 groupes de sondes" at bounding box center [236, 74] width 80 height 16
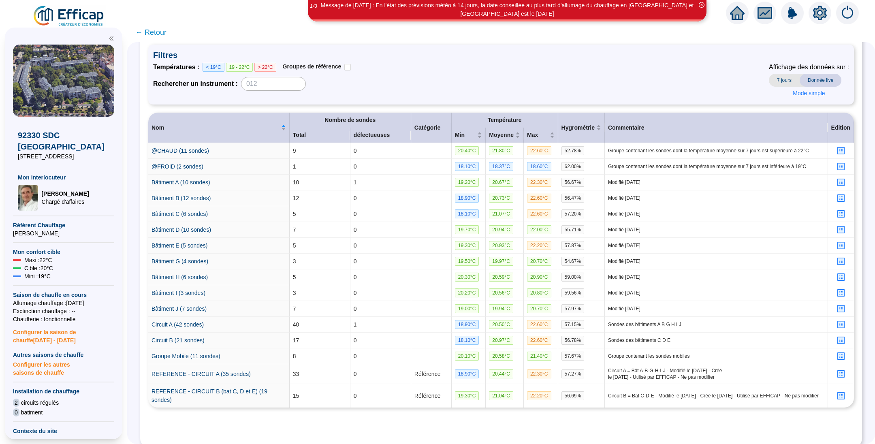
scroll to position [107, 0]
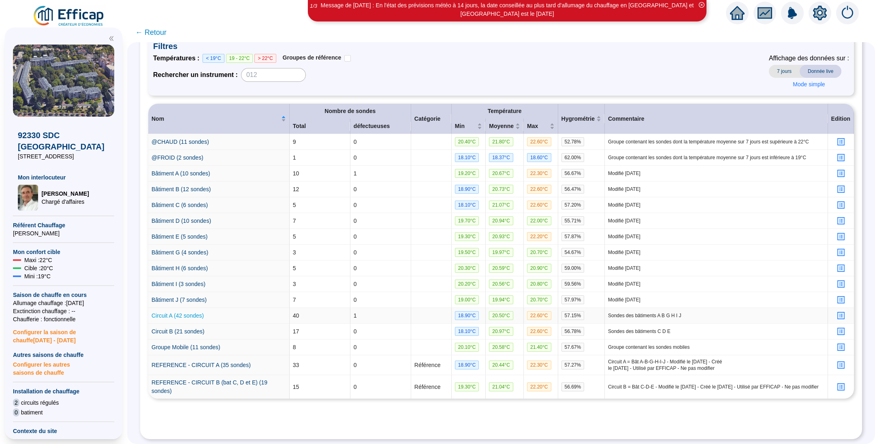
click at [192, 312] on link "Circuit A (42 sondes)" at bounding box center [177, 315] width 52 height 6
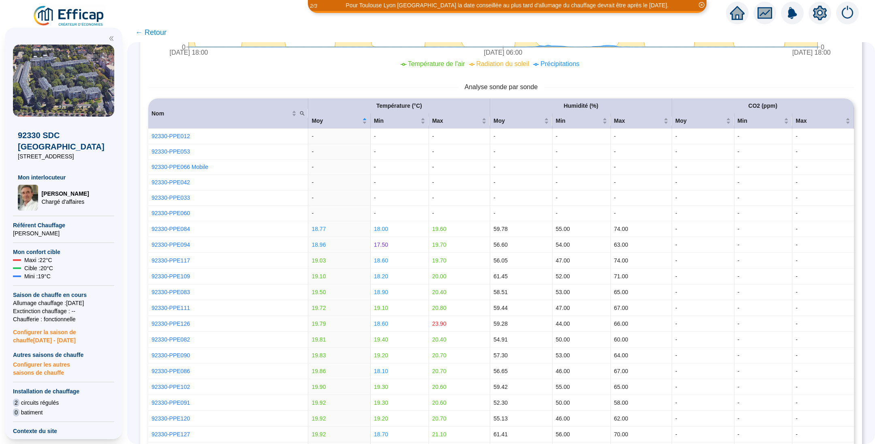
scroll to position [915, 0]
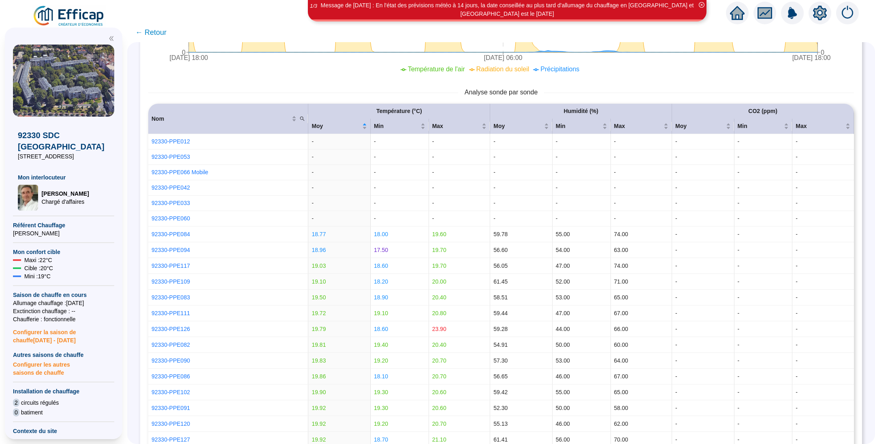
click at [166, 36] on span "← Retour" at bounding box center [150, 32] width 31 height 11
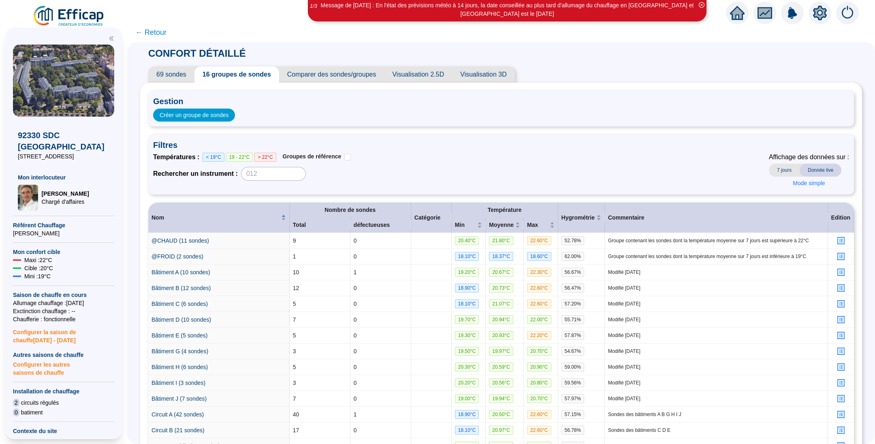
click at [162, 33] on span "← Retour" at bounding box center [150, 32] width 31 height 11
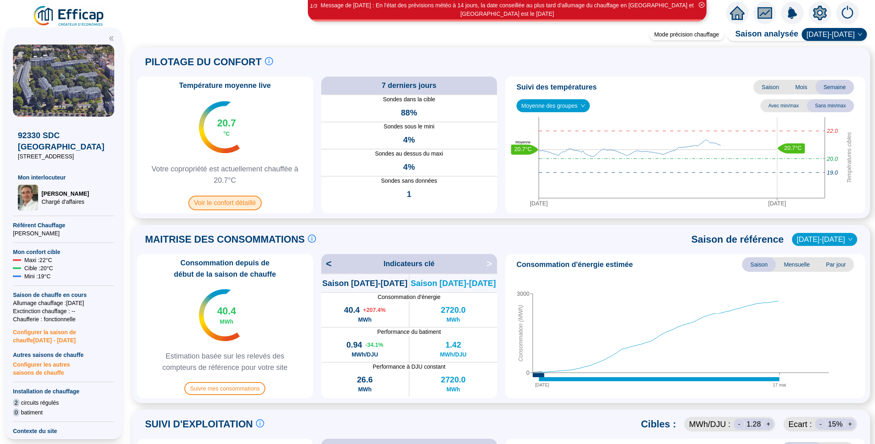
click at [249, 200] on span "Voir le confort détaillé" at bounding box center [224, 203] width 73 height 15
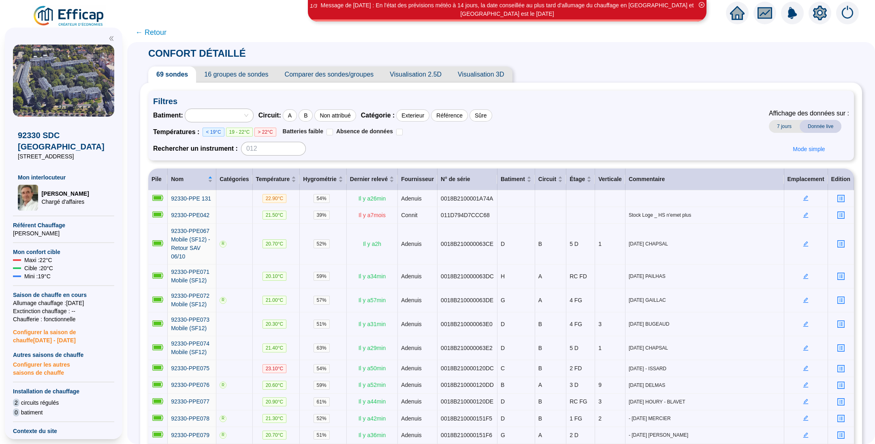
click at [260, 76] on span "16 groupes de sondes" at bounding box center [236, 74] width 80 height 16
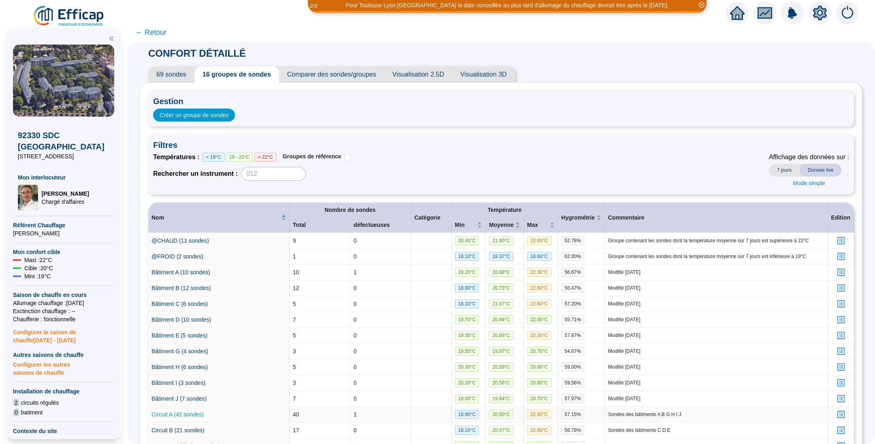
click at [180, 416] on link "Circuit A (42 sondes)" at bounding box center [177, 414] width 52 height 6
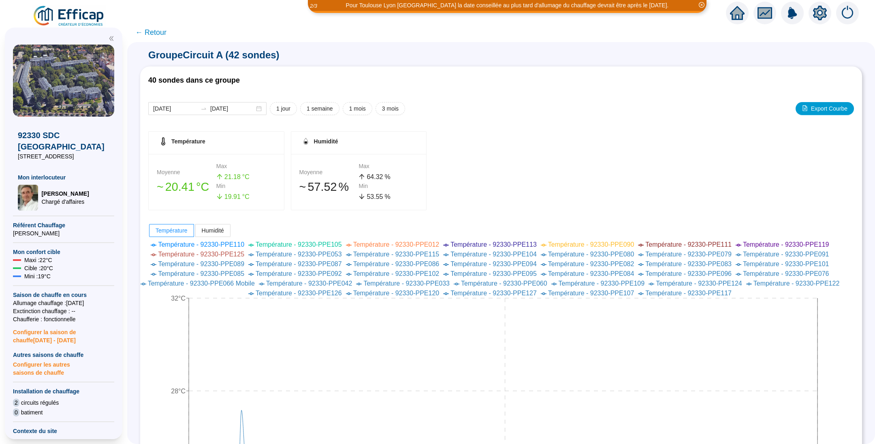
click at [162, 35] on span "← Retour" at bounding box center [150, 32] width 31 height 11
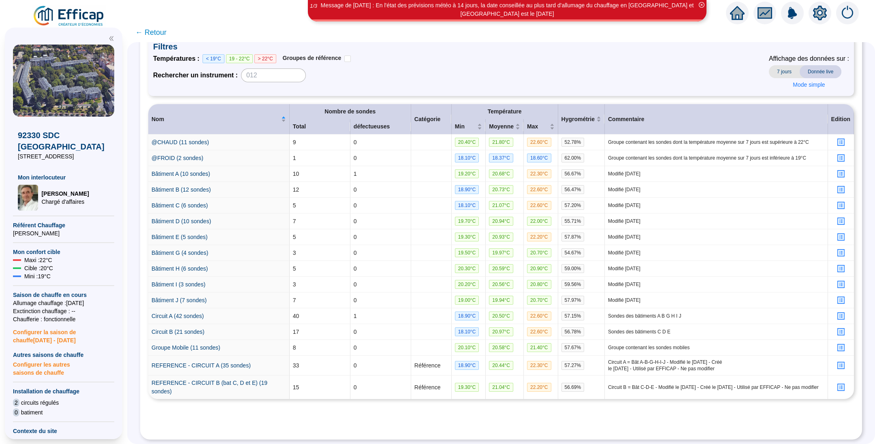
scroll to position [107, 0]
click at [197, 312] on link "Circuit A (42 sondes)" at bounding box center [177, 315] width 52 height 6
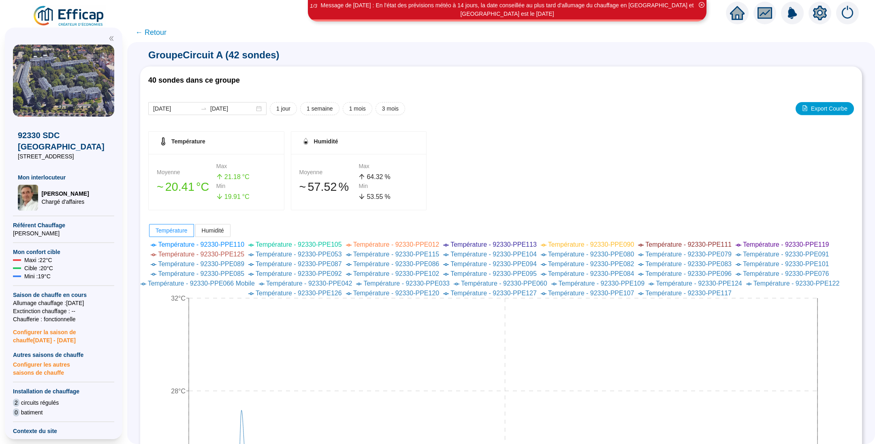
click at [163, 36] on span "← Retour" at bounding box center [150, 32] width 31 height 11
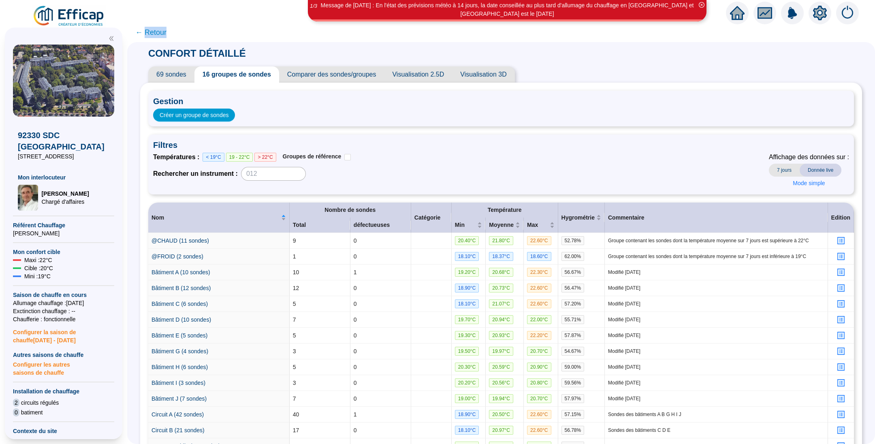
click at [163, 36] on span "← Retour" at bounding box center [150, 32] width 31 height 11
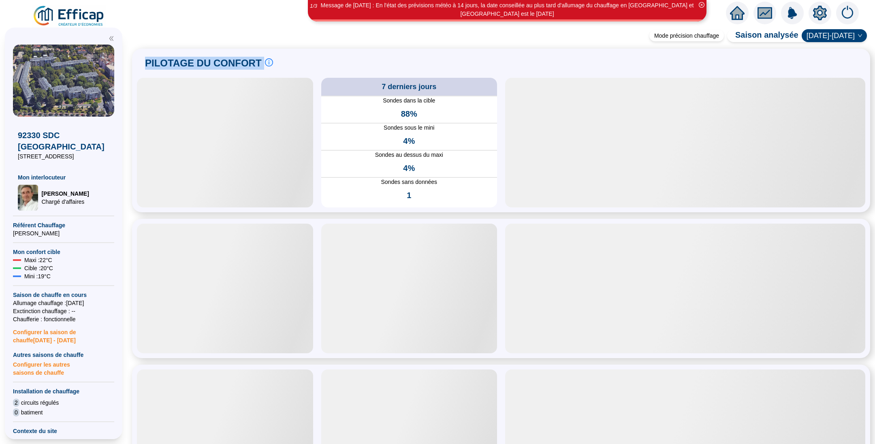
click at [163, 36] on div "Mode précision chauffage Saison analysée [DATE]-[DATE] PILOTAGE DU CONFORT Le p…" at bounding box center [501, 237] width 748 height 411
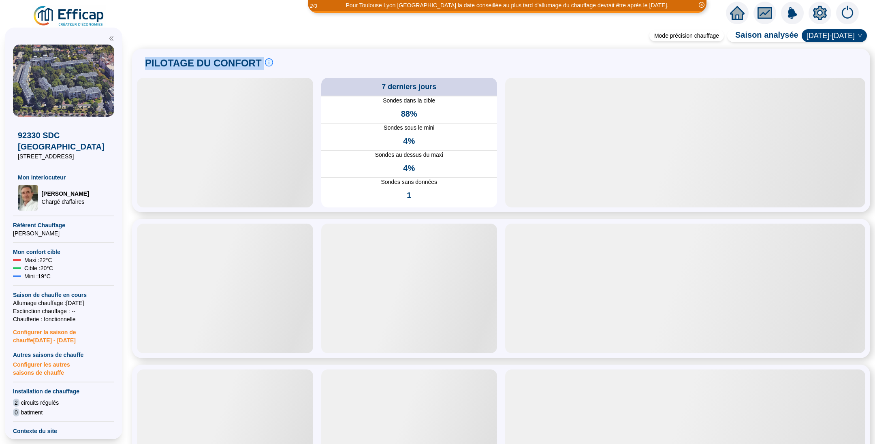
click at [77, 82] on img at bounding box center [63, 81] width 101 height 72
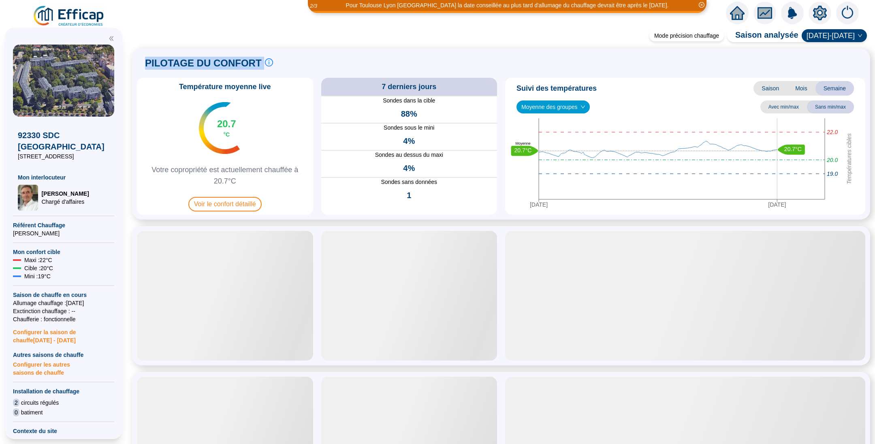
click at [75, 18] on img at bounding box center [68, 16] width 73 height 23
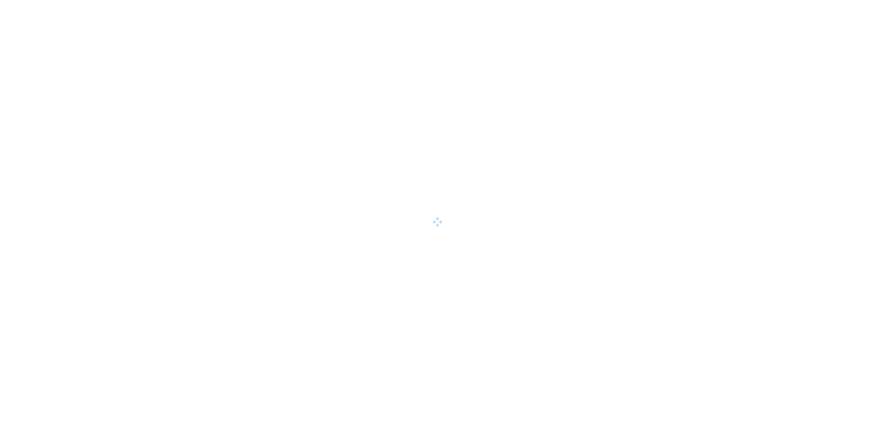
click at [75, 18] on div at bounding box center [437, 222] width 875 height 444
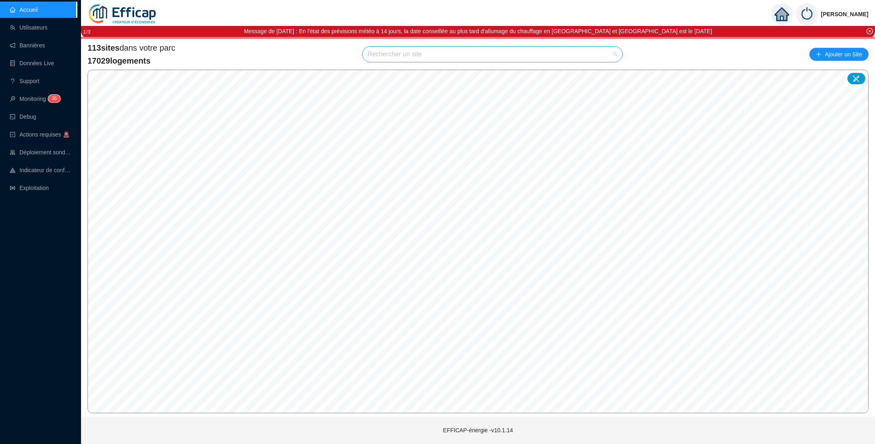
click at [424, 58] on input "search" at bounding box center [488, 54] width 243 height 15
type input "erables"
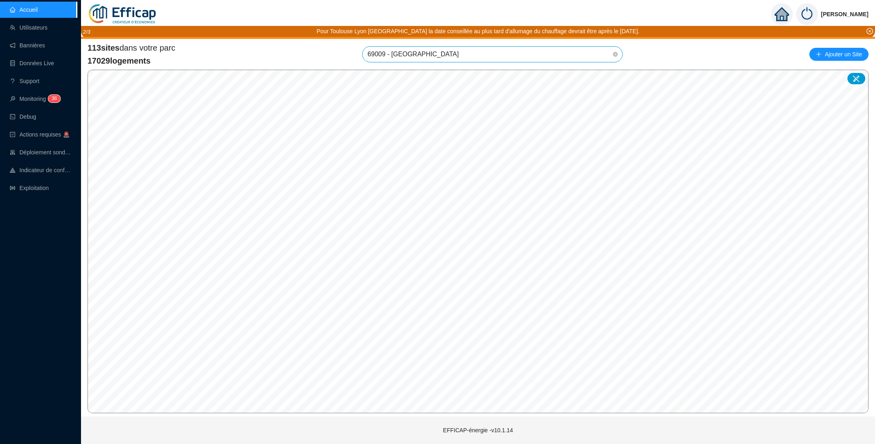
scroll to position [1228, 0]
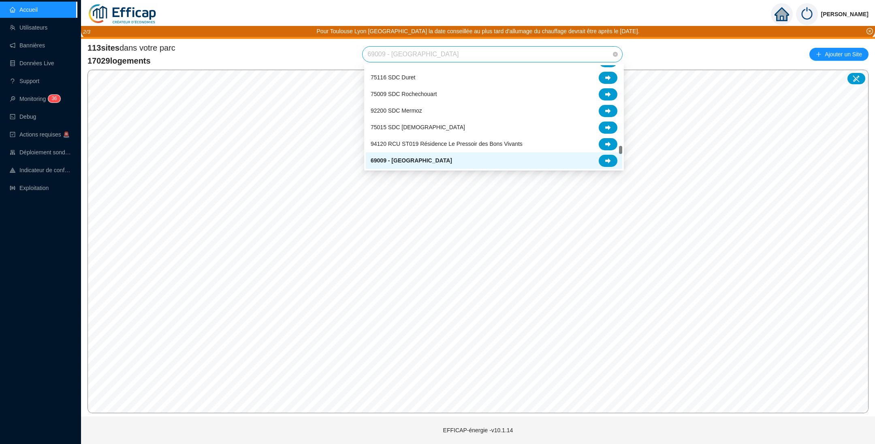
click at [546, 53] on span "69009 - [GEOGRAPHIC_DATA]" at bounding box center [492, 54] width 250 height 15
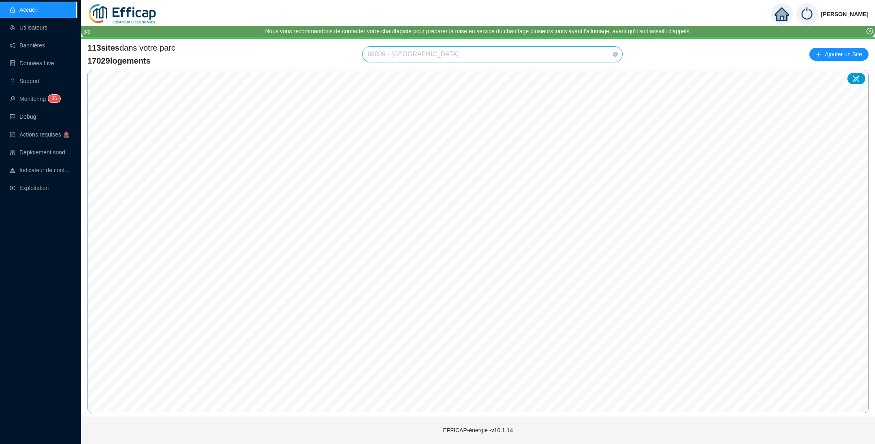
click at [603, 54] on span "69009 - [GEOGRAPHIC_DATA]" at bounding box center [492, 54] width 250 height 15
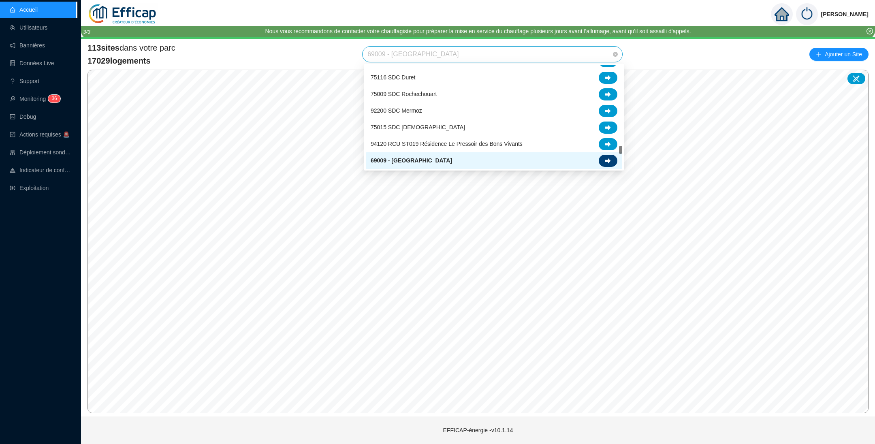
click at [611, 159] on div at bounding box center [608, 161] width 19 height 12
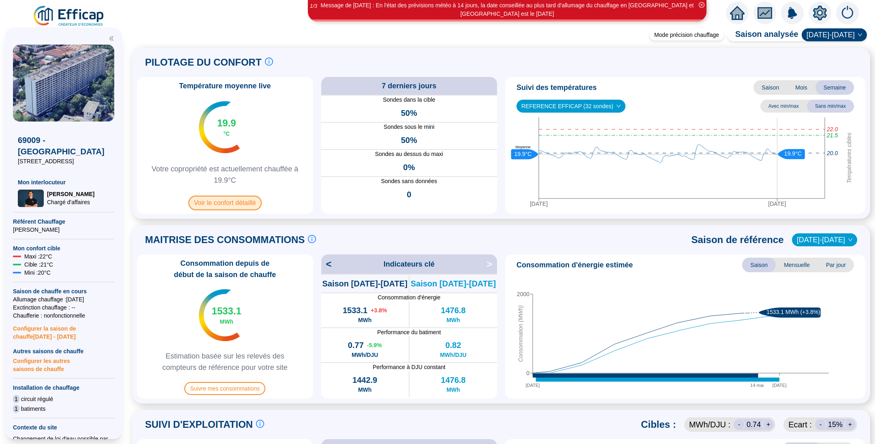
click at [241, 201] on span "Voir le confort détaillé" at bounding box center [224, 203] width 73 height 15
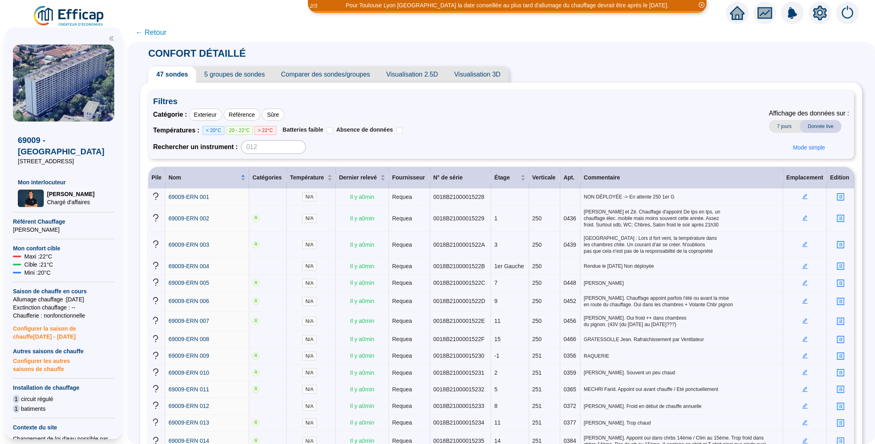
click at [429, 73] on span "Visualisation 2.5D" at bounding box center [412, 74] width 68 height 16
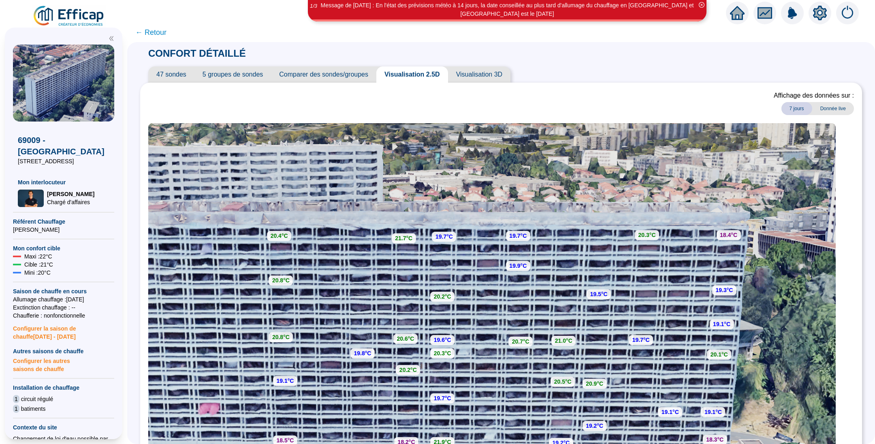
click at [490, 79] on span "Visualisation 3D" at bounding box center [479, 74] width 62 height 16
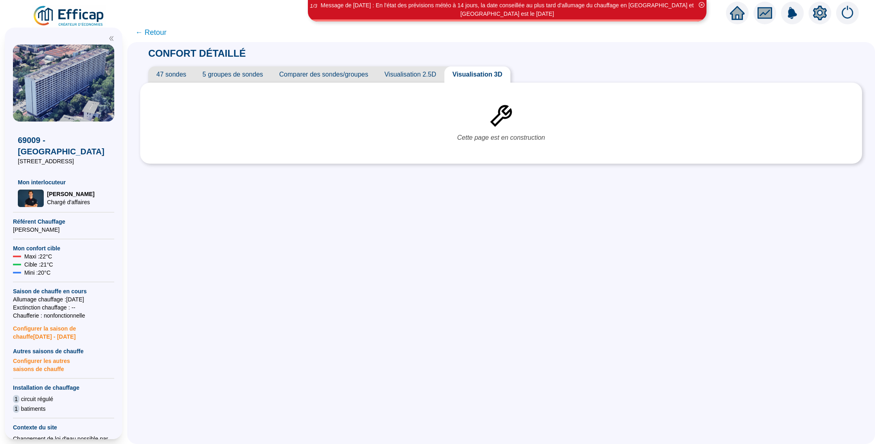
click at [417, 68] on span "Visualisation 2.5D" at bounding box center [410, 74] width 68 height 16
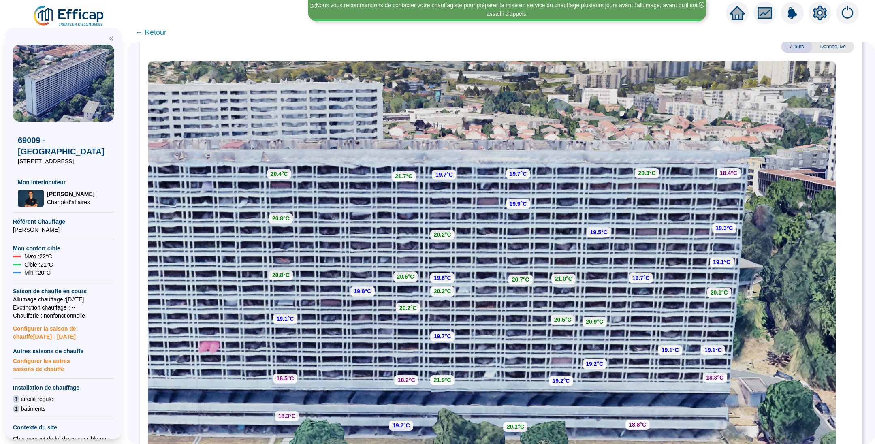
scroll to position [63, 0]
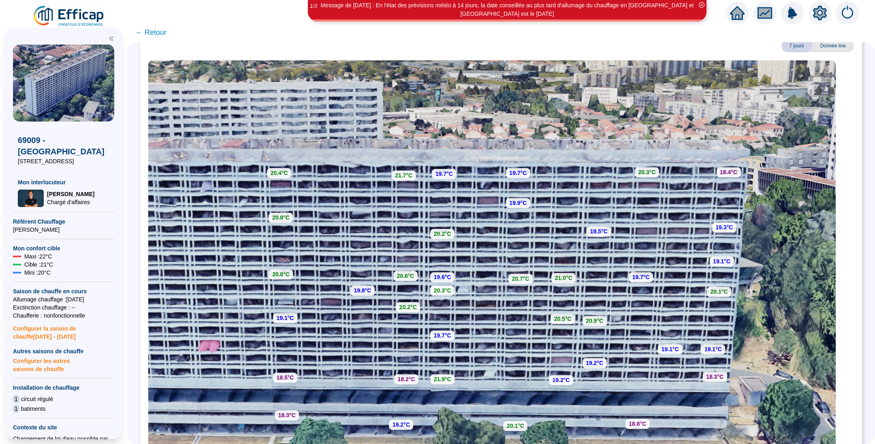
click at [166, 30] on span "← Retour" at bounding box center [150, 32] width 31 height 11
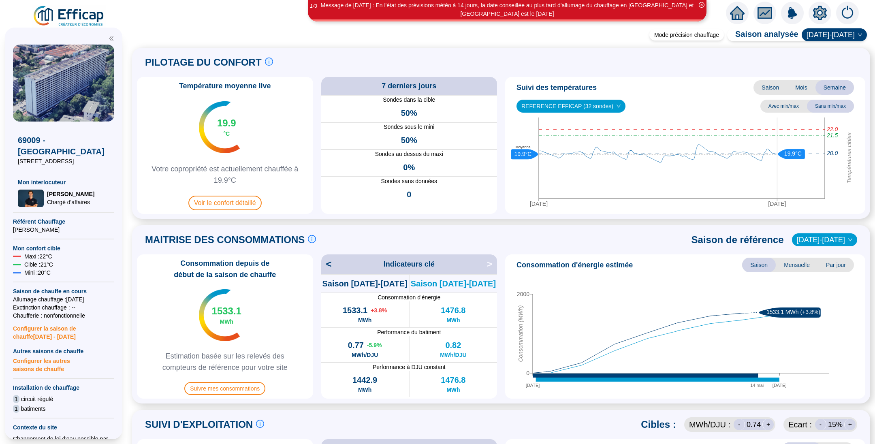
click at [93, 19] on img at bounding box center [68, 16] width 73 height 23
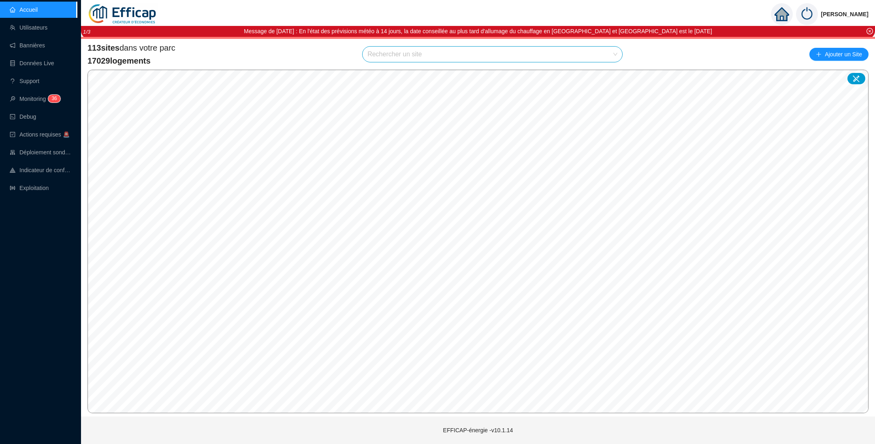
click at [384, 56] on input "search" at bounding box center [488, 54] width 243 height 15
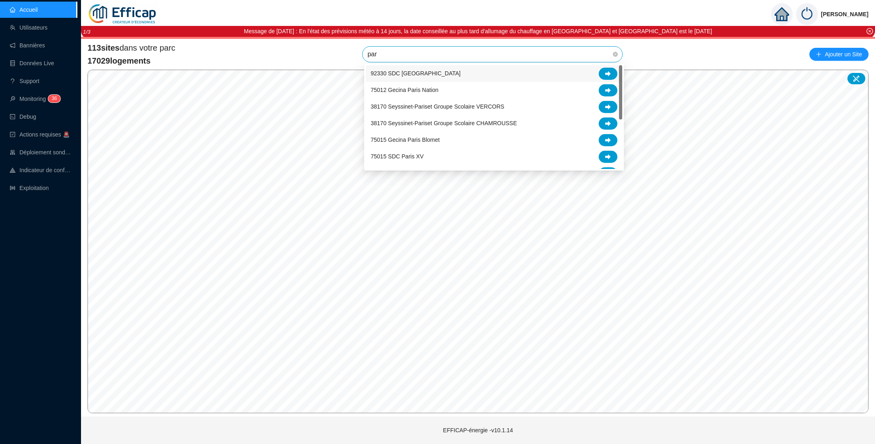
type input "parc"
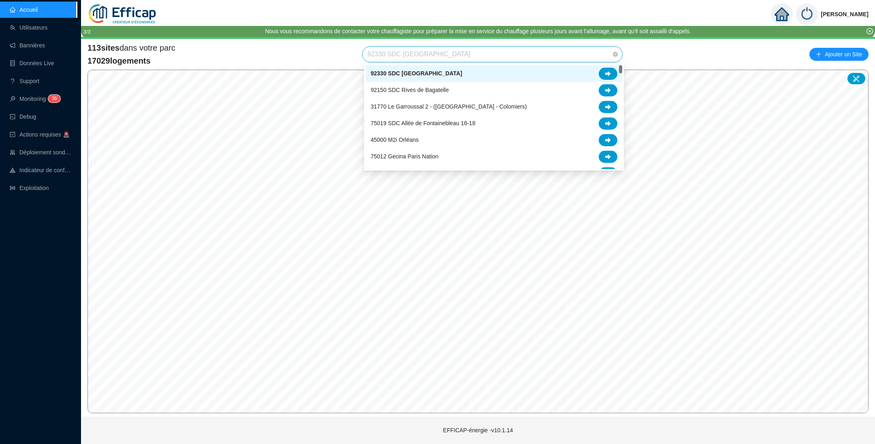
click at [488, 53] on span "92330 SDC [GEOGRAPHIC_DATA]" at bounding box center [492, 54] width 250 height 15
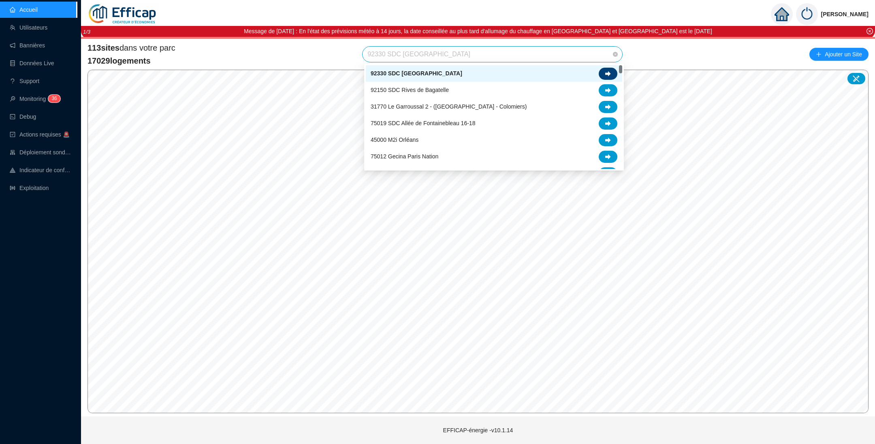
click at [610, 71] on icon at bounding box center [608, 74] width 6 height 6
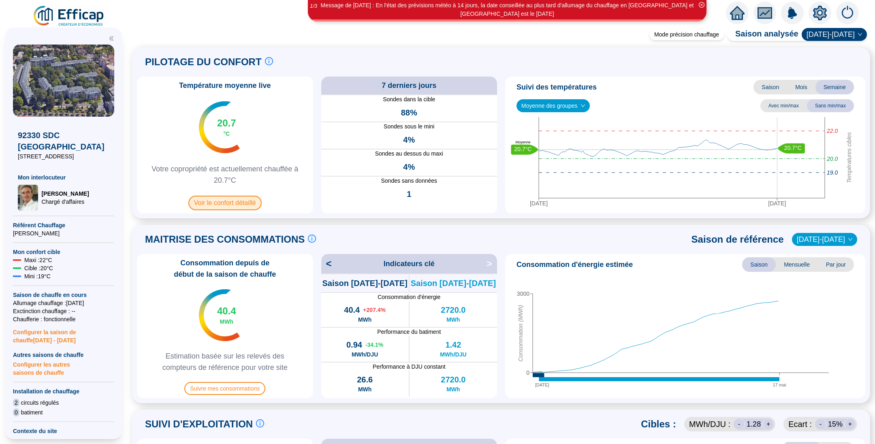
click at [238, 201] on span "Voir le confort détaillé" at bounding box center [224, 203] width 73 height 15
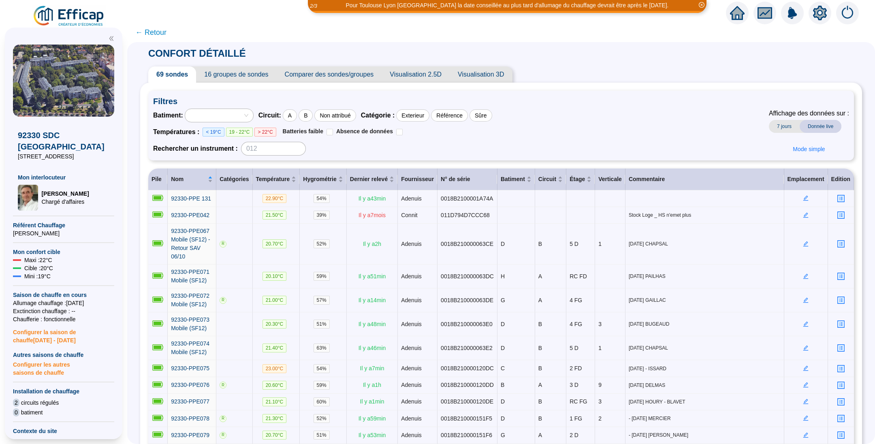
click at [327, 77] on span "Comparer des sondes/groupes" at bounding box center [329, 74] width 105 height 16
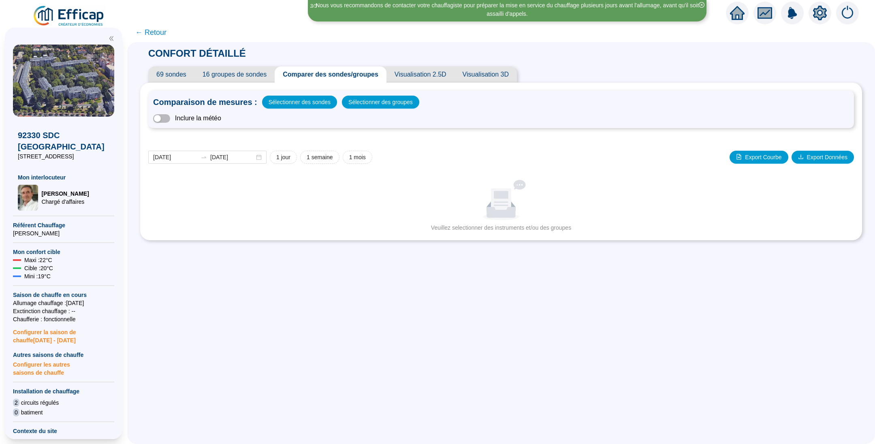
click at [423, 73] on span "Visualisation 2.5D" at bounding box center [420, 74] width 68 height 16
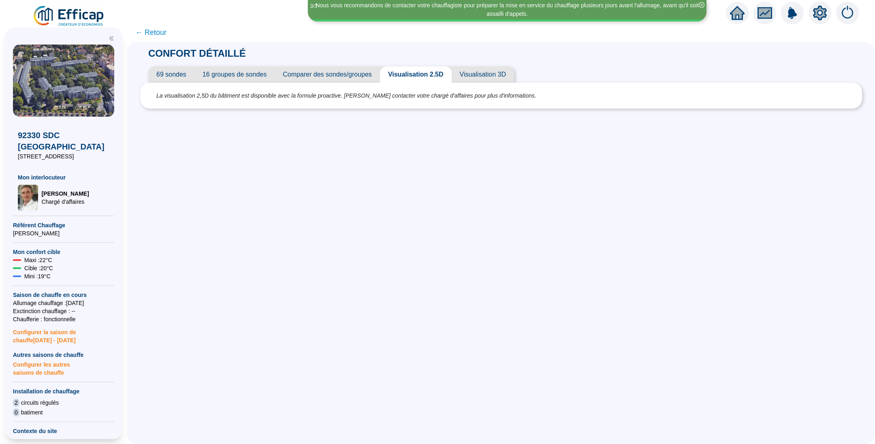
click at [192, 74] on span "69 sondes" at bounding box center [171, 74] width 46 height 16
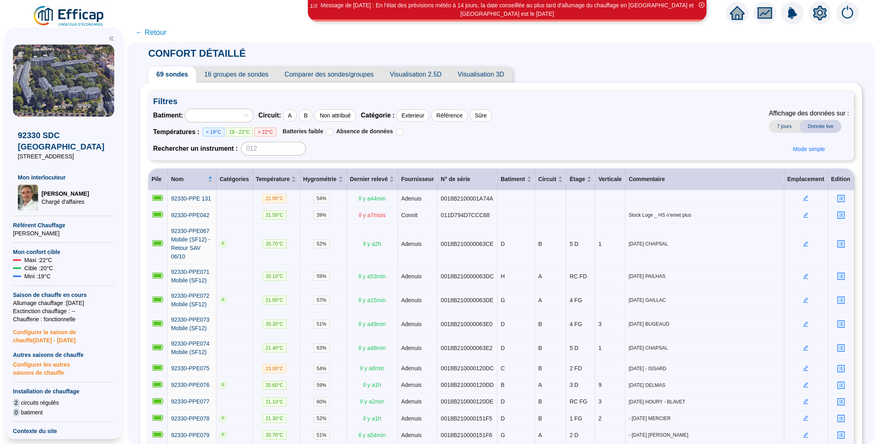
click at [812, 125] on span "Donnée live" at bounding box center [820, 126] width 42 height 13
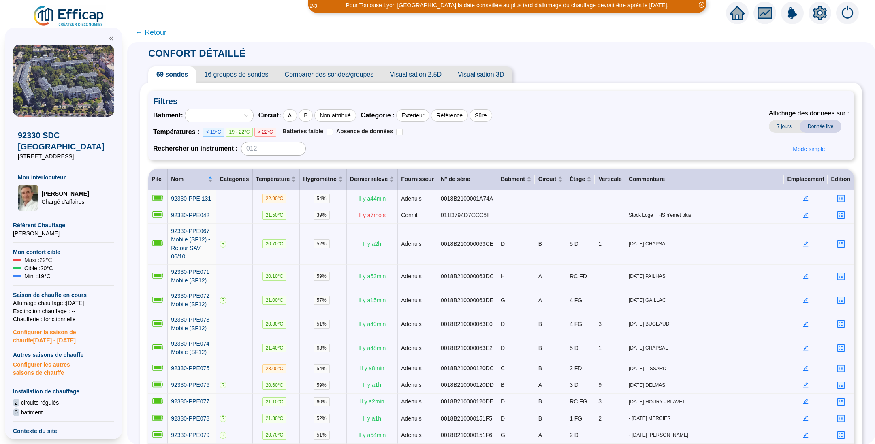
click at [775, 124] on span "7 jours" at bounding box center [784, 126] width 31 height 13
click at [296, 178] on div "Température" at bounding box center [276, 179] width 40 height 9
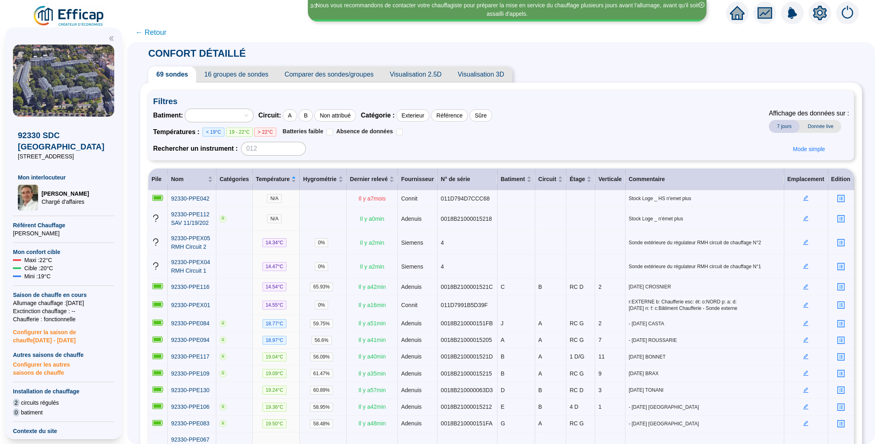
click at [311, 72] on span "Comparer des sondes/groupes" at bounding box center [329, 74] width 105 height 16
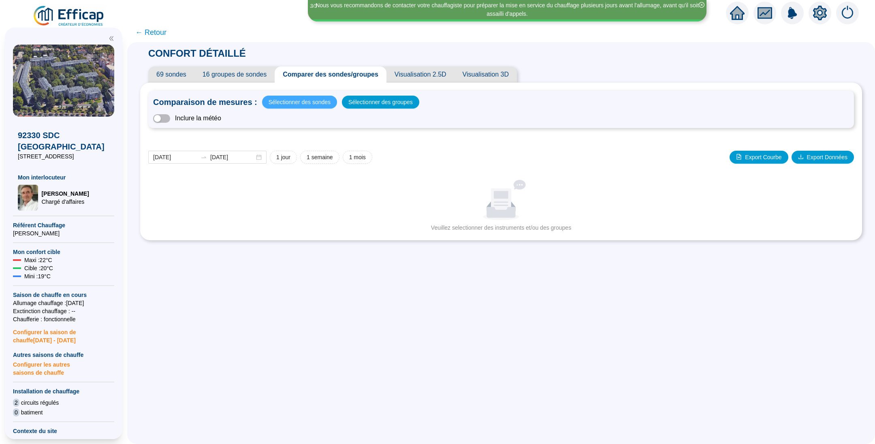
click at [289, 98] on span "Sélectionner des sondes" at bounding box center [300, 101] width 62 height 11
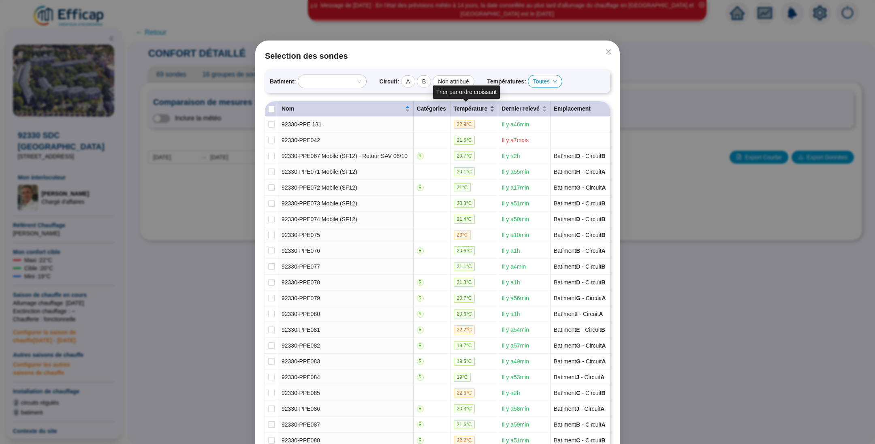
click at [483, 106] on div "Température" at bounding box center [474, 108] width 41 height 9
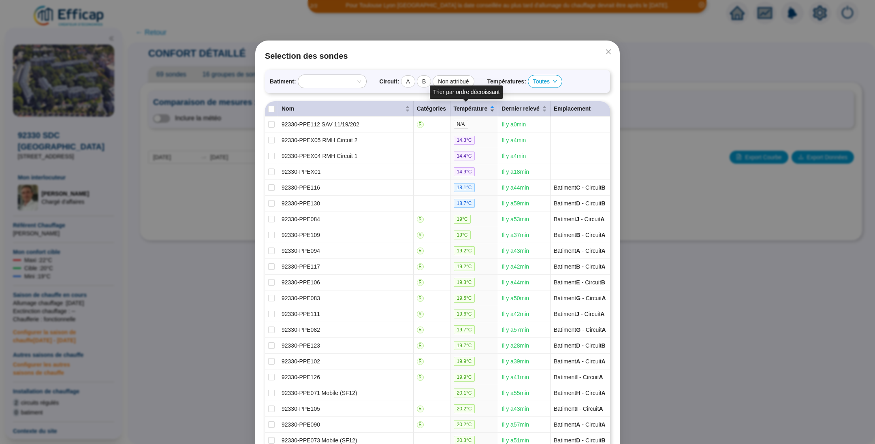
click at [484, 107] on div "Température" at bounding box center [474, 108] width 41 height 9
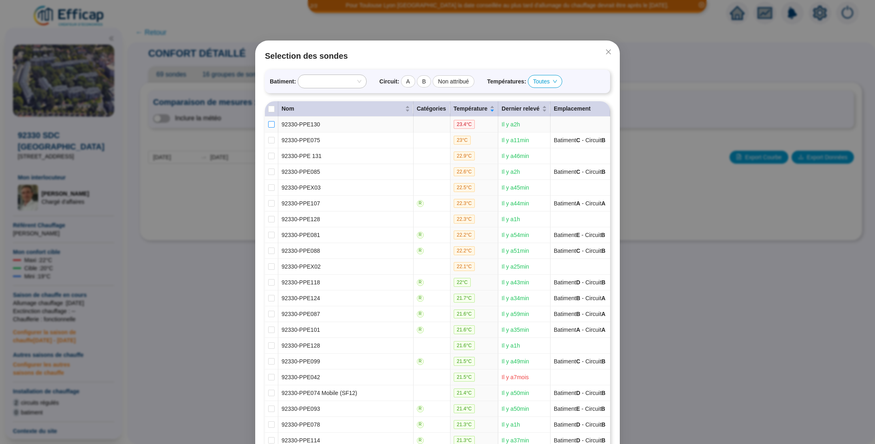
click at [268, 126] on input "checkbox" at bounding box center [271, 124] width 6 height 6
checkbox input "true"
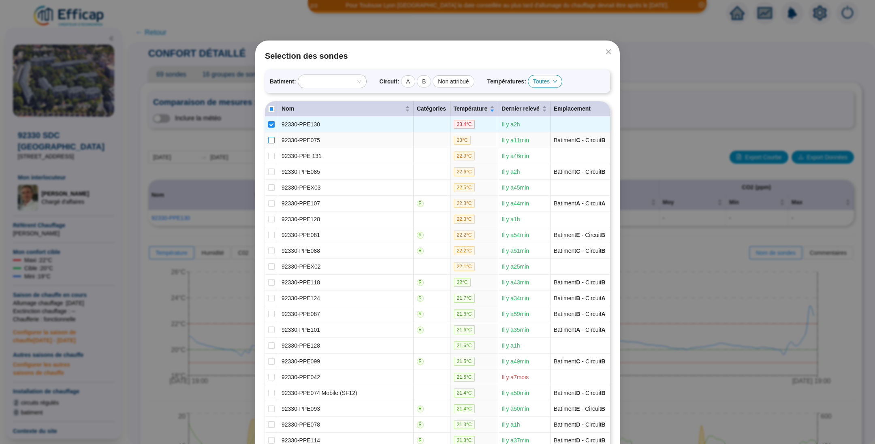
click at [268, 140] on input "checkbox" at bounding box center [271, 140] width 6 height 6
checkbox input "true"
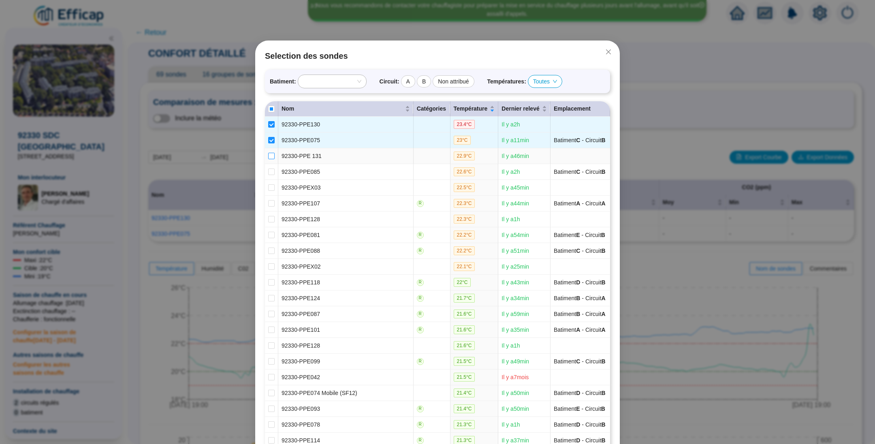
click at [268, 153] on input "checkbox" at bounding box center [271, 156] width 6 height 6
checkbox input "true"
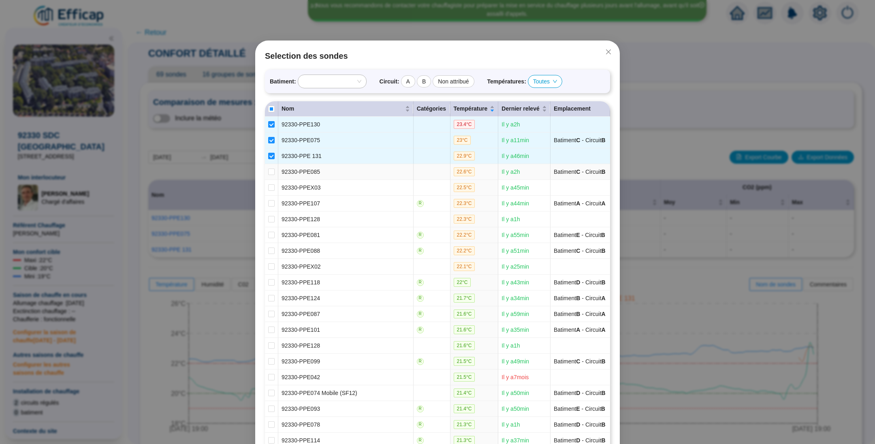
click at [265, 166] on td at bounding box center [271, 172] width 13 height 16
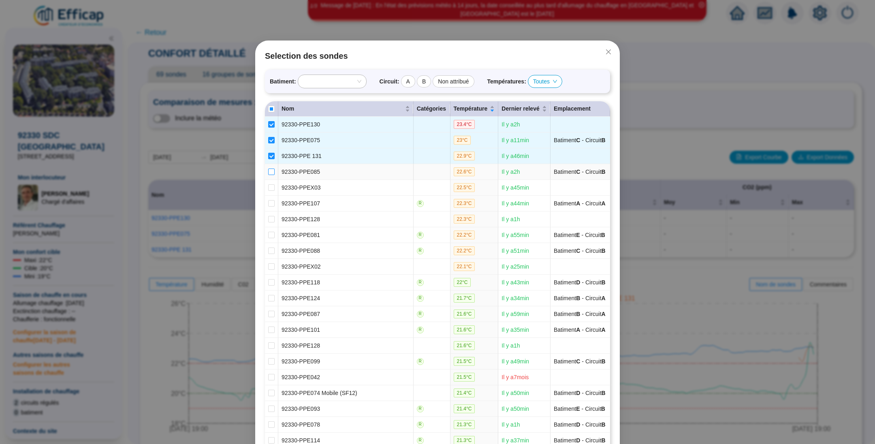
click at [268, 171] on input "checkbox" at bounding box center [271, 171] width 6 height 6
checkbox input "true"
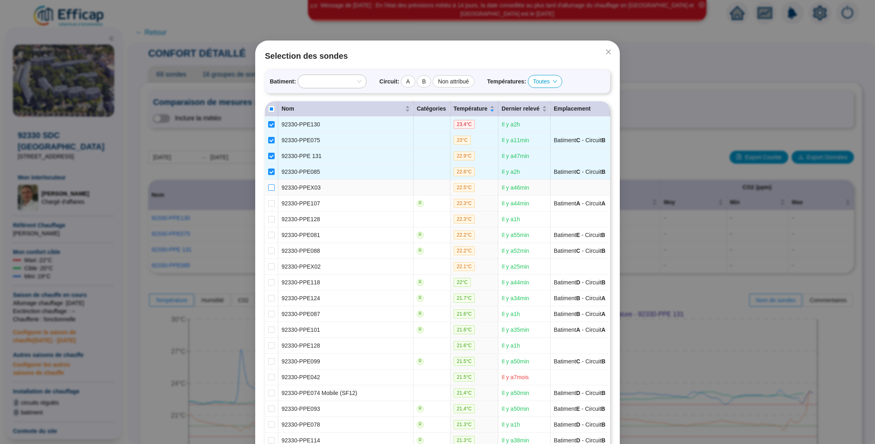
click at [268, 185] on input "checkbox" at bounding box center [271, 187] width 6 height 6
checkbox input "true"
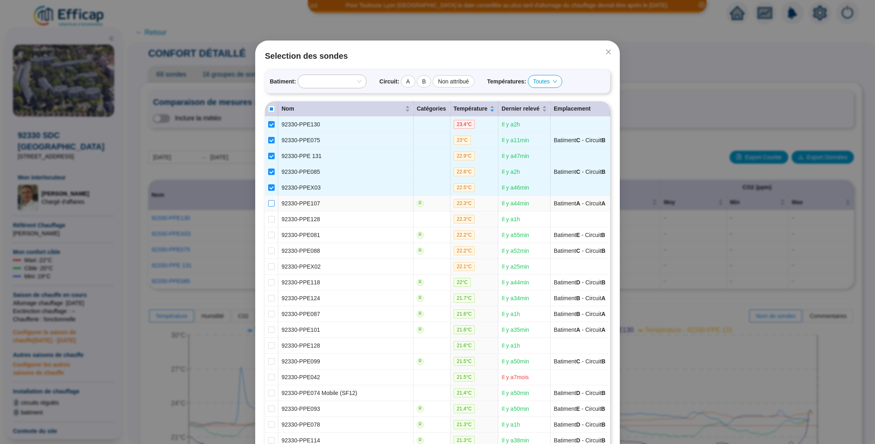
click at [268, 205] on input "checkbox" at bounding box center [271, 203] width 6 height 6
checkbox input "true"
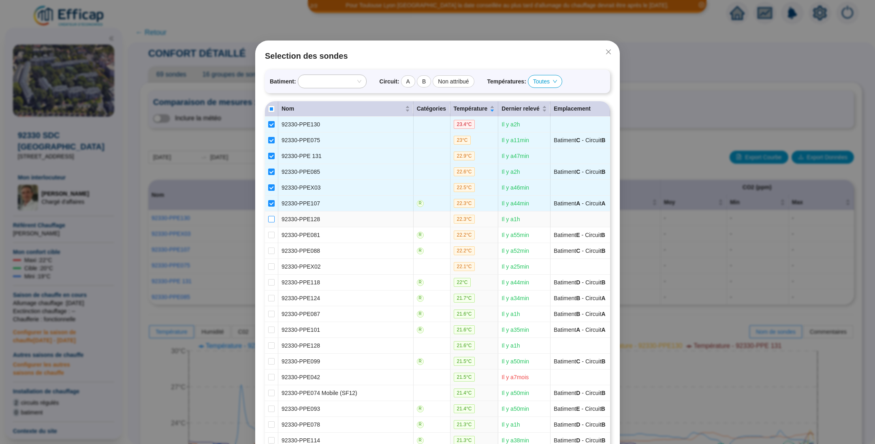
click at [268, 216] on input "checkbox" at bounding box center [271, 219] width 6 height 6
checkbox input "true"
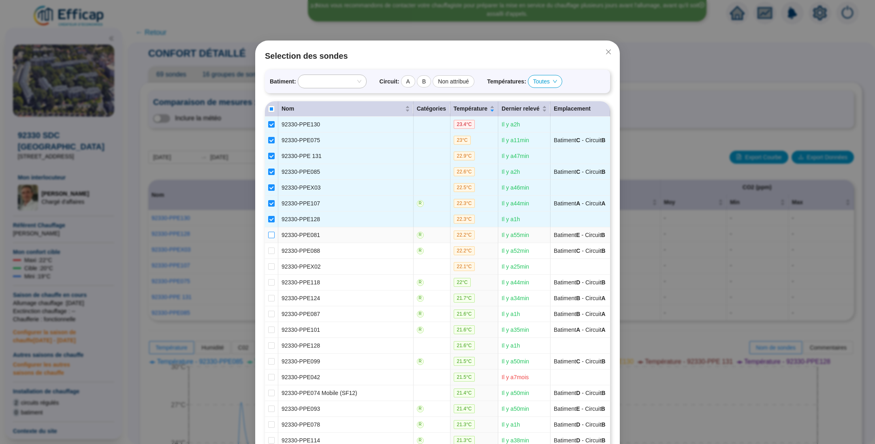
click at [268, 234] on input "checkbox" at bounding box center [271, 235] width 6 height 6
checkbox input "true"
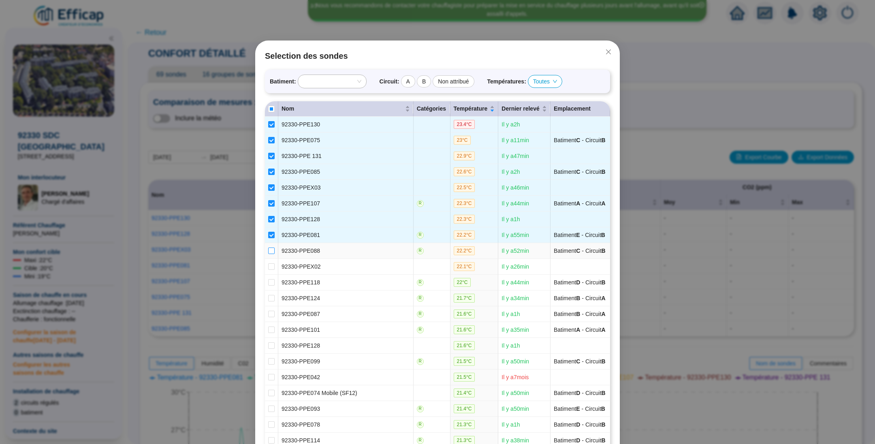
click at [268, 249] on input "checkbox" at bounding box center [271, 250] width 6 height 6
checkbox input "true"
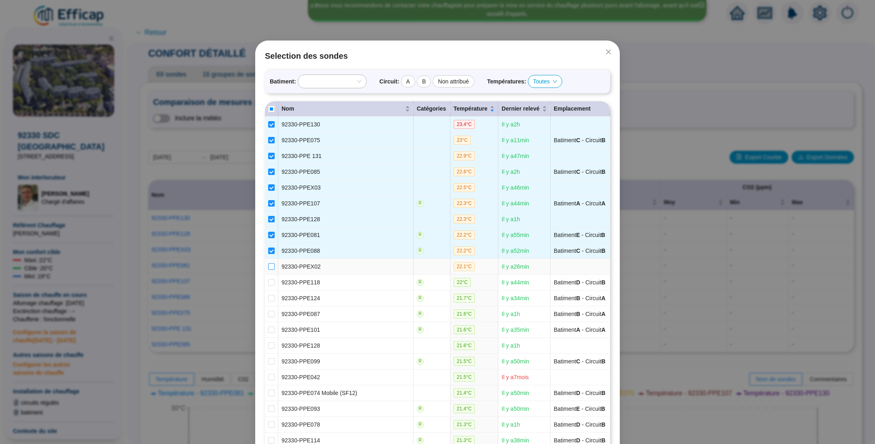
click at [268, 264] on input "checkbox" at bounding box center [271, 266] width 6 height 6
checkbox input "true"
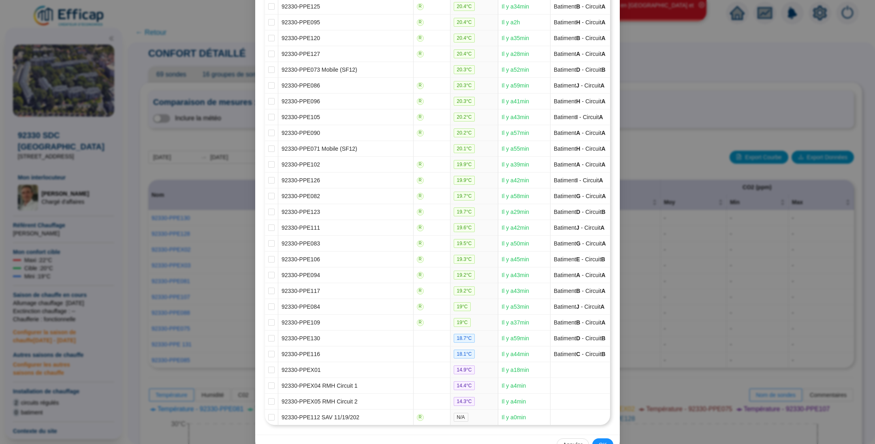
scroll to position [800, 0]
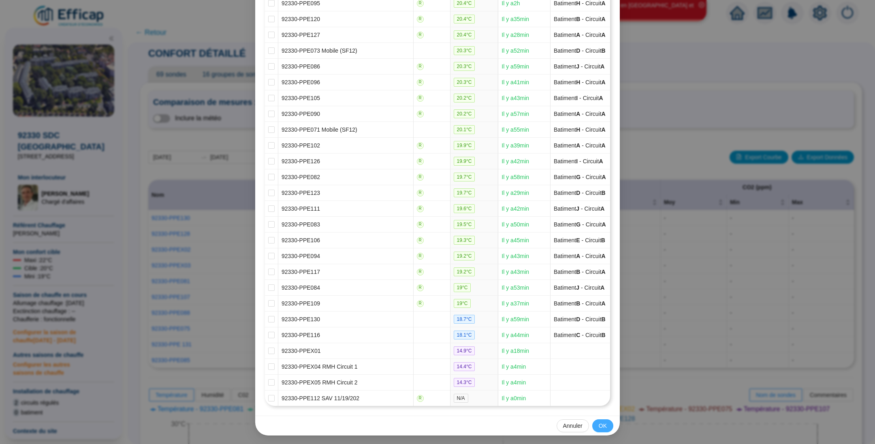
click at [605, 425] on button "OK" at bounding box center [602, 425] width 21 height 13
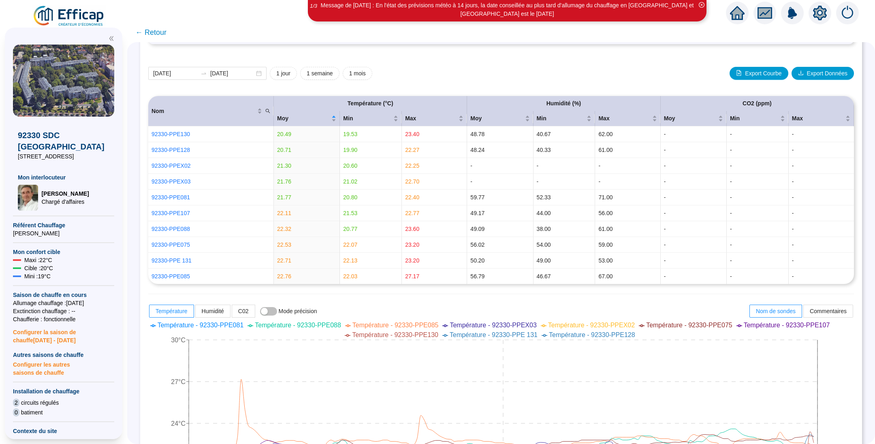
scroll to position [71, 0]
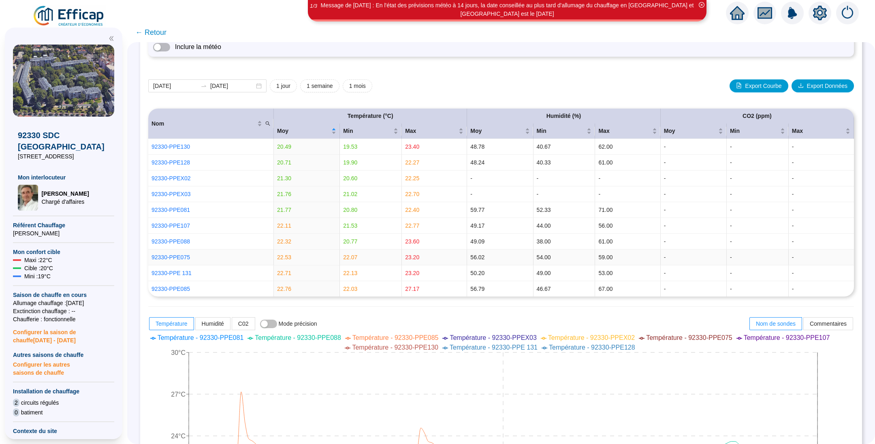
click at [350, 249] on td "22.07" at bounding box center [371, 257] width 62 height 16
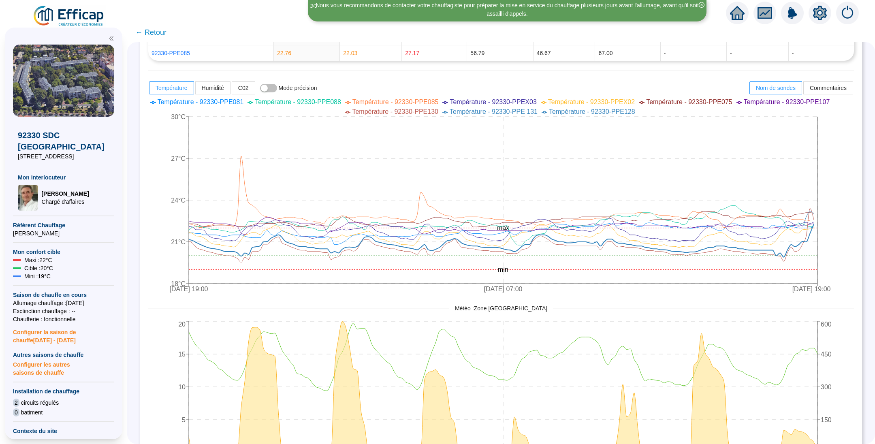
scroll to position [309, 0]
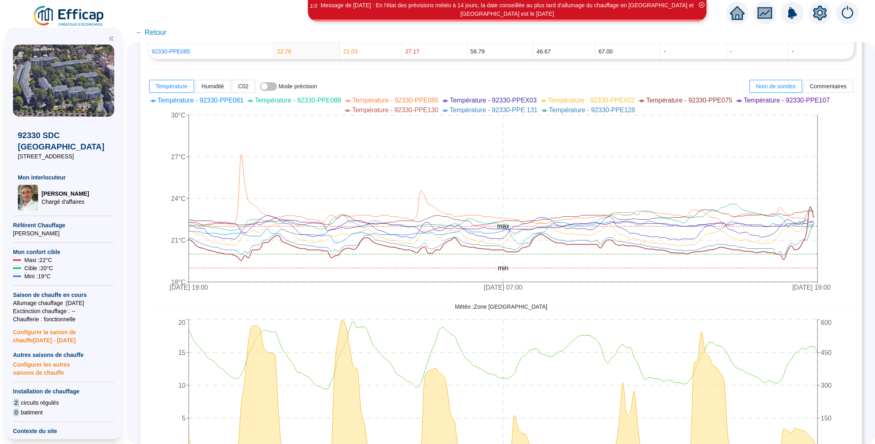
click at [157, 34] on span "← Retour" at bounding box center [150, 32] width 31 height 11
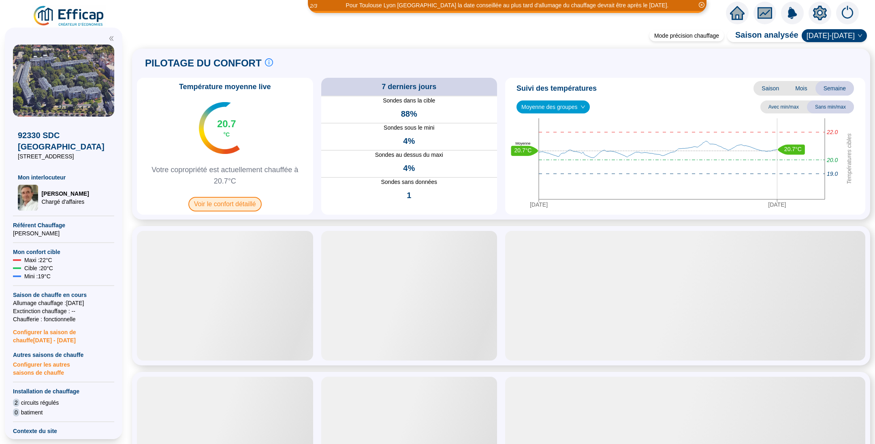
click at [236, 207] on span "Voir le confort détaillé" at bounding box center [224, 204] width 73 height 15
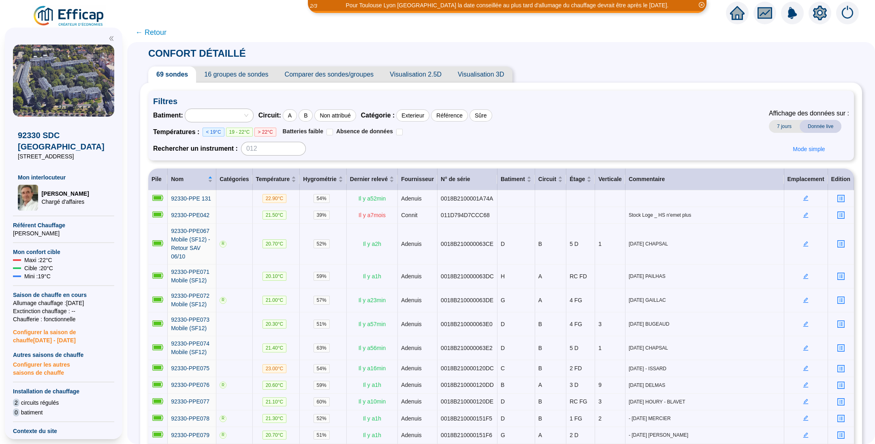
click at [249, 73] on span "16 groupes de sondes" at bounding box center [236, 74] width 80 height 16
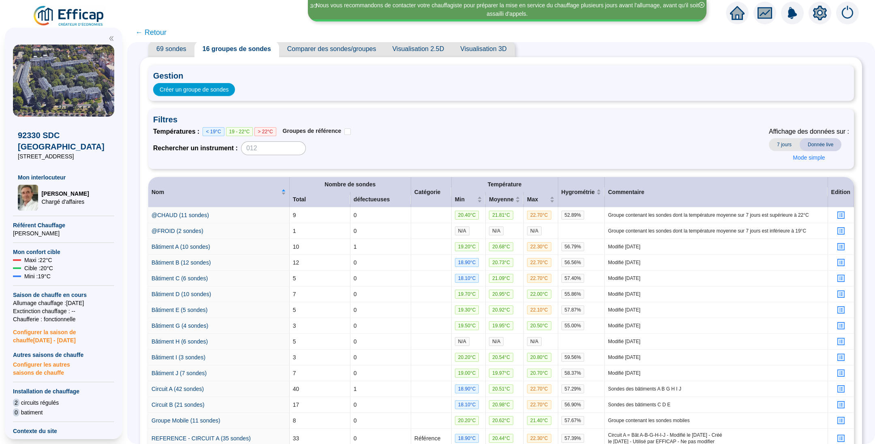
scroll to position [90, 0]
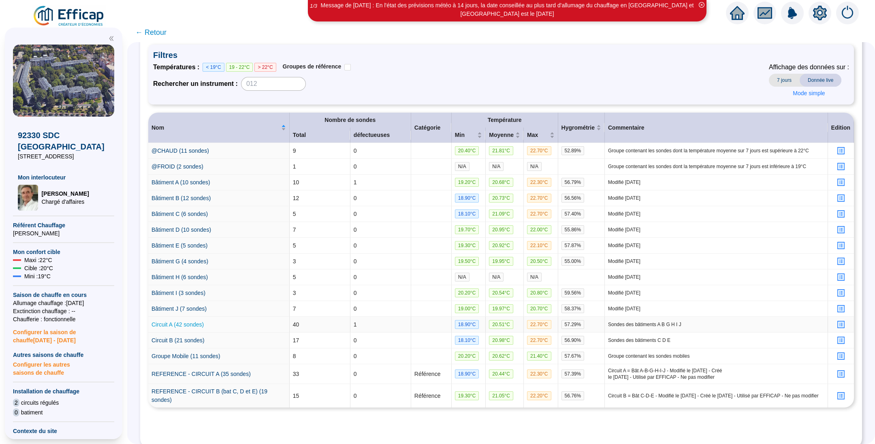
click at [193, 322] on link "Circuit A (42 sondes)" at bounding box center [177, 324] width 52 height 6
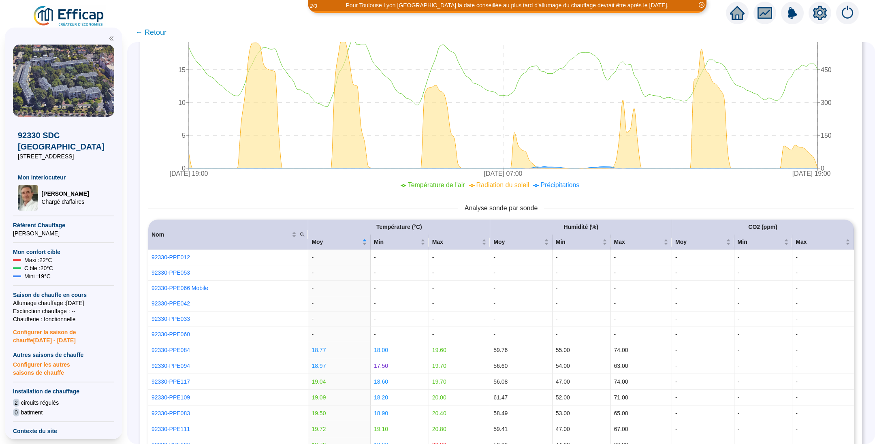
scroll to position [878, 0]
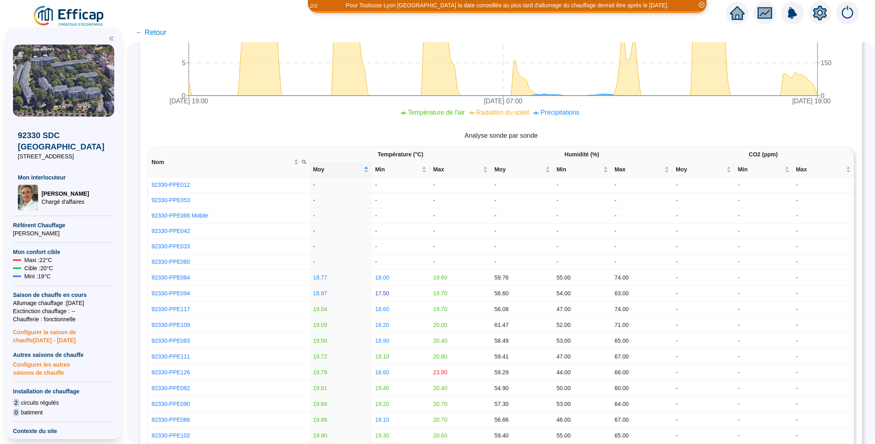
scroll to position [874, 0]
